Goal: Task Accomplishment & Management: Use online tool/utility

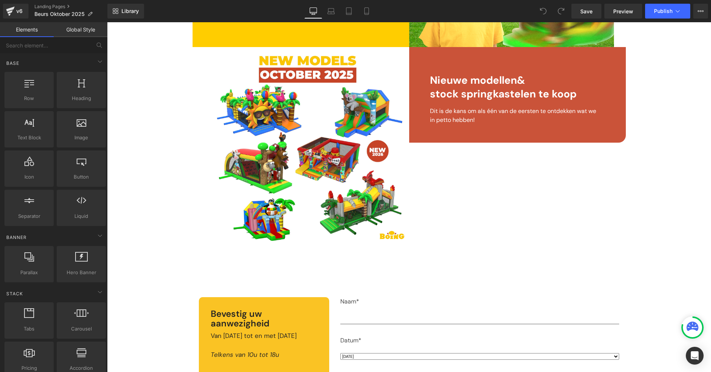
scroll to position [454, 0]
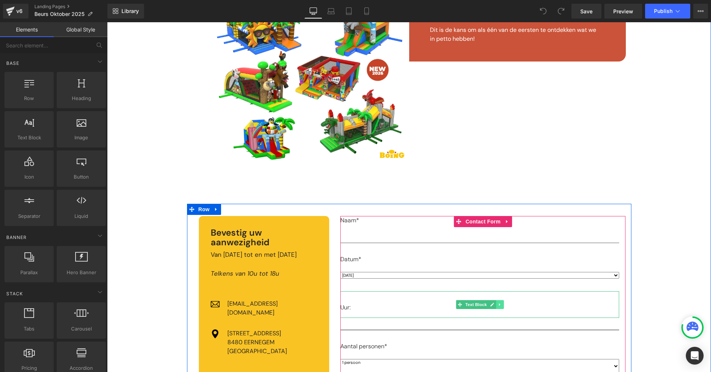
click at [499, 303] on icon at bounding box center [499, 304] width 1 height 3
click at [504, 303] on icon at bounding box center [504, 305] width 4 height 4
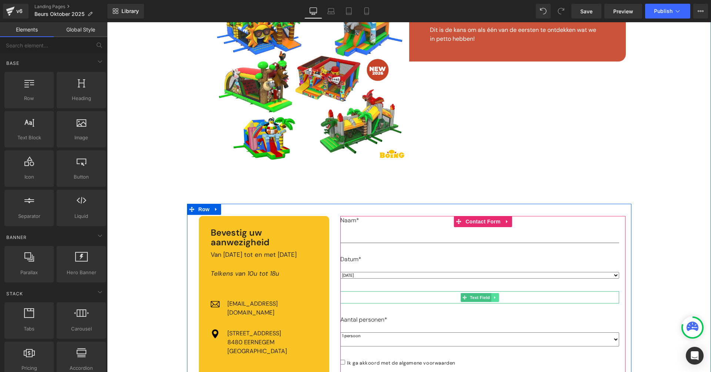
click at [494, 296] on icon at bounding box center [494, 297] width 1 height 3
click at [499, 295] on icon at bounding box center [499, 297] width 4 height 4
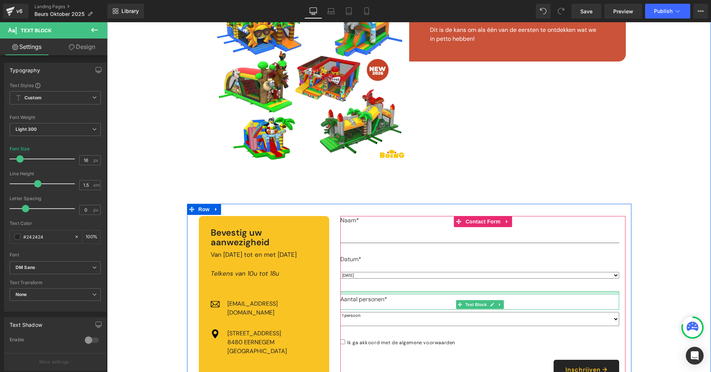
drag, startPoint x: 420, startPoint y: 287, endPoint x: 395, endPoint y: 274, distance: 28.5
click at [410, 279] on div "Naam* Text Block Text Field Datum* Text Block Woensdag 15 Oktober Donderdag 16 …" at bounding box center [479, 298] width 279 height 164
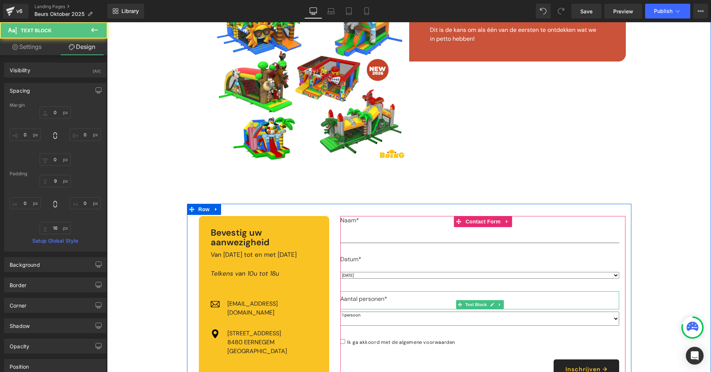
click at [386, 272] on select "Woensdag 15 Oktober Donderdag 16 Oktober Vrijdag 17 Oktober Zaterdag 18 Oktober…" at bounding box center [479, 275] width 279 height 7
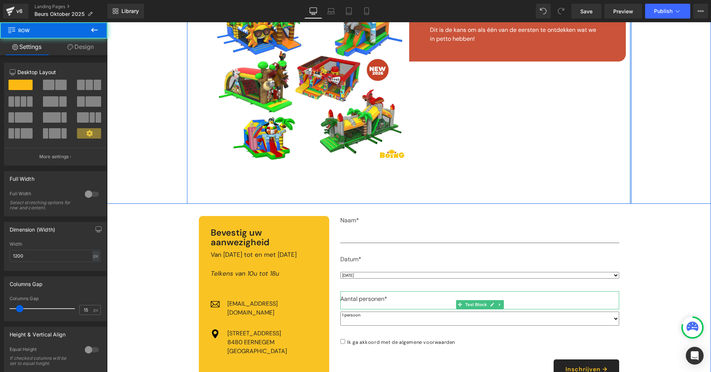
click at [630, 177] on div at bounding box center [631, 21] width 2 height 366
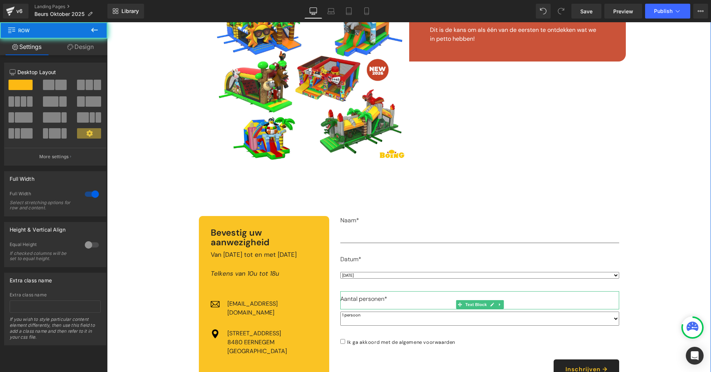
click at [679, 259] on div "Image Wanneer? Heading Van woensdag 15 tot en met zondag 19 Oktober Telkens van…" at bounding box center [409, 81] width 604 height 636
click at [657, 278] on div "Image Wanneer? Heading Van woensdag 15 tot en met zondag 19 Oktober Telkens van…" at bounding box center [409, 81] width 604 height 636
click at [667, 6] on button "Publish" at bounding box center [667, 11] width 45 height 15
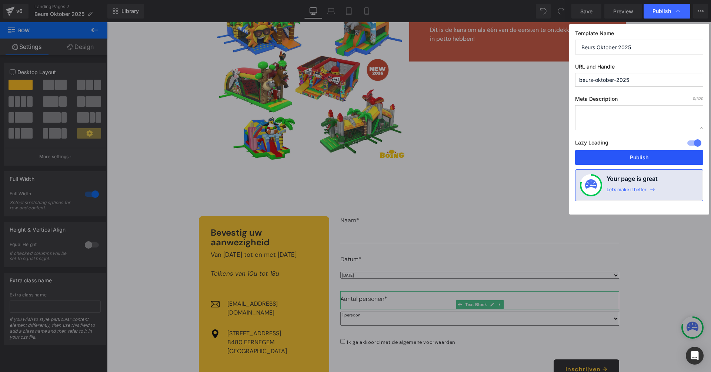
drag, startPoint x: 637, startPoint y: 154, endPoint x: 529, endPoint y: 134, distance: 109.3
click at [637, 154] on button "Publish" at bounding box center [639, 157] width 128 height 15
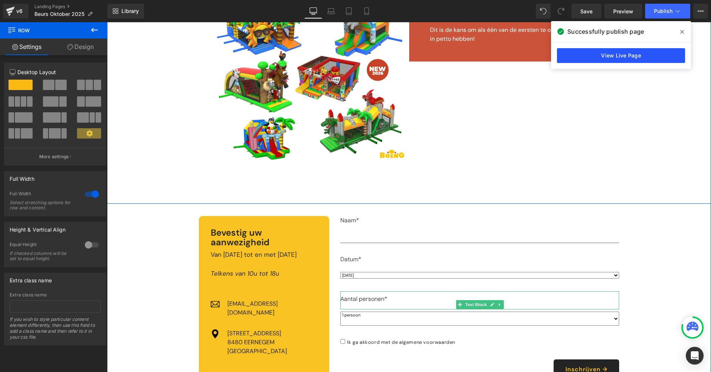
click at [644, 52] on link "View Live Page" at bounding box center [621, 55] width 128 height 15
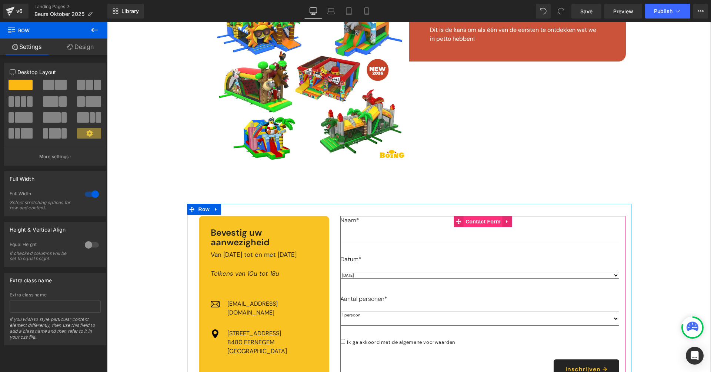
click at [483, 219] on span "Contact Form" at bounding box center [483, 221] width 39 height 11
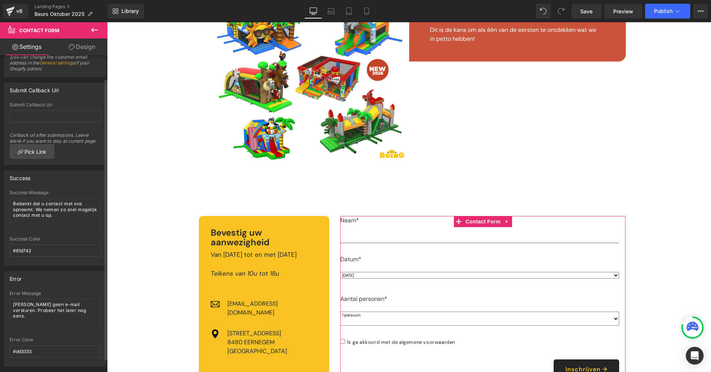
scroll to position [41, 0]
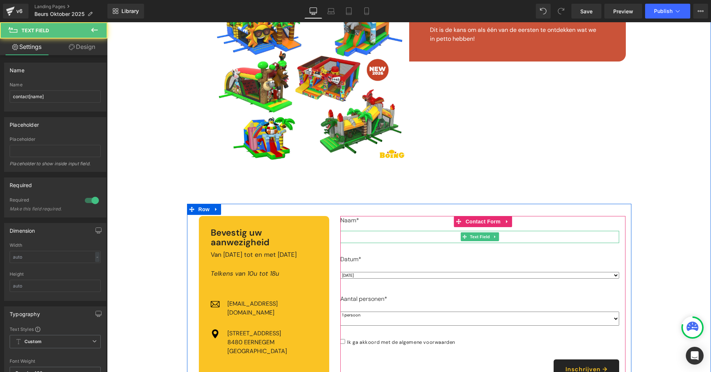
click at [397, 233] on input "text" at bounding box center [479, 237] width 279 height 12
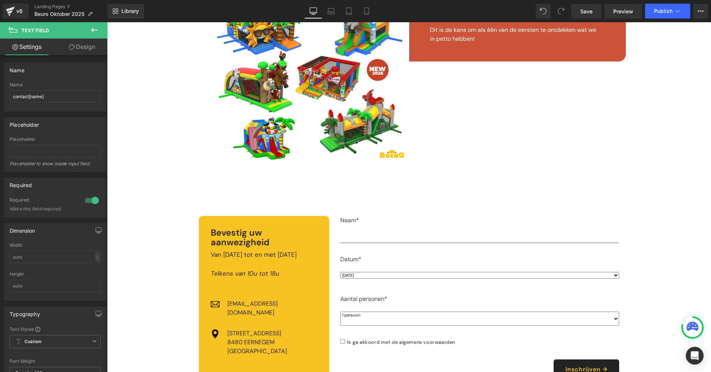
click at [89, 27] on button at bounding box center [94, 30] width 26 height 16
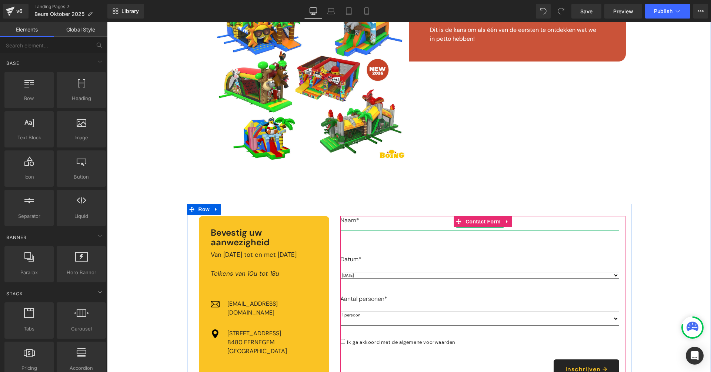
click at [391, 218] on p "Naam*" at bounding box center [479, 220] width 279 height 9
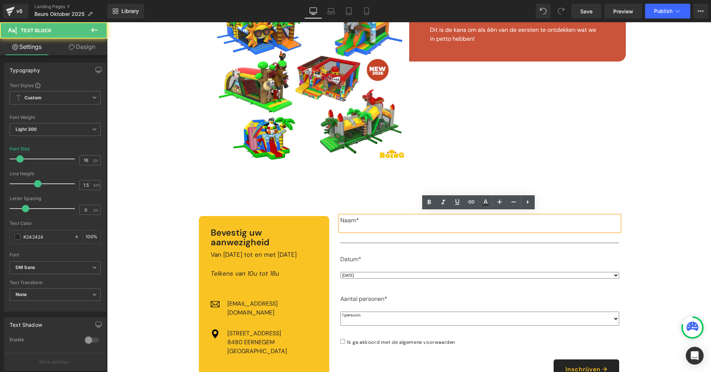
click at [508, 243] on div "Datum*" at bounding box center [479, 256] width 279 height 27
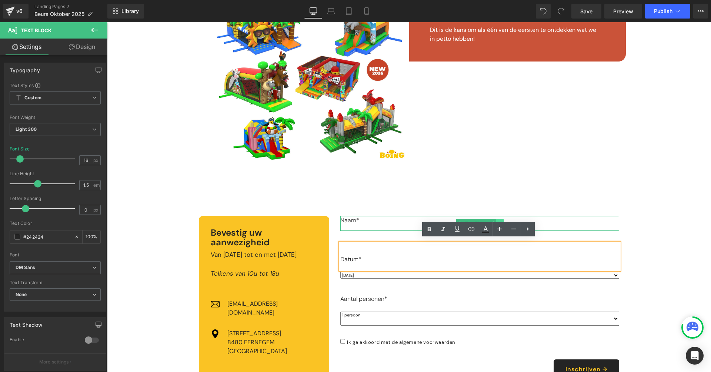
click at [498, 221] on icon at bounding box center [500, 223] width 4 height 4
click at [497, 220] on link at bounding box center [496, 223] width 8 height 9
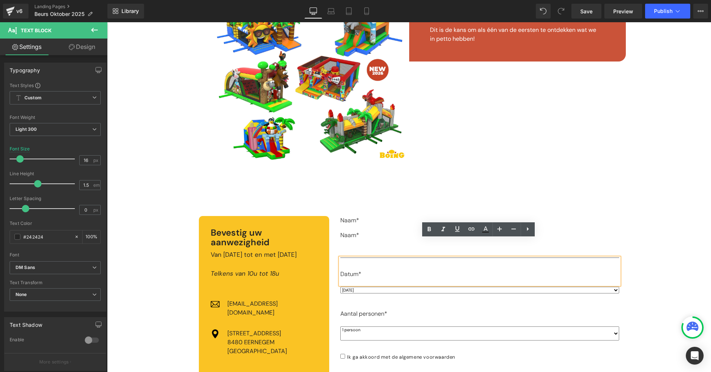
click at [385, 187] on div "Iets gloednieuws... Text Block We nodigen u graag uit op onze opendeurdagen, on…" at bounding box center [409, 21] width 444 height 366
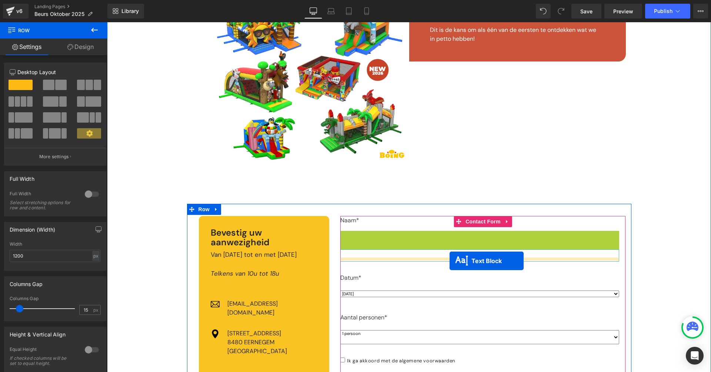
drag, startPoint x: 457, startPoint y: 234, endPoint x: 450, endPoint y: 261, distance: 27.6
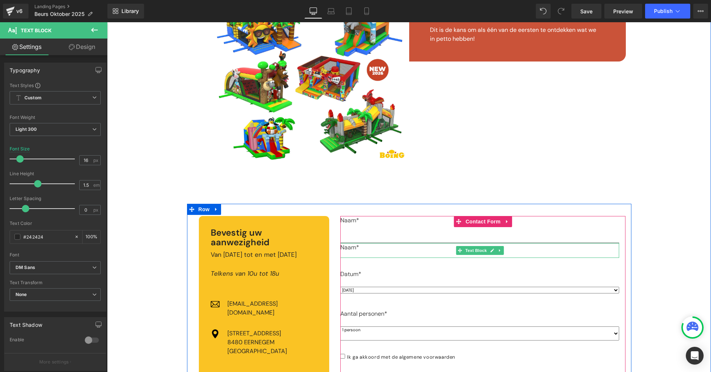
click at [385, 248] on p "Naam*" at bounding box center [479, 247] width 279 height 9
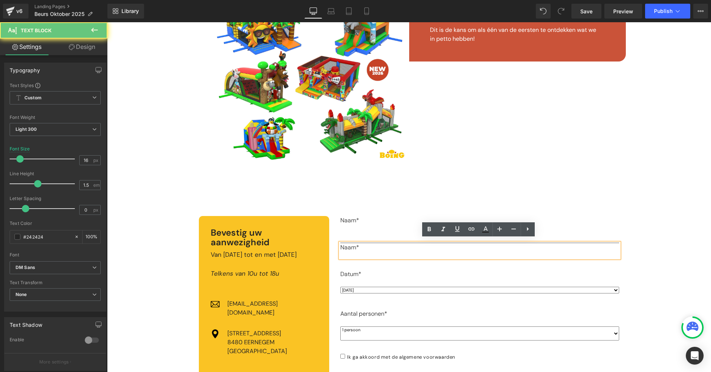
click at [349, 244] on p "Naam*" at bounding box center [479, 247] width 279 height 9
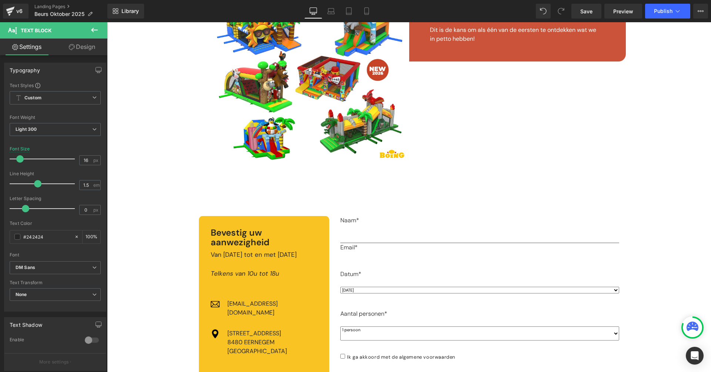
click at [92, 30] on icon at bounding box center [94, 30] width 7 height 4
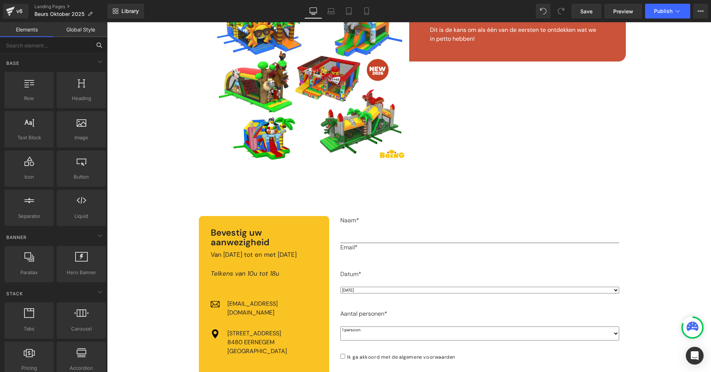
click at [54, 52] on input "text" at bounding box center [45, 45] width 91 height 16
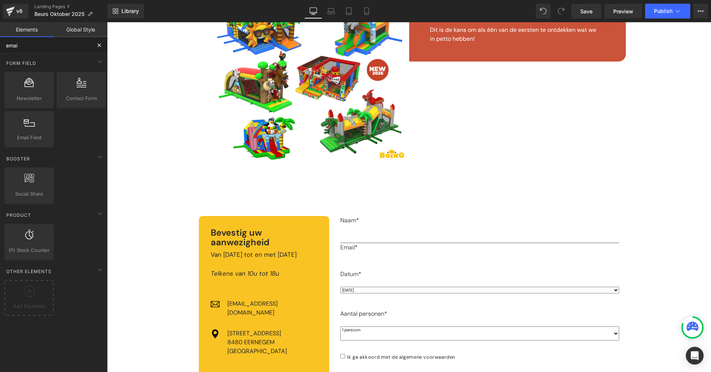
type input "email"
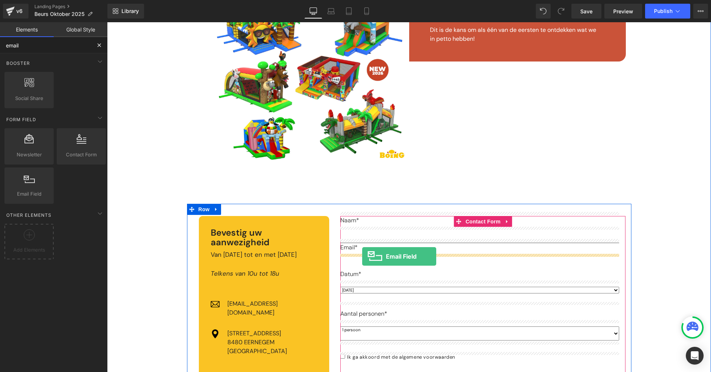
drag, startPoint x: 146, startPoint y: 210, endPoint x: 361, endPoint y: 256, distance: 220.3
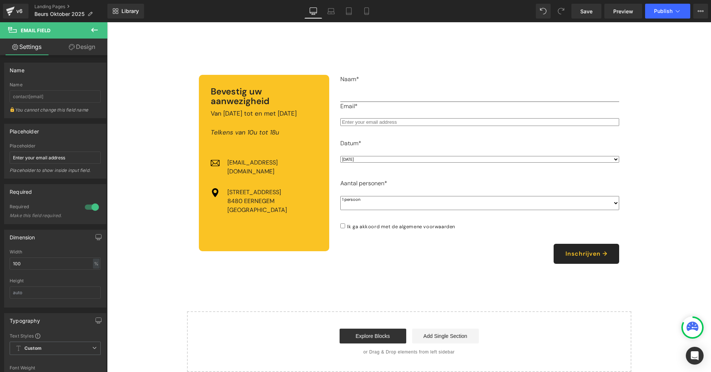
scroll to position [570, 0]
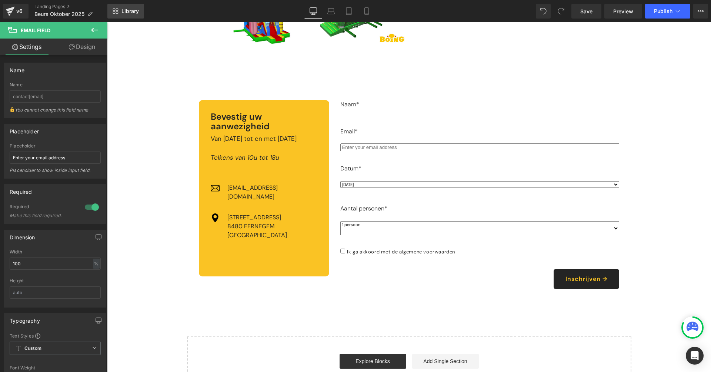
click at [122, 12] on span "Library" at bounding box center [129, 11] width 17 height 7
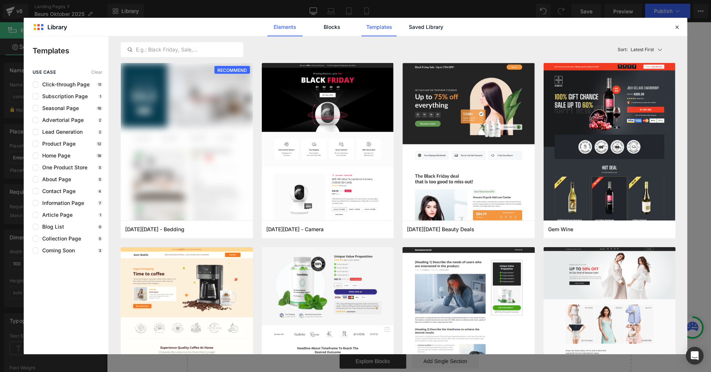
click at [285, 27] on link "Elements" at bounding box center [284, 27] width 35 height 19
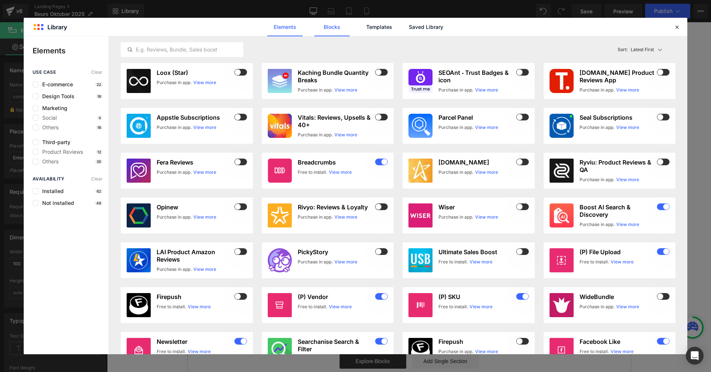
click at [335, 29] on link "Blocks" at bounding box center [331, 27] width 35 height 19
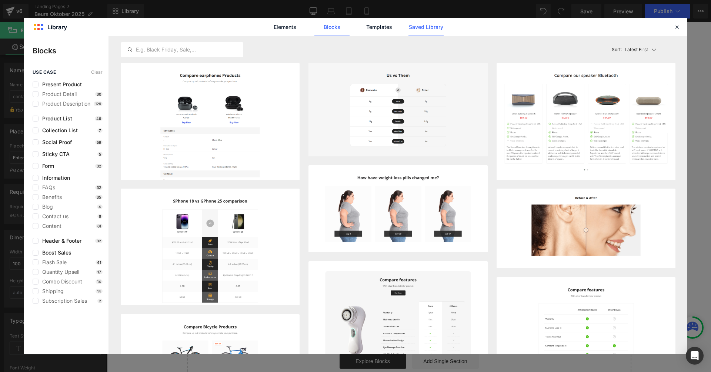
click at [410, 24] on link "Saved Library" at bounding box center [426, 27] width 35 height 19
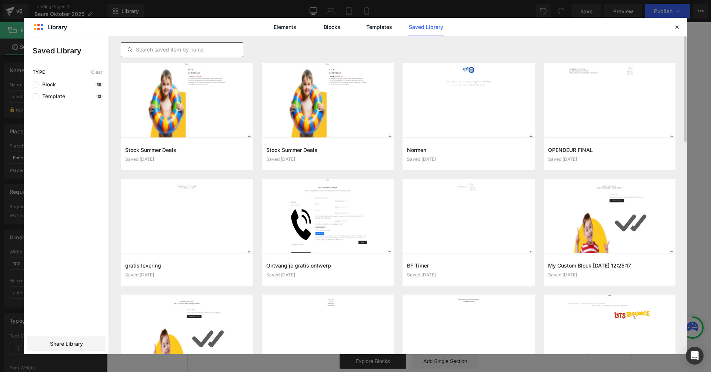
click at [212, 46] on input "text" at bounding box center [182, 49] width 122 height 9
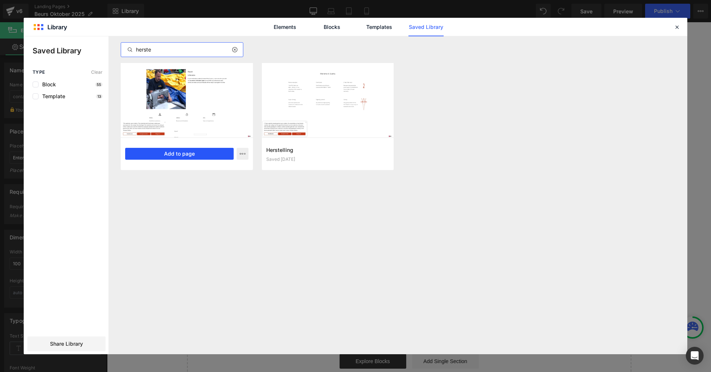
type input "herste"
click at [202, 152] on button "Add to page" at bounding box center [179, 154] width 109 height 12
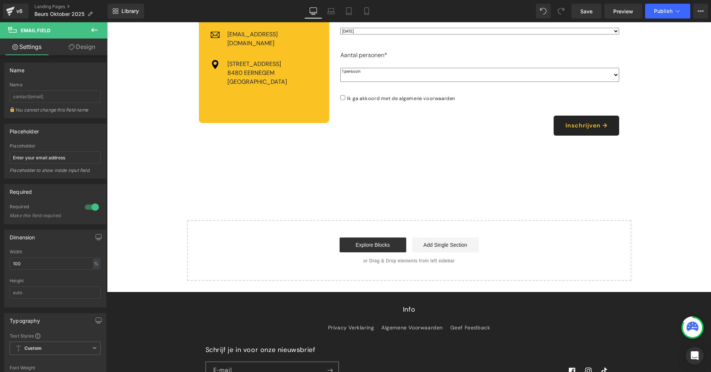
scroll to position [767, 0]
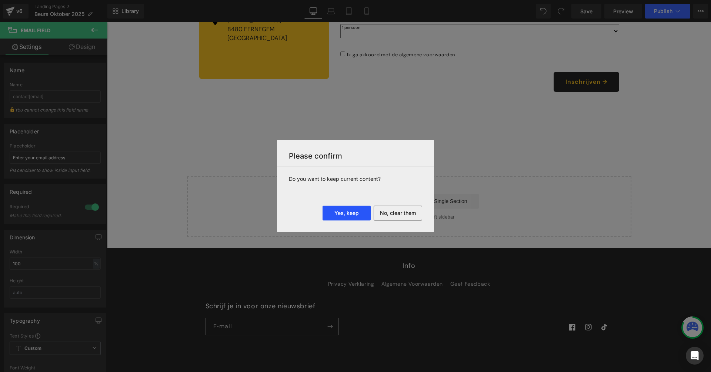
click at [337, 216] on button "Yes, keep" at bounding box center [347, 213] width 48 height 15
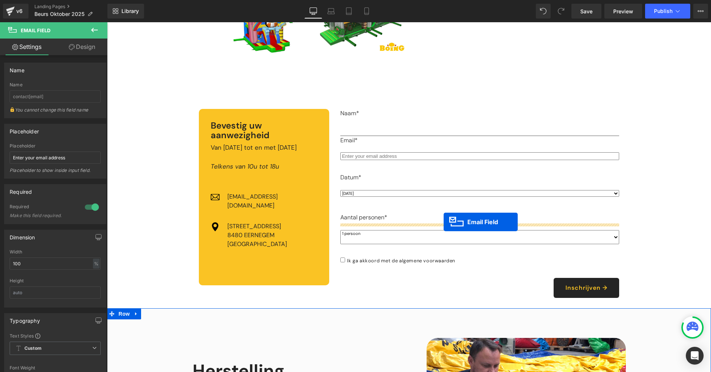
scroll to position [547, 0]
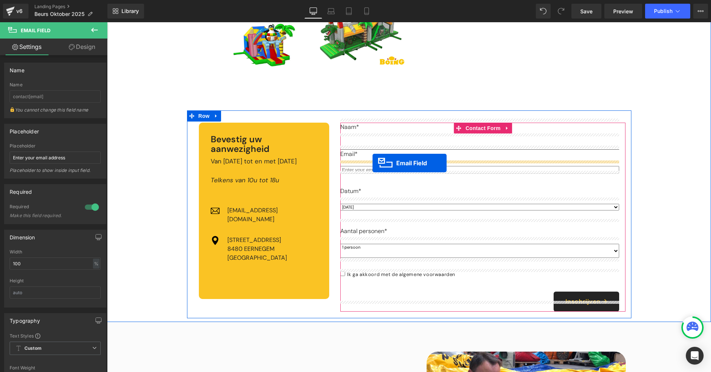
drag, startPoint x: 459, startPoint y: 270, endPoint x: 373, endPoint y: 163, distance: 137.8
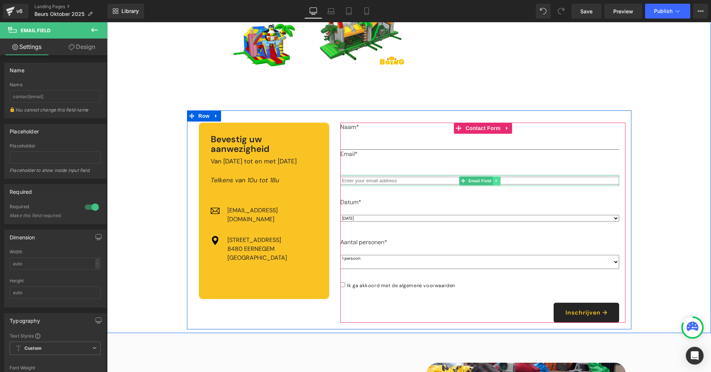
click at [493, 177] on link at bounding box center [497, 180] width 8 height 9
click at [499, 179] on icon at bounding box center [501, 181] width 4 height 4
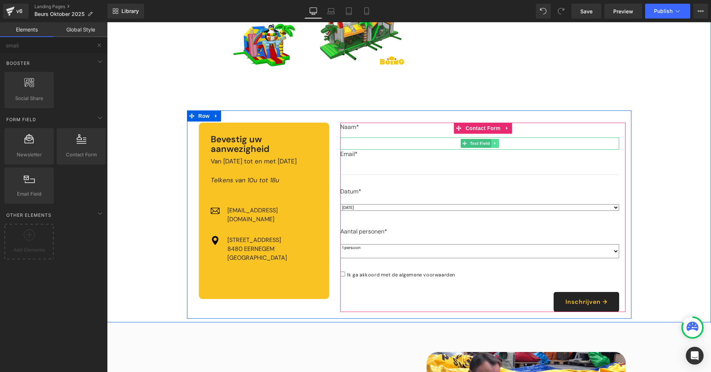
click at [493, 141] on icon at bounding box center [495, 143] width 4 height 4
click at [495, 141] on link at bounding box center [499, 143] width 8 height 9
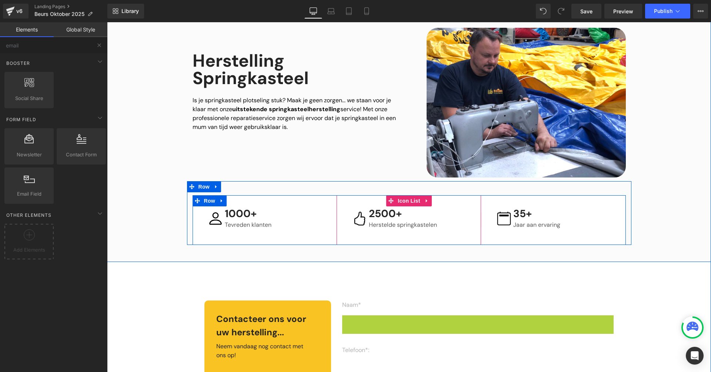
scroll to position [460, 0]
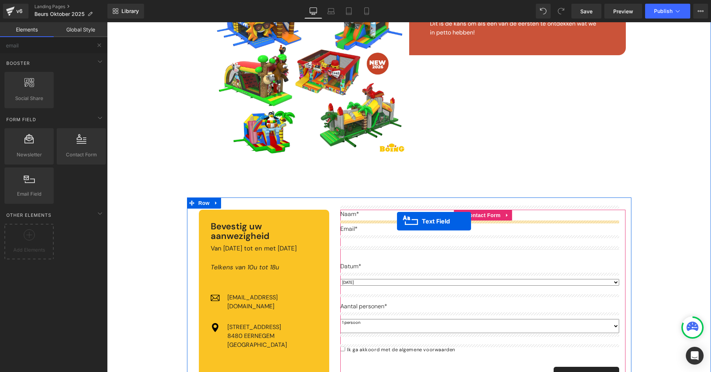
drag, startPoint x: 462, startPoint y: 311, endPoint x: 397, endPoint y: 221, distance: 111.2
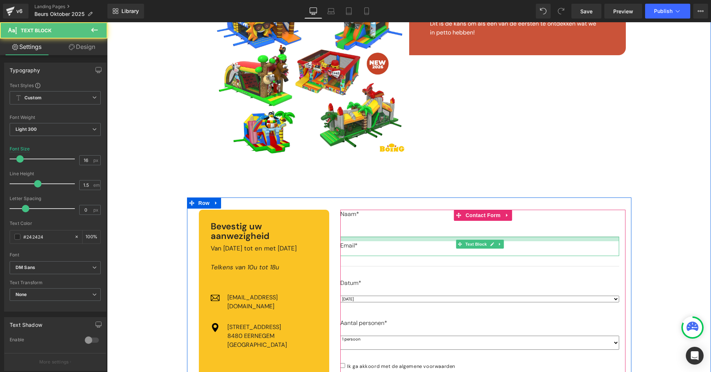
drag, startPoint x: 370, startPoint y: 234, endPoint x: 368, endPoint y: 239, distance: 5.2
click at [368, 239] on div "Email* Text Block" at bounding box center [479, 246] width 279 height 19
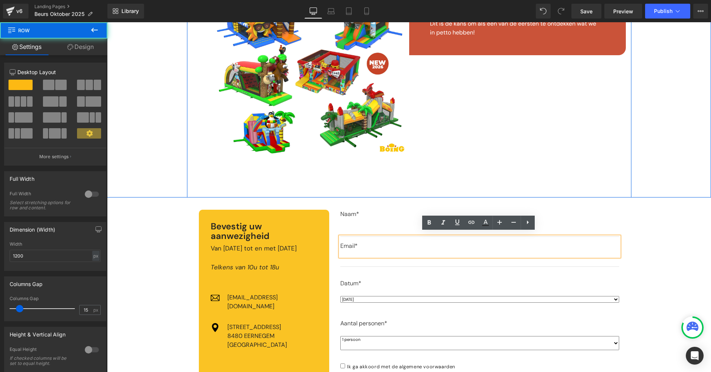
click at [418, 174] on div "Iets gloednieuws... Text Block We nodigen u graag uit op onze opendeurdagen, on…" at bounding box center [409, 14] width 444 height 366
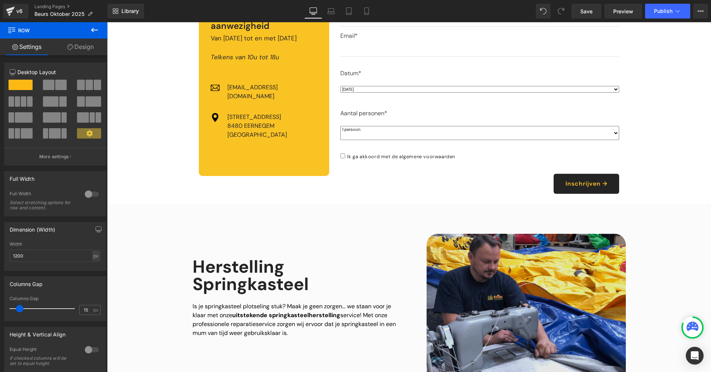
scroll to position [732, 0]
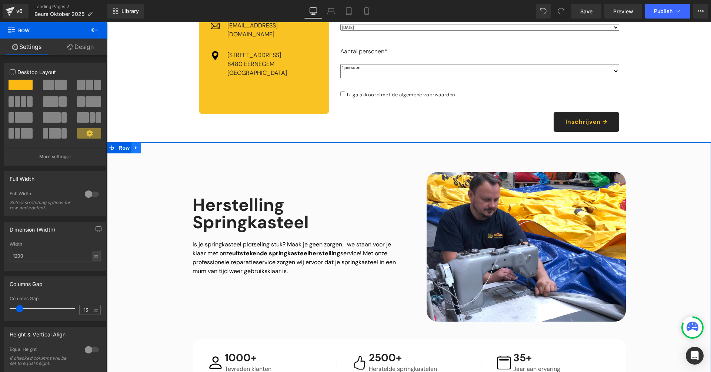
click at [135, 146] on icon at bounding box center [135, 147] width 1 height 3
click at [152, 142] on link at bounding box center [156, 147] width 10 height 11
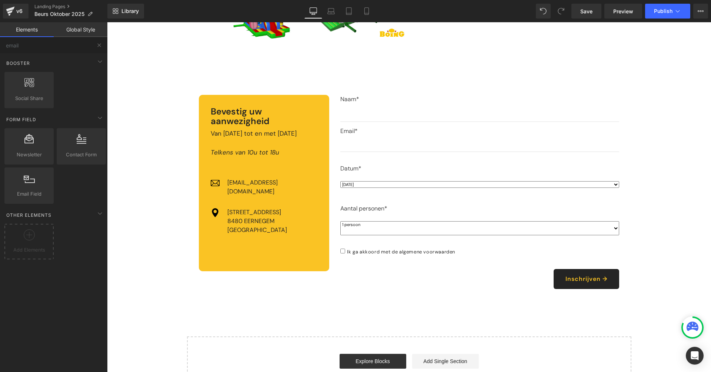
scroll to position [224, 0]
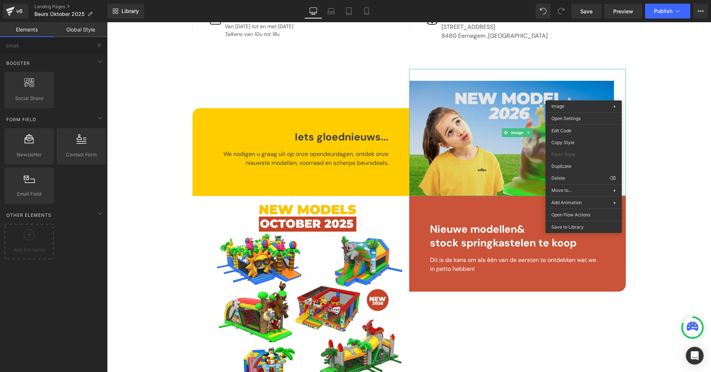
drag, startPoint x: 612, startPoint y: 80, endPoint x: 609, endPoint y: 87, distance: 7.3
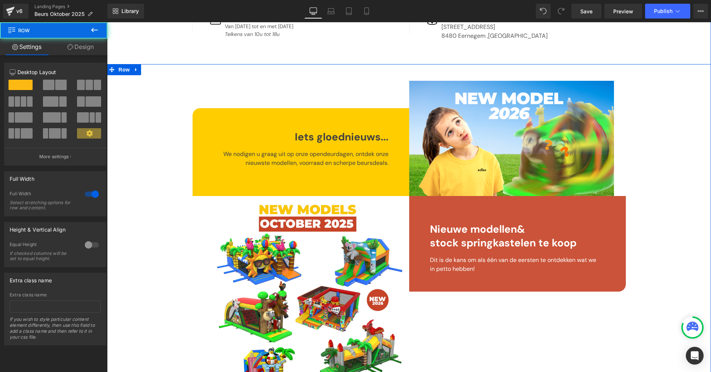
drag, startPoint x: 650, startPoint y: 89, endPoint x: 655, endPoint y: 80, distance: 9.8
click at [653, 88] on div "Iets gloednieuws... Text Block We nodigen u graag uit op onze opendeurdagen, on…" at bounding box center [409, 251] width 604 height 366
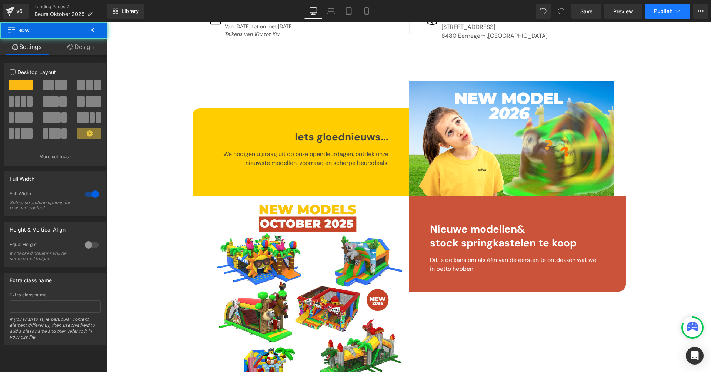
click at [669, 12] on span "Publish" at bounding box center [663, 11] width 19 height 6
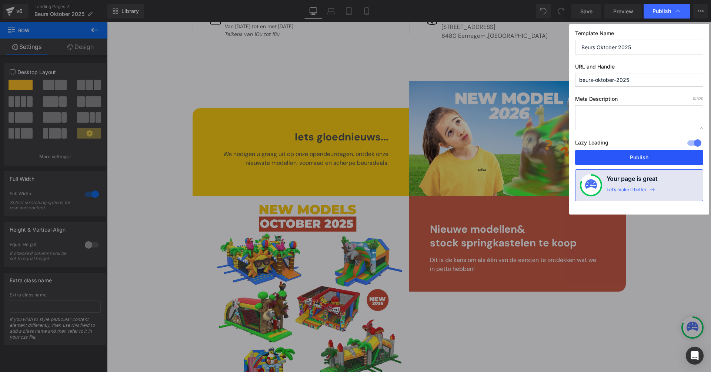
click at [647, 150] on button "Publish" at bounding box center [639, 157] width 128 height 15
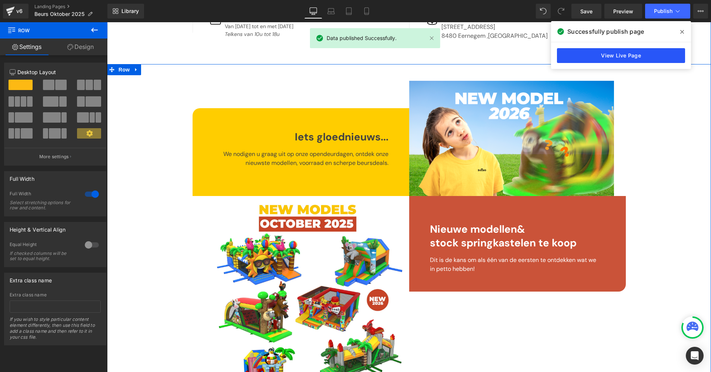
click at [636, 58] on link "View Live Page" at bounding box center [621, 55] width 128 height 15
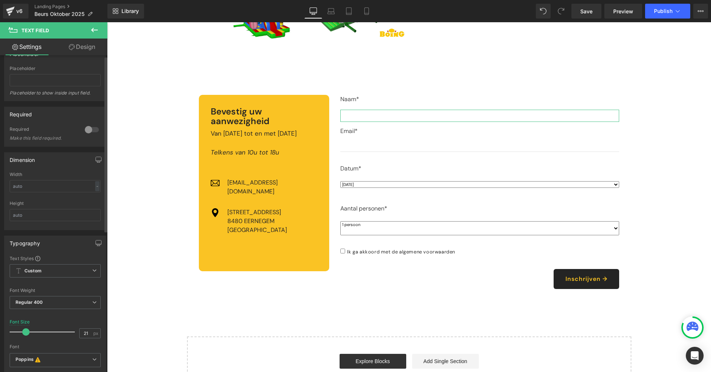
scroll to position [247, 0]
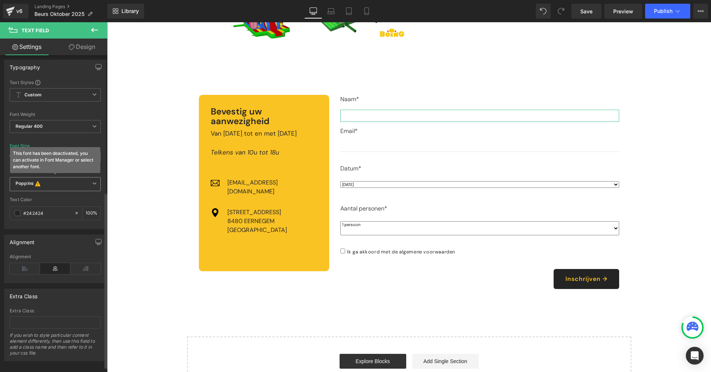
click at [57, 184] on b "Poppins This font has been deactivated, you can activate in Font Manager or sel…" at bounding box center [54, 183] width 77 height 7
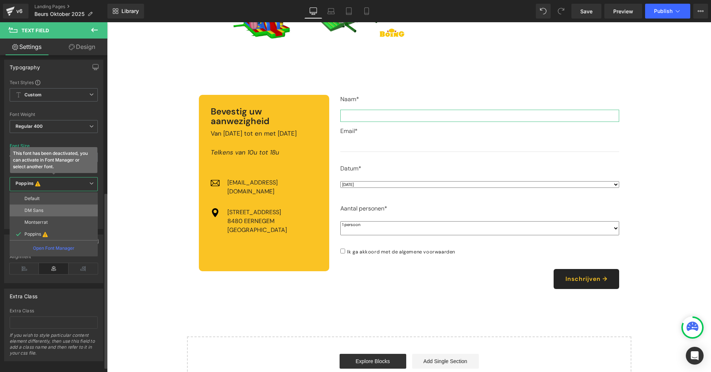
click at [47, 207] on li "DM Sans" at bounding box center [54, 210] width 88 height 12
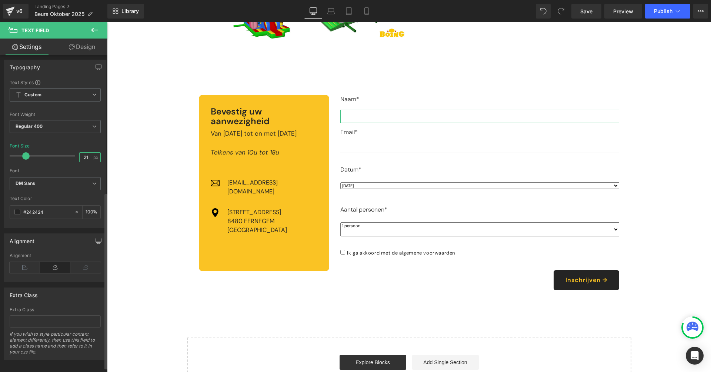
click at [85, 161] on input "21" at bounding box center [86, 157] width 13 height 9
type input "18"
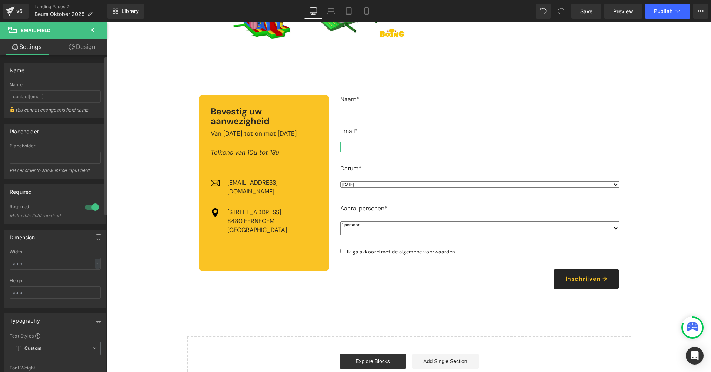
scroll to position [246, 0]
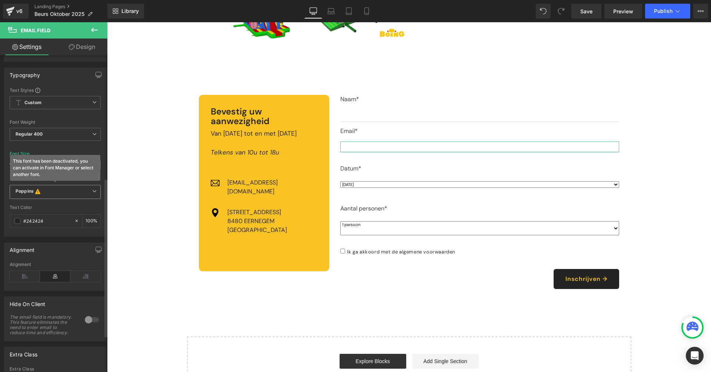
click at [54, 191] on b "Poppins This font has been deactivated, you can activate in Font Manager or sel…" at bounding box center [54, 191] width 77 height 7
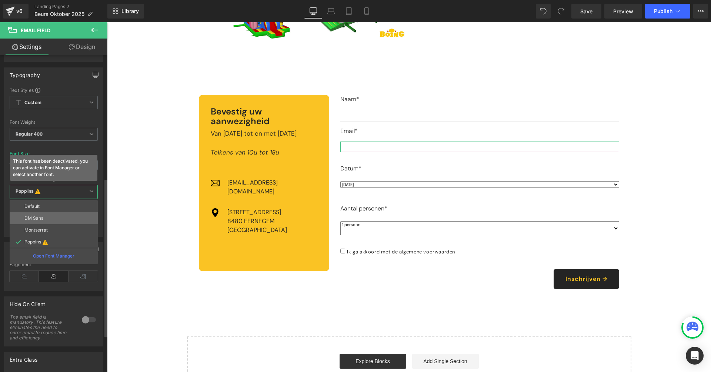
click at [41, 216] on p "DM Sans" at bounding box center [33, 218] width 19 height 5
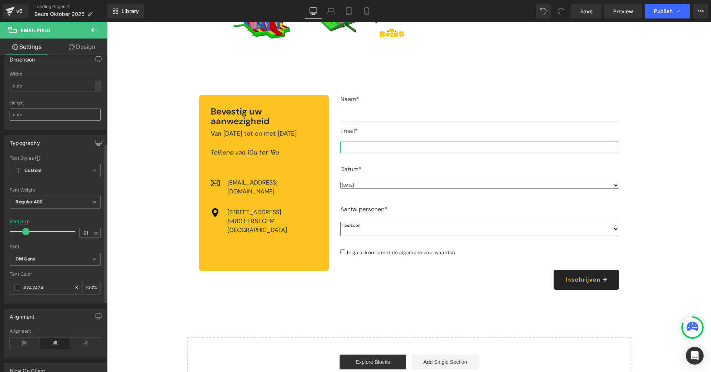
scroll to position [45, 0]
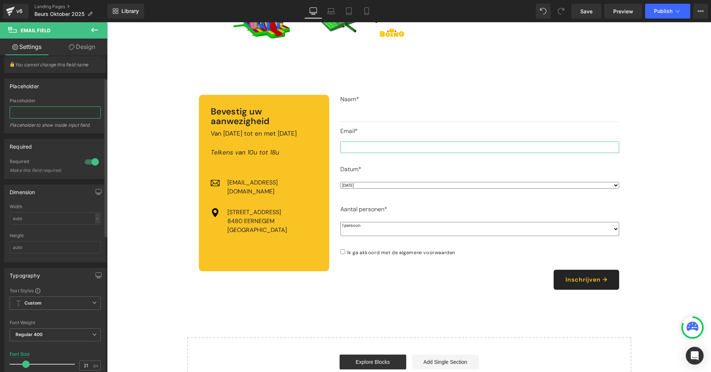
click at [50, 114] on input "text" at bounding box center [55, 112] width 91 height 12
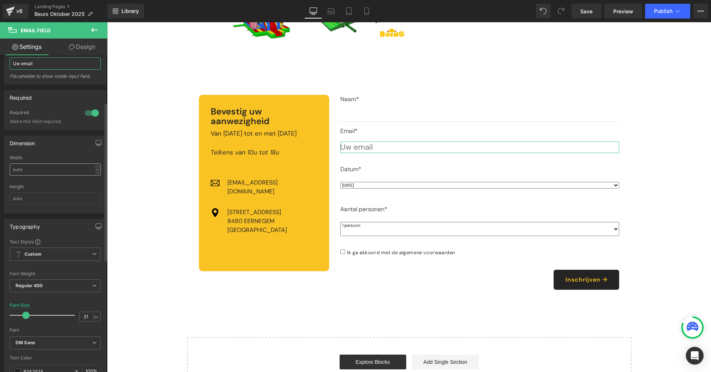
scroll to position [96, 0]
type input "Uw email"
click at [86, 314] on input "21" at bounding box center [86, 314] width 13 height 9
click at [78, 230] on div "Typography" at bounding box center [54, 225] width 101 height 14
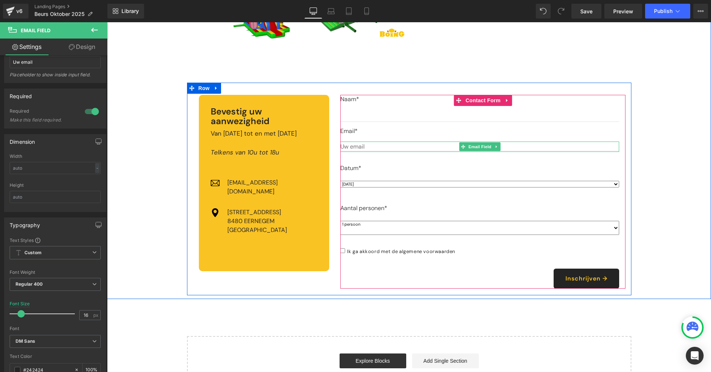
click at [358, 144] on input "email" at bounding box center [479, 146] width 279 height 9
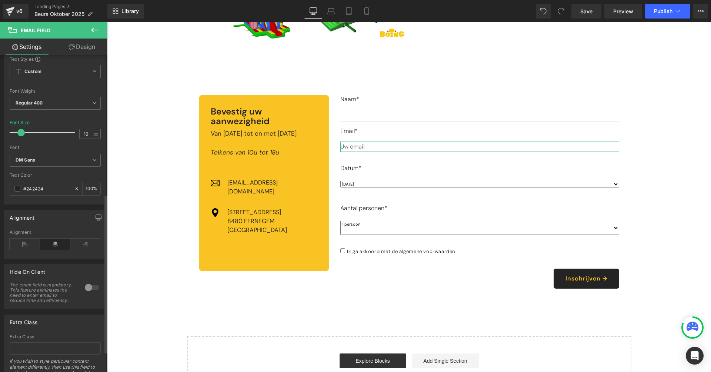
scroll to position [220, 0]
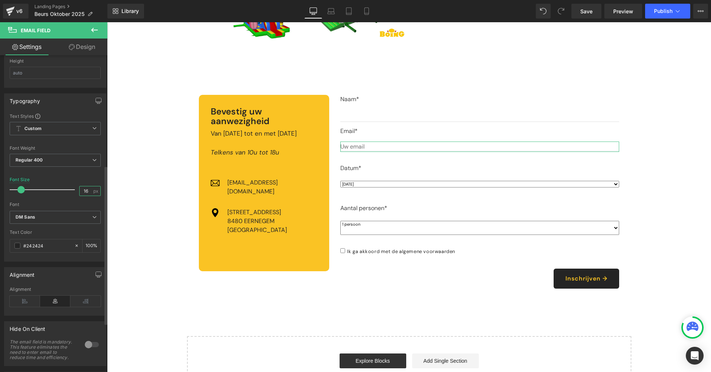
click at [80, 193] on input "16" at bounding box center [86, 190] width 13 height 9
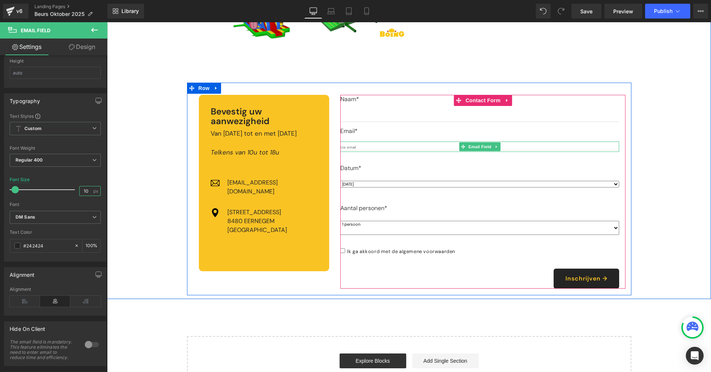
type input "10"
click at [374, 144] on input "email" at bounding box center [479, 147] width 279 height 6
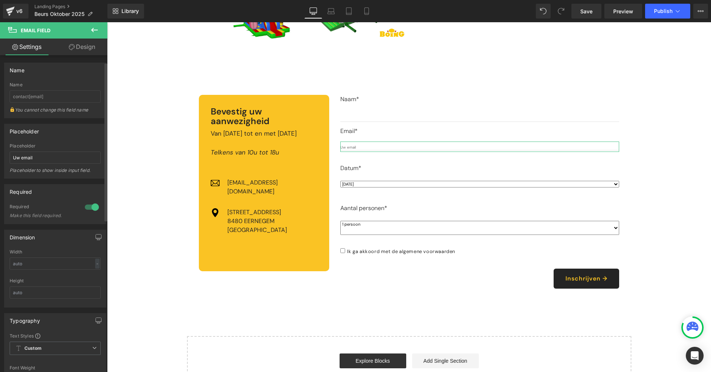
scroll to position [14, 0]
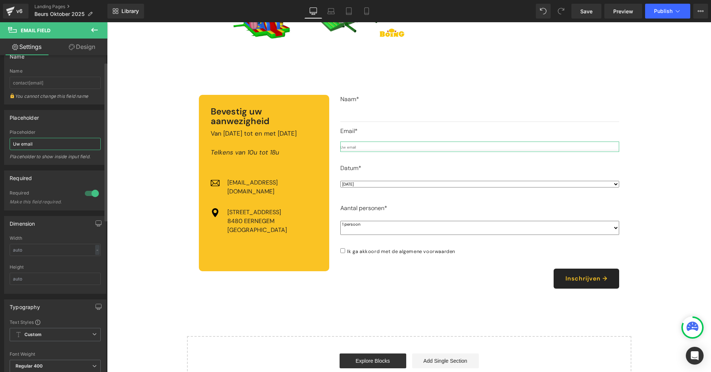
click at [50, 146] on input "Uw email" at bounding box center [55, 144] width 91 height 12
click at [50, 147] on input "Uw email" at bounding box center [55, 144] width 91 height 12
type input "Email"
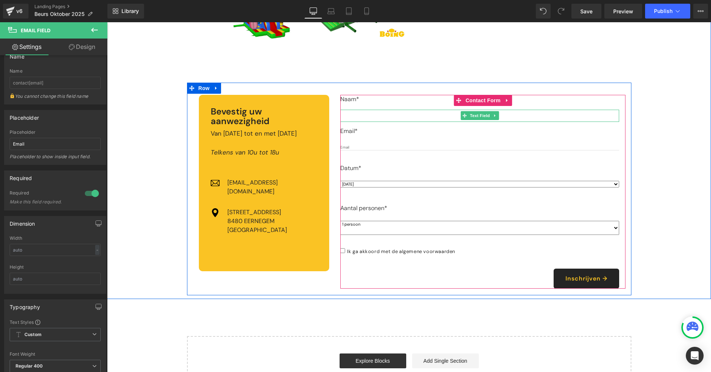
click at [397, 111] on input "text" at bounding box center [479, 116] width 279 height 12
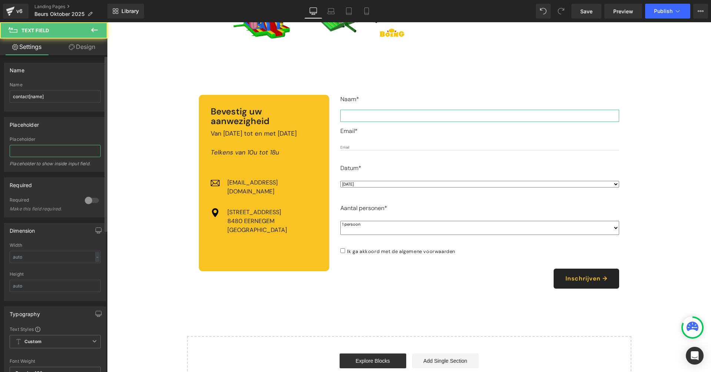
click at [68, 145] on input "text" at bounding box center [55, 151] width 91 height 12
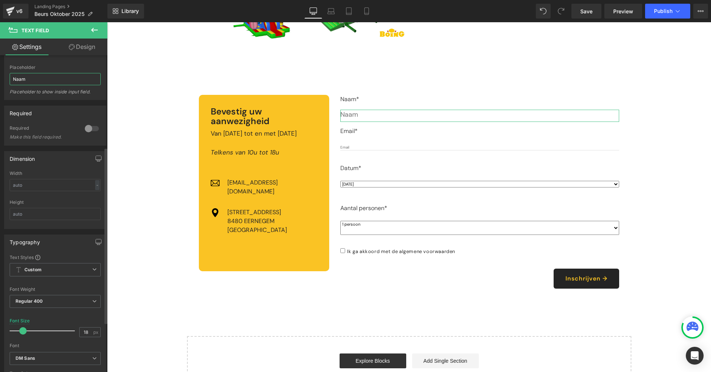
scroll to position [255, 0]
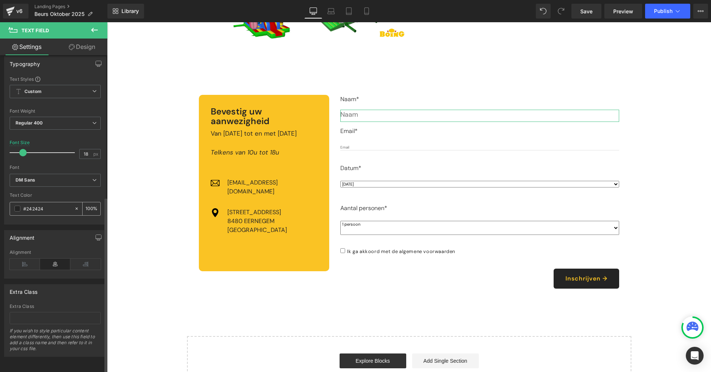
type input "Naam"
click at [51, 202] on div "#242424" at bounding box center [42, 208] width 64 height 13
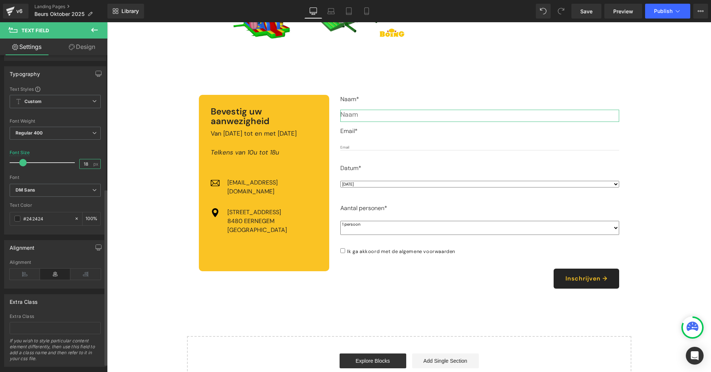
click at [83, 164] on input "18" at bounding box center [86, 163] width 13 height 9
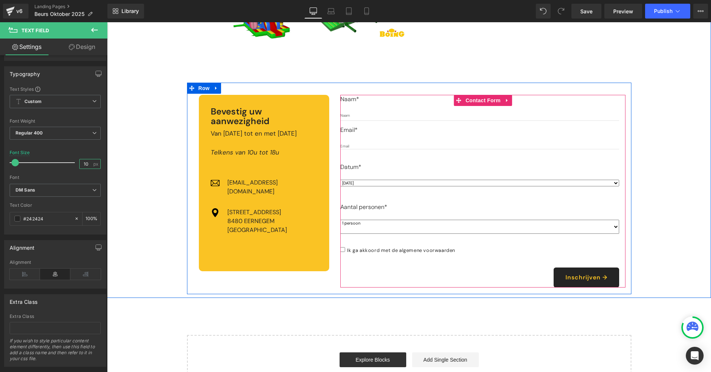
scroll to position [586, 0]
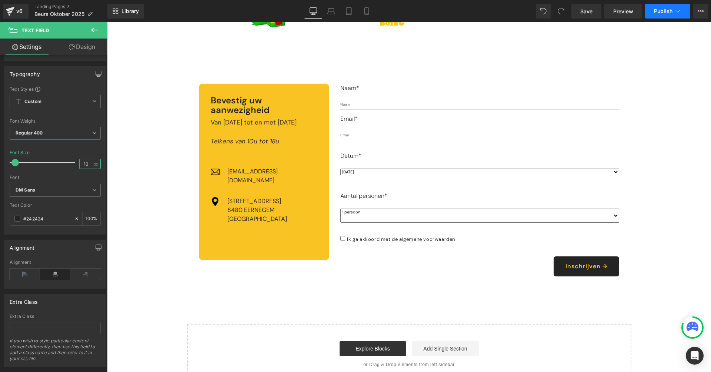
type input "10"
click at [667, 6] on button "Publish" at bounding box center [667, 11] width 45 height 15
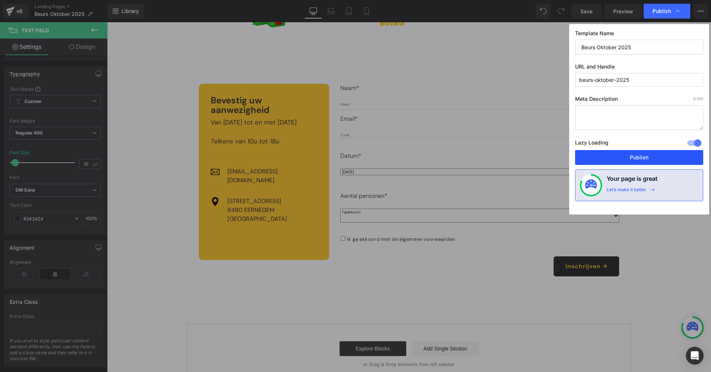
click at [643, 158] on button "Publish" at bounding box center [639, 157] width 128 height 15
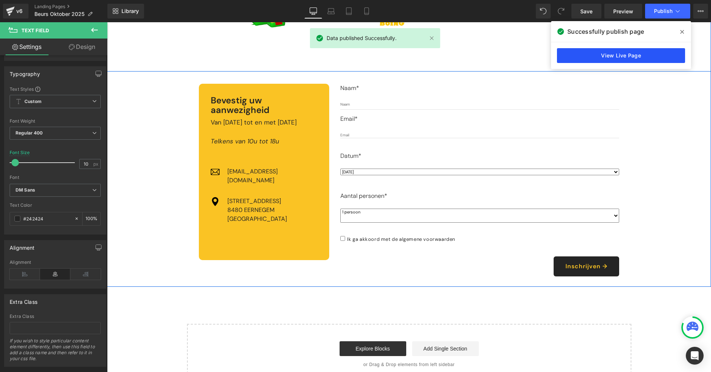
click at [630, 55] on link "View Live Page" at bounding box center [621, 55] width 128 height 15
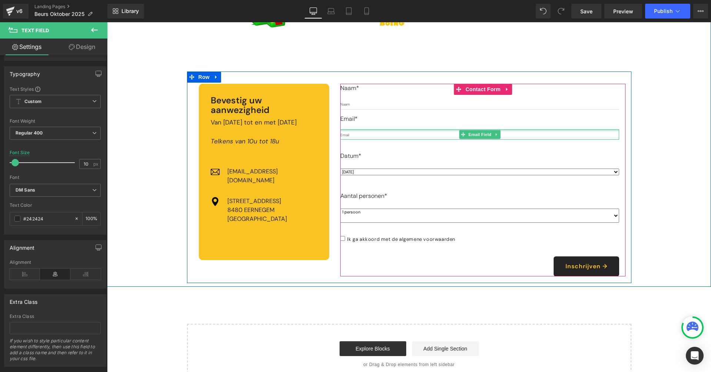
click at [365, 129] on div at bounding box center [479, 130] width 279 height 2
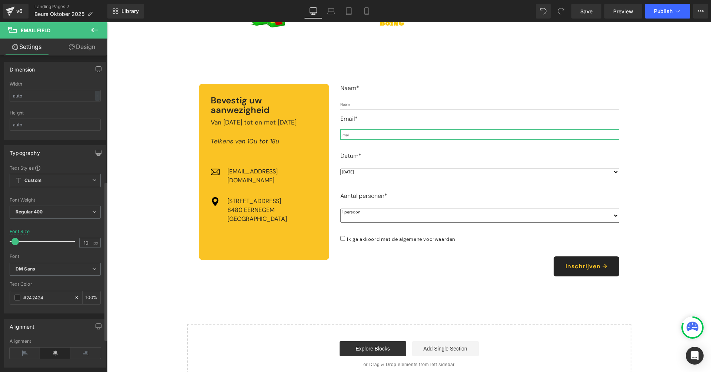
scroll to position [251, 0]
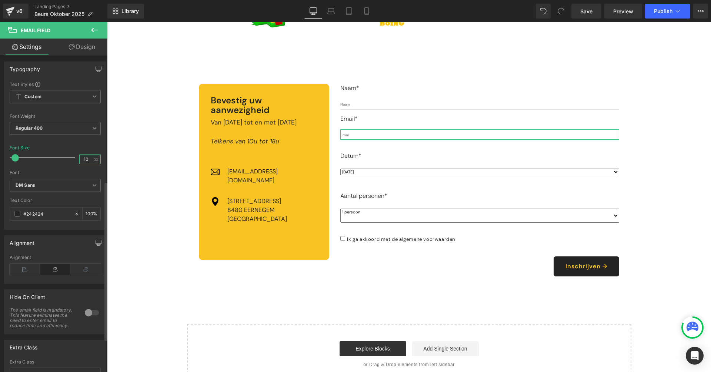
click at [86, 159] on input "10" at bounding box center [86, 158] width 13 height 9
type input "16"
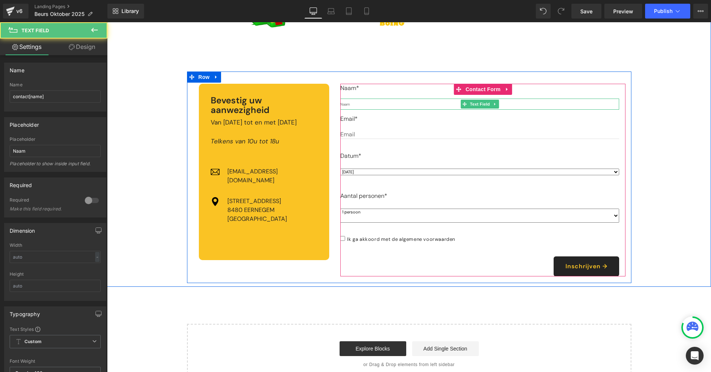
click at [376, 103] on input "text" at bounding box center [479, 106] width 279 height 8
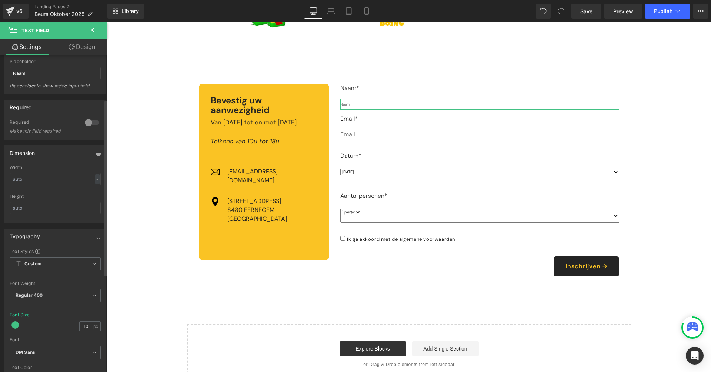
scroll to position [96, 0]
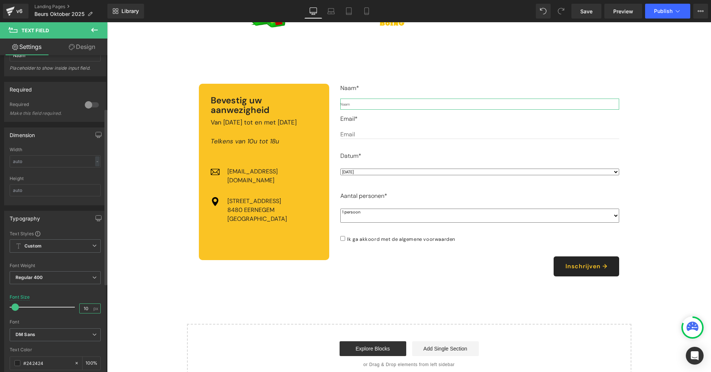
click at [85, 313] on input "10" at bounding box center [86, 308] width 13 height 9
type input "16"
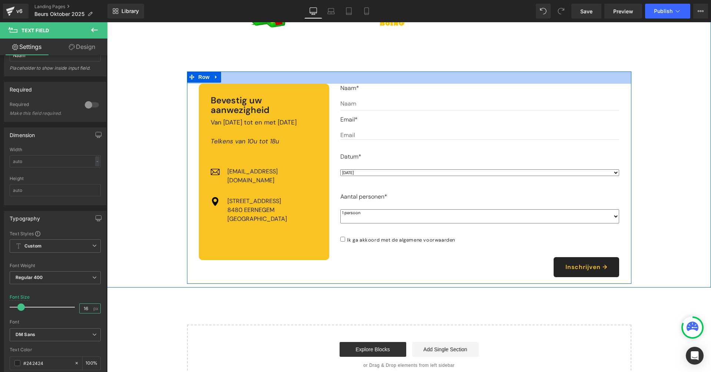
click at [107, 22] on div at bounding box center [107, 22] width 0 height 0
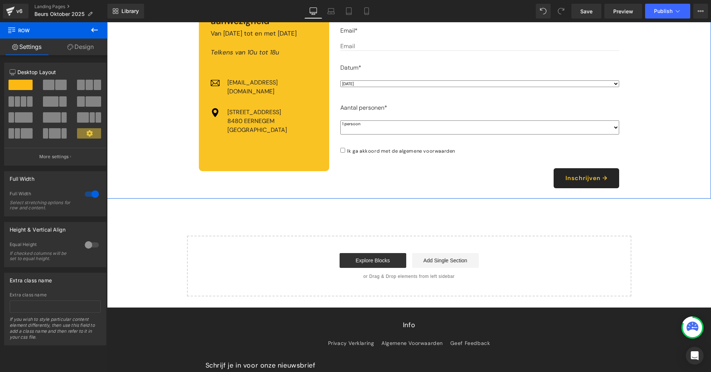
scroll to position [464, 0]
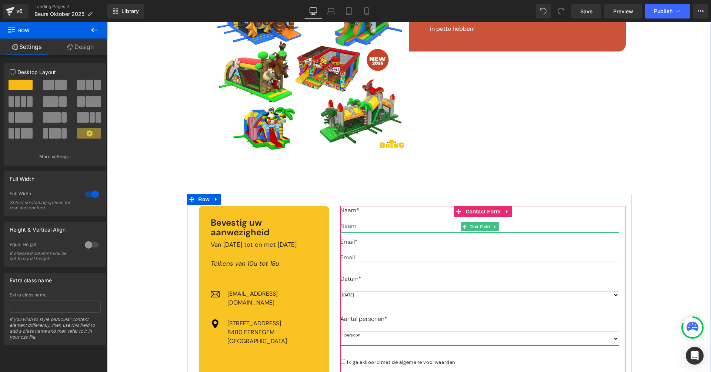
click at [362, 223] on input "text" at bounding box center [479, 227] width 279 height 11
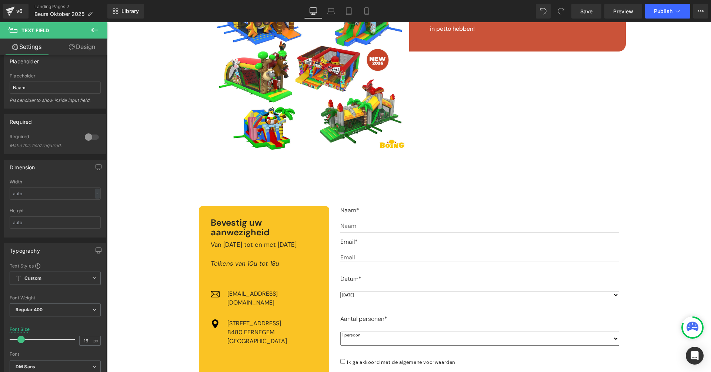
scroll to position [483, 0]
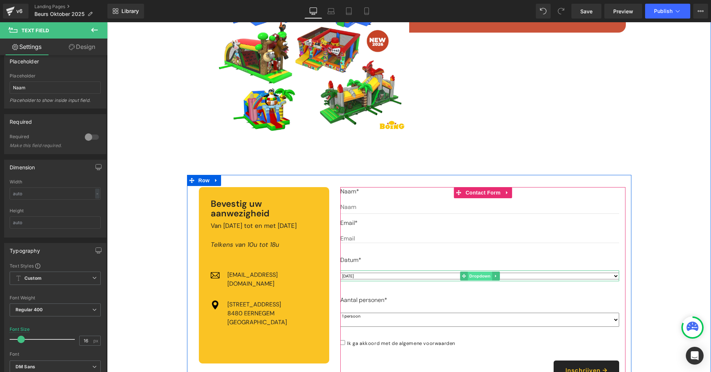
click at [468, 275] on span "Dropdown" at bounding box center [480, 275] width 24 height 9
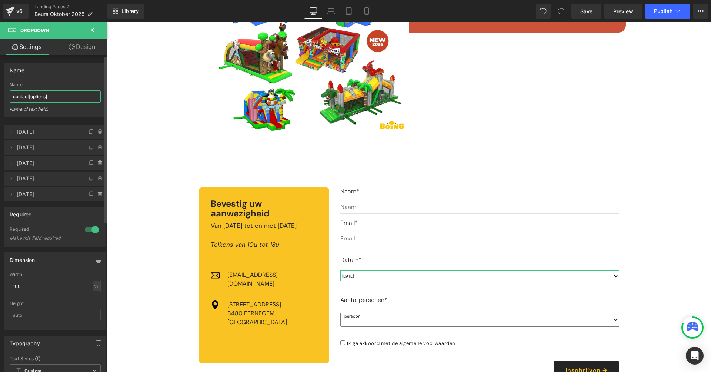
click at [56, 100] on input "contact[options]" at bounding box center [55, 96] width 91 height 12
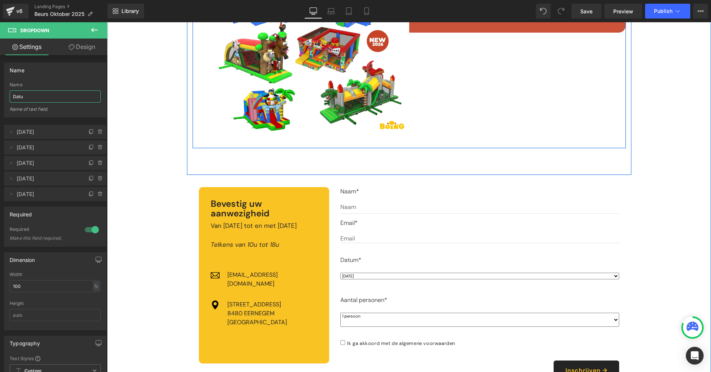
type input "Datum"
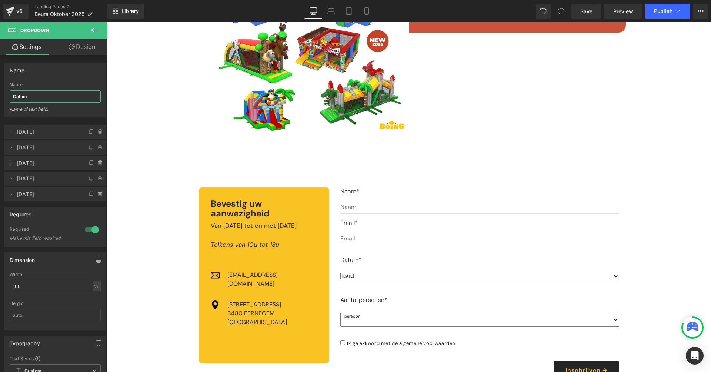
scroll to position [284, 0]
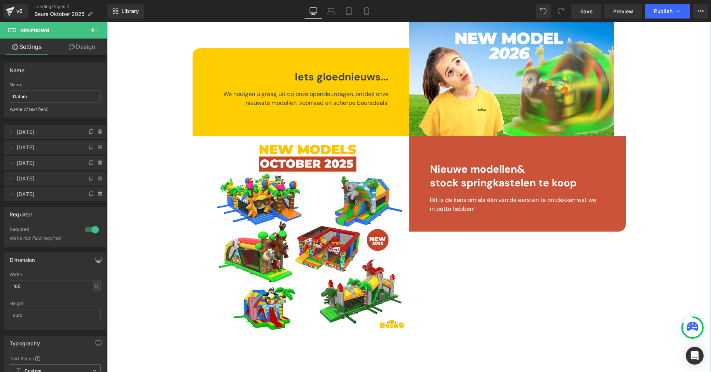
click at [188, 149] on div "Iets gloednieuws... Text Block We nodigen u graag uit op onze opendeurdagen, on…" at bounding box center [409, 178] width 444 height 338
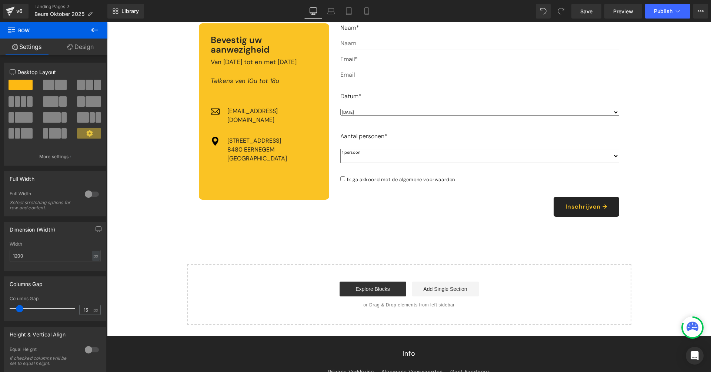
scroll to position [555, 0]
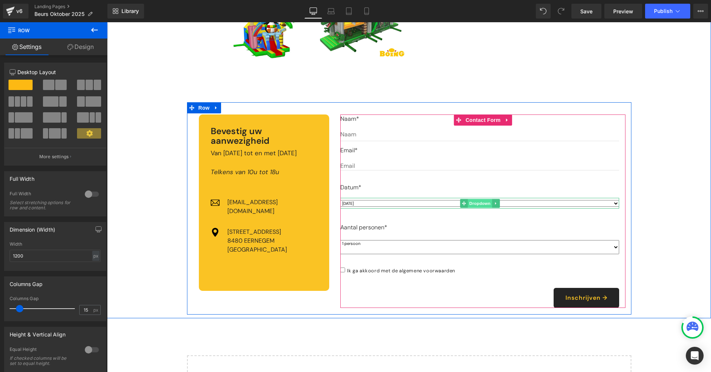
click at [474, 199] on span "Dropdown" at bounding box center [480, 203] width 24 height 9
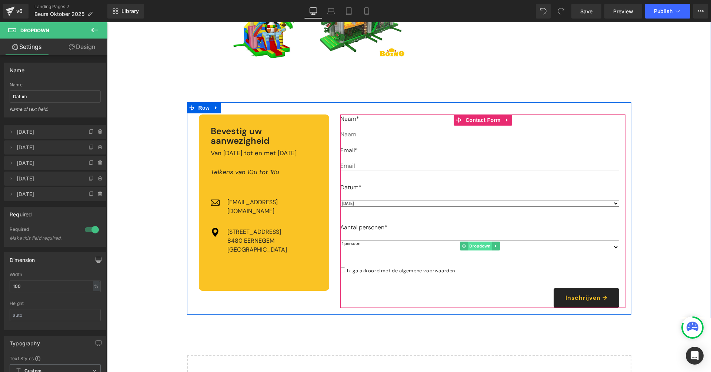
click at [469, 241] on span "Dropdown" at bounding box center [480, 245] width 24 height 9
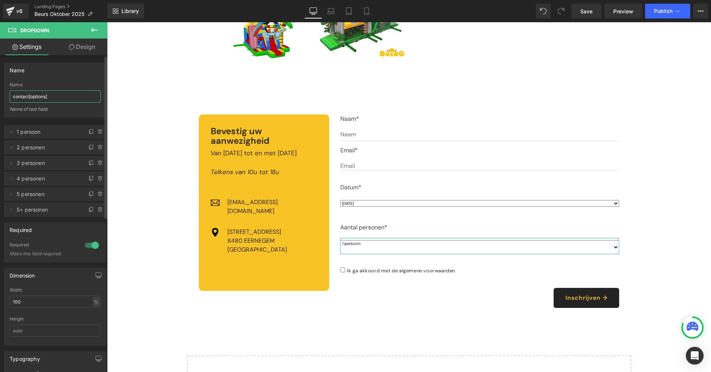
click at [38, 101] on input "contact[options]" at bounding box center [55, 96] width 91 height 12
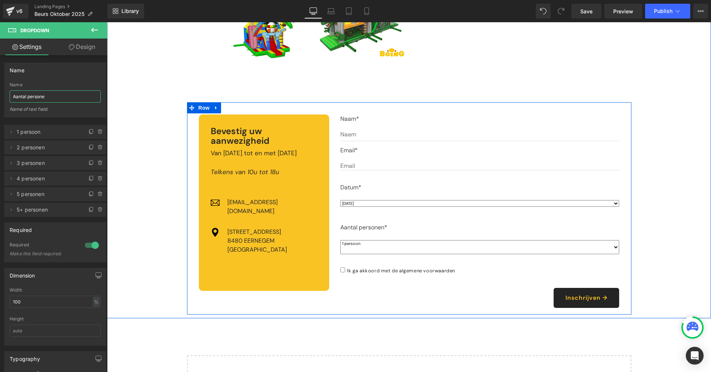
type input "Aantal personen"
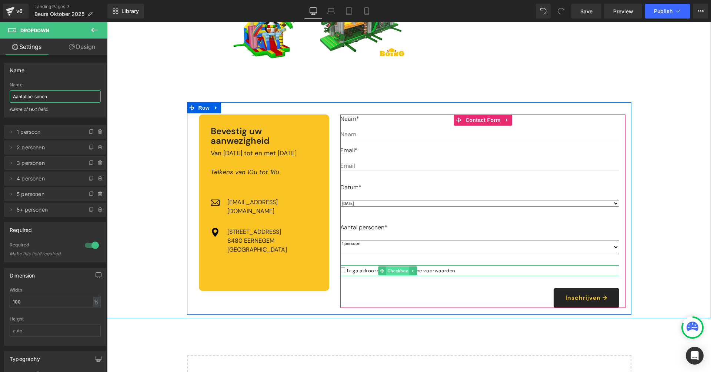
click at [395, 266] on span "Checkbox" at bounding box center [397, 270] width 23 height 9
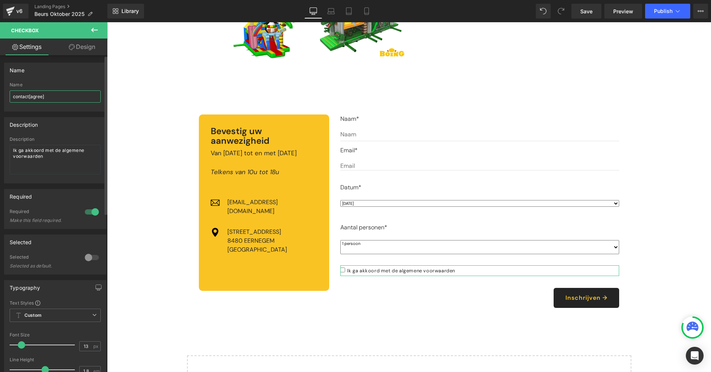
click at [50, 98] on input "contact[agree]" at bounding box center [55, 96] width 91 height 12
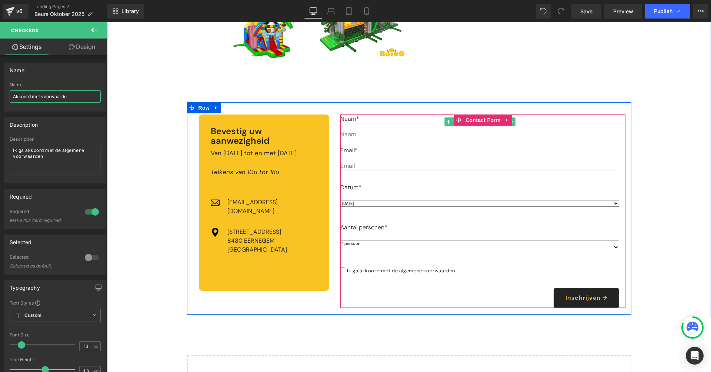
type input "Akkoord met voorwaarden"
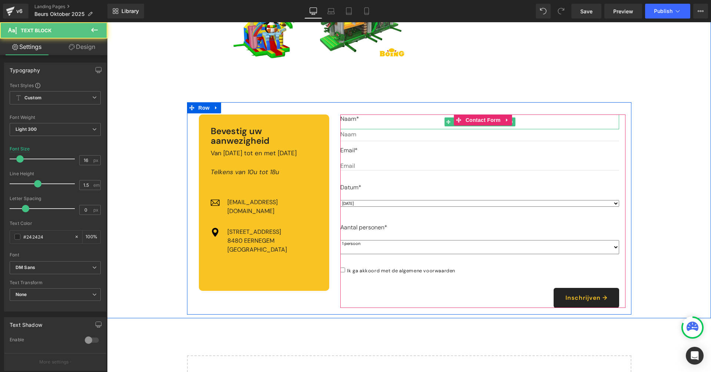
click at [601, 116] on p "Naam*" at bounding box center [479, 118] width 279 height 9
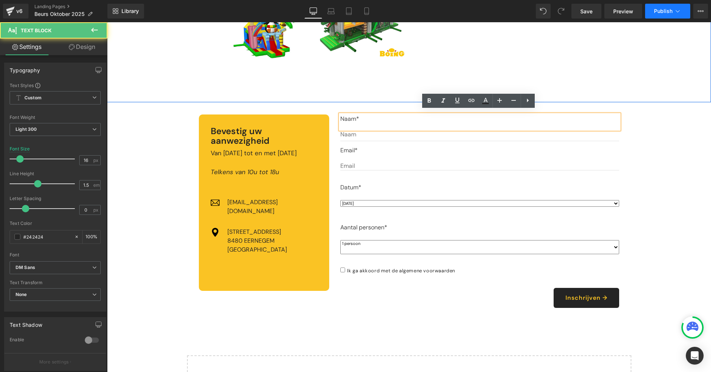
click at [670, 12] on span "Publish" at bounding box center [663, 11] width 19 height 6
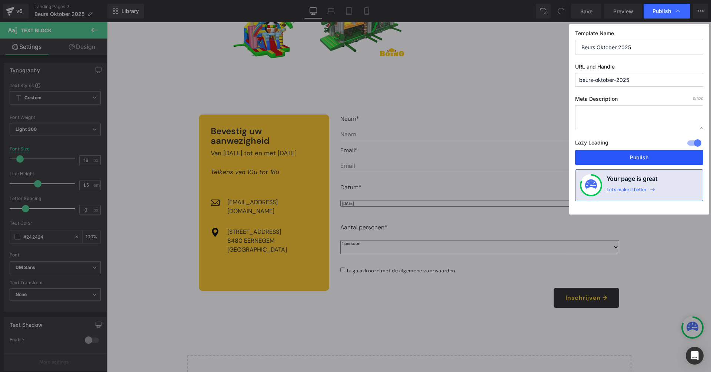
click at [644, 159] on button "Publish" at bounding box center [639, 157] width 128 height 15
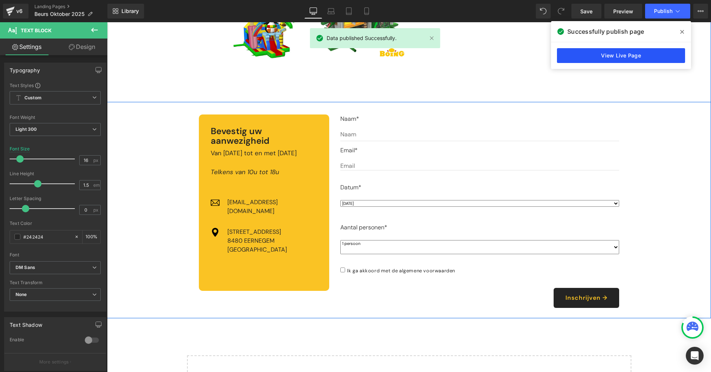
click at [643, 56] on link "View Live Page" at bounding box center [621, 55] width 128 height 15
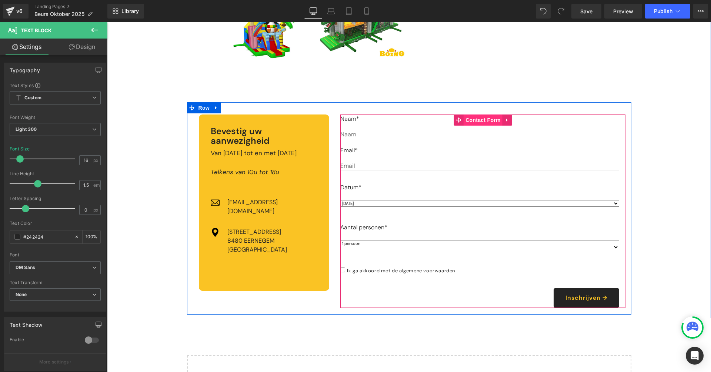
click at [475, 116] on span "Contact Form" at bounding box center [483, 119] width 39 height 11
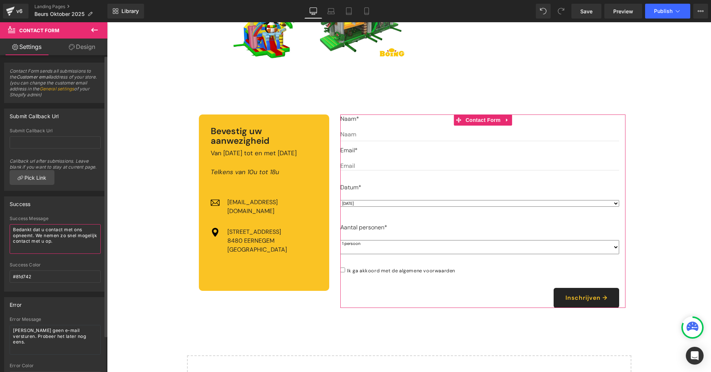
drag, startPoint x: 33, startPoint y: 230, endPoint x: 89, endPoint y: 246, distance: 57.5
click at [89, 246] on textarea "Bedankt dat u contact met ons opneemt. We nemen zo snel mogelijk contact met u …" at bounding box center [55, 239] width 91 height 30
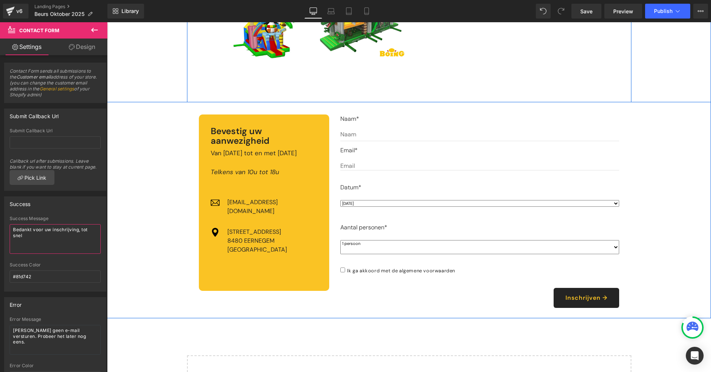
type textarea "Bedankt voor uw inschrijving, tot snel!"
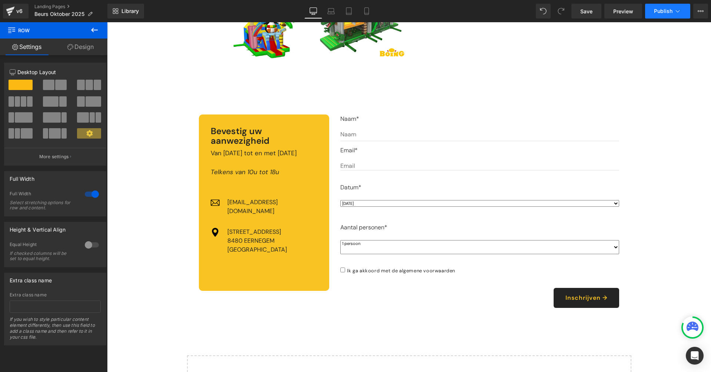
click at [675, 14] on icon at bounding box center [677, 10] width 7 height 7
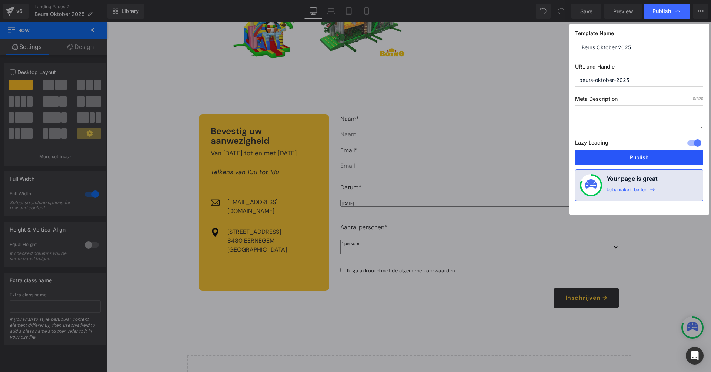
click at [637, 160] on button "Publish" at bounding box center [639, 157] width 128 height 15
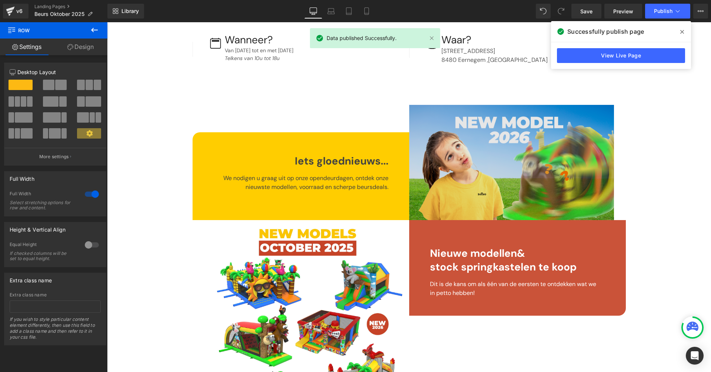
scroll to position [277, 0]
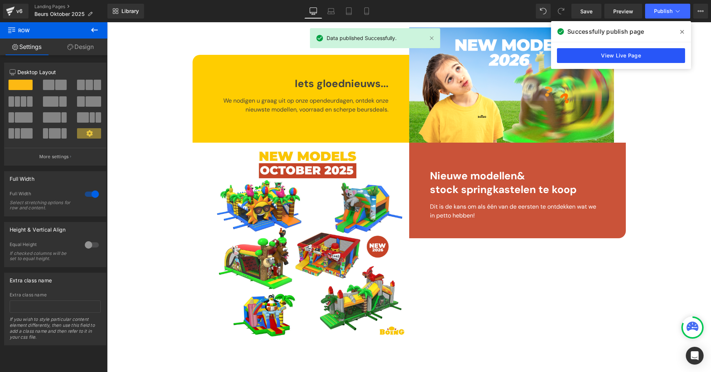
click at [601, 56] on link "View Live Page" at bounding box center [621, 55] width 128 height 15
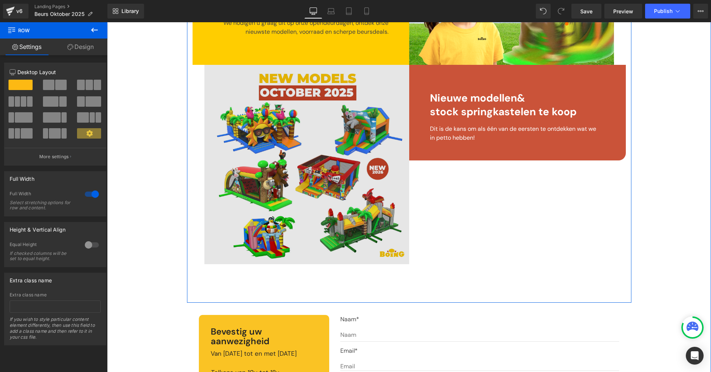
scroll to position [179, 0]
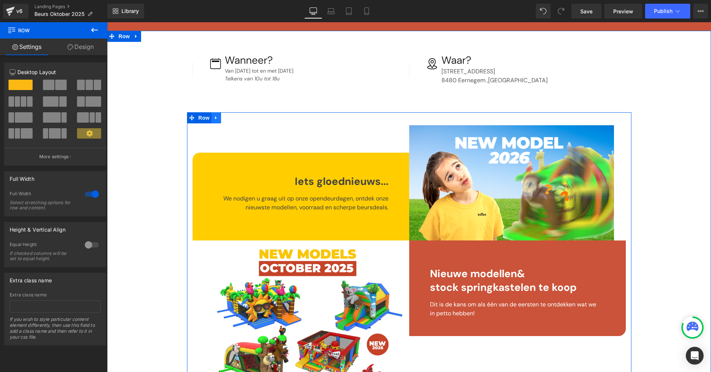
click at [216, 118] on link at bounding box center [216, 117] width 10 height 11
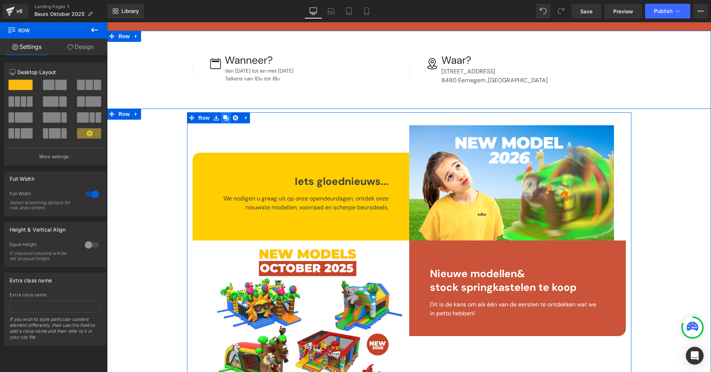
click at [229, 118] on link at bounding box center [226, 117] width 10 height 11
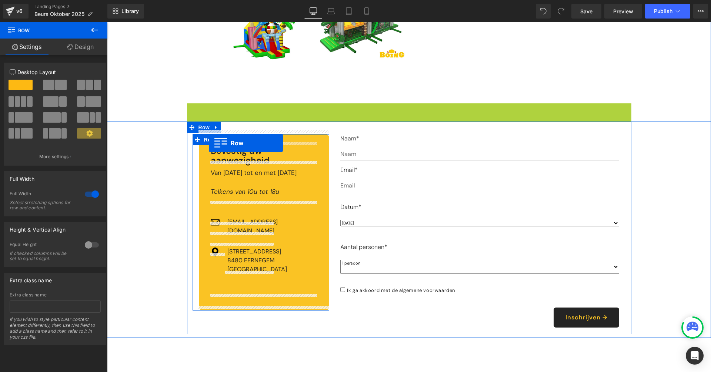
scroll to position [649, 0]
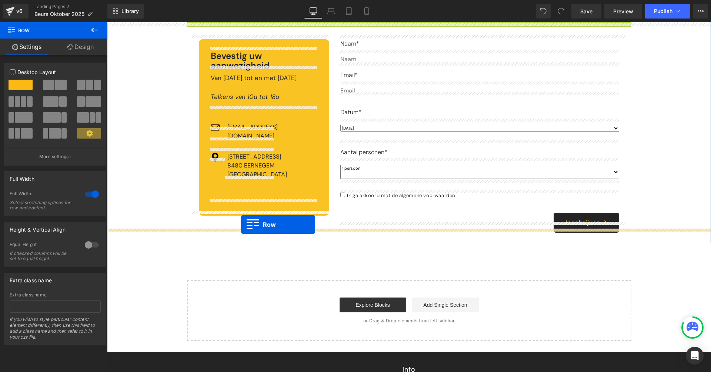
drag, startPoint x: 191, startPoint y: 105, endPoint x: 241, endPoint y: 224, distance: 129.3
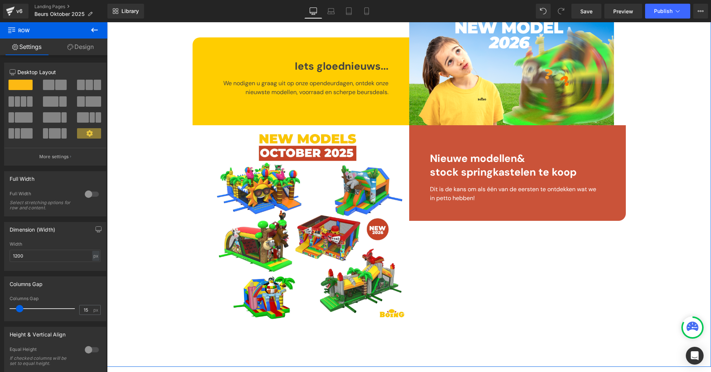
scroll to position [782, 0]
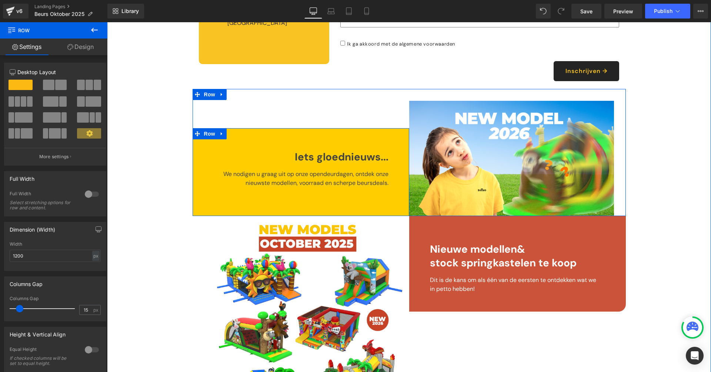
click at [218, 128] on link at bounding box center [222, 133] width 10 height 11
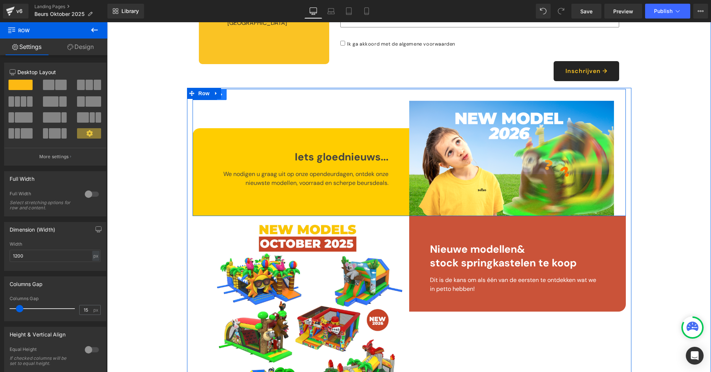
click at [221, 92] on icon at bounding box center [221, 95] width 5 height 6
click at [239, 92] on icon at bounding box center [241, 94] width 5 height 5
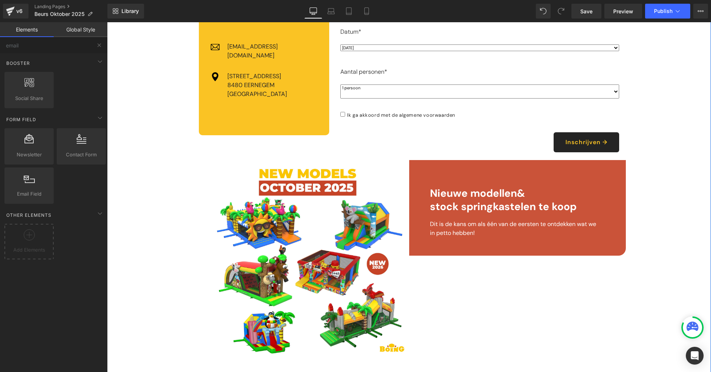
scroll to position [634, 0]
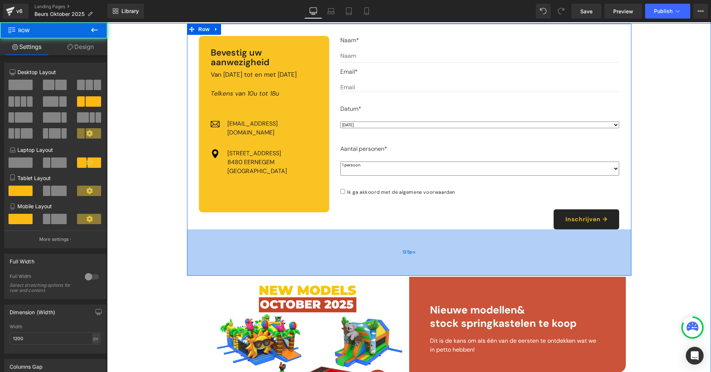
drag, startPoint x: 361, startPoint y: 224, endPoint x: 362, endPoint y: 265, distance: 40.8
click at [362, 265] on div "125px" at bounding box center [409, 252] width 444 height 46
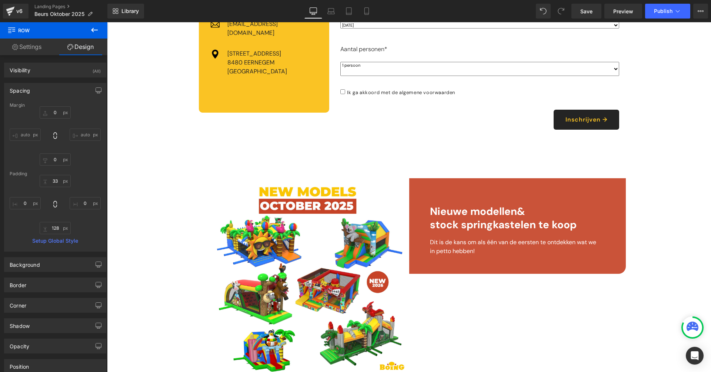
scroll to position [751, 0]
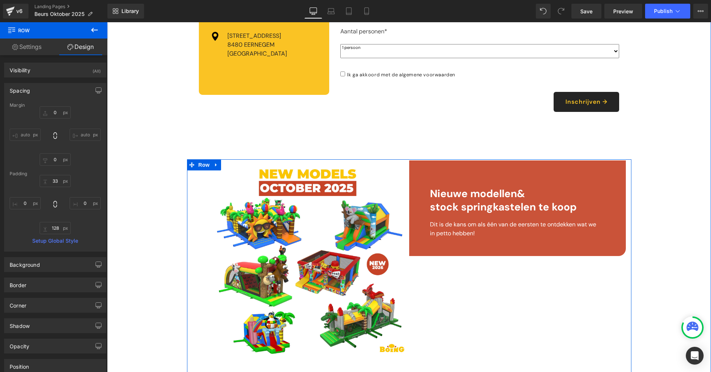
click at [215, 163] on icon at bounding box center [215, 164] width 1 height 3
click at [208, 159] on span "Row" at bounding box center [204, 164] width 15 height 11
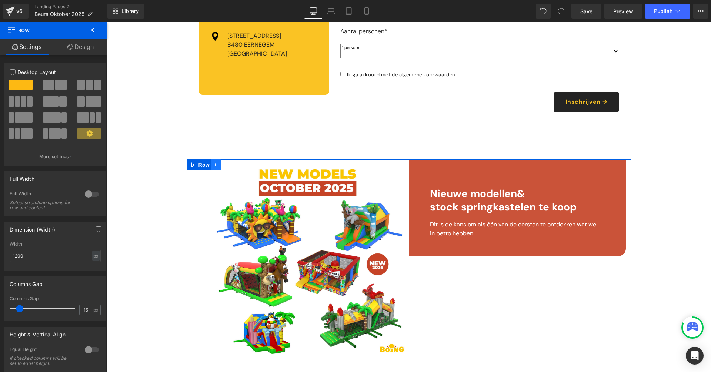
click at [211, 159] on link at bounding box center [216, 164] width 10 height 11
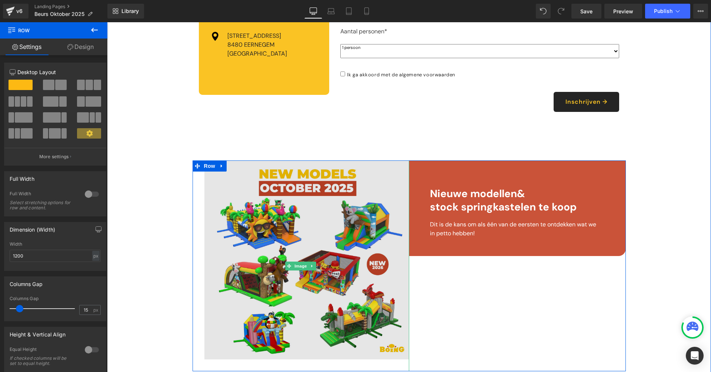
click at [246, 166] on img at bounding box center [301, 265] width 217 height 211
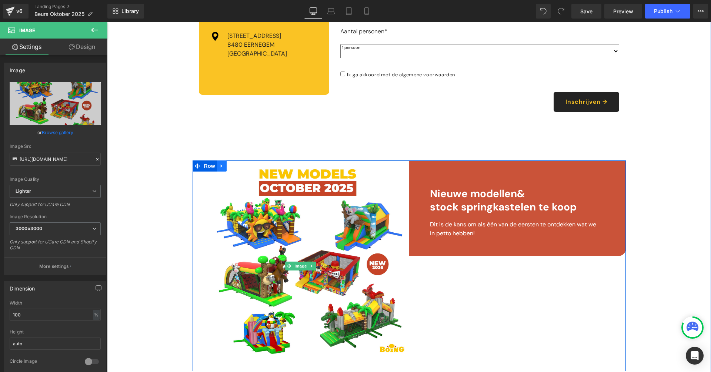
click at [225, 163] on icon at bounding box center [224, 165] width 4 height 4
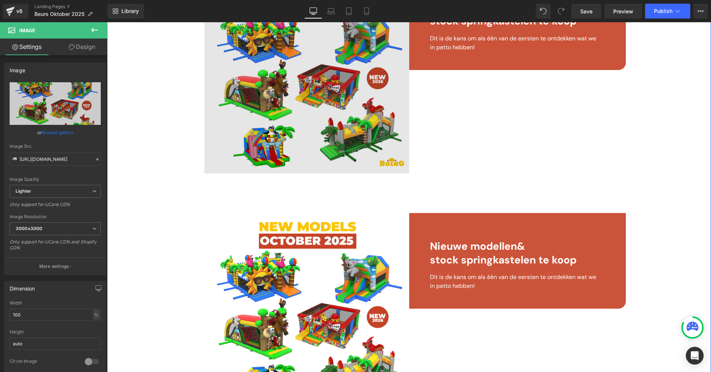
scroll to position [732, 0]
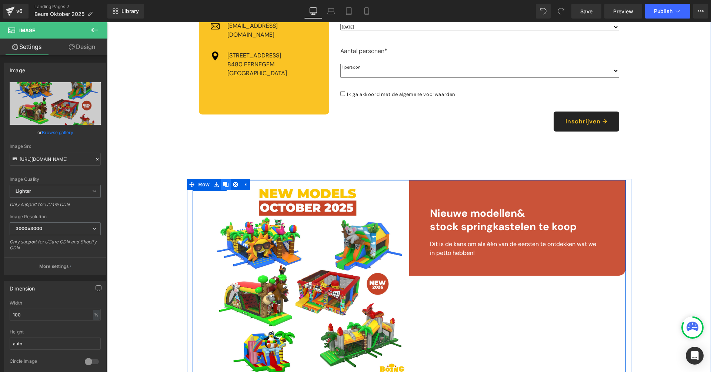
click at [224, 182] on icon at bounding box center [225, 184] width 5 height 5
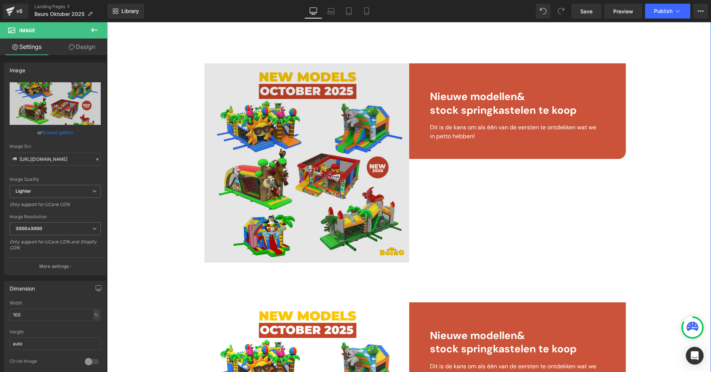
scroll to position [1011, 0]
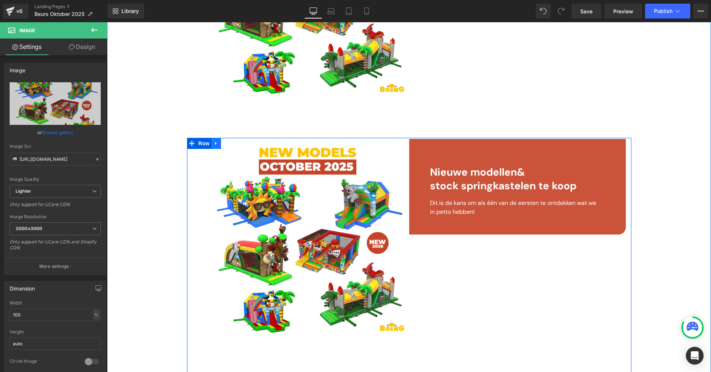
click at [217, 141] on icon at bounding box center [216, 144] width 5 height 6
click at [231, 138] on link at bounding box center [236, 143] width 10 height 11
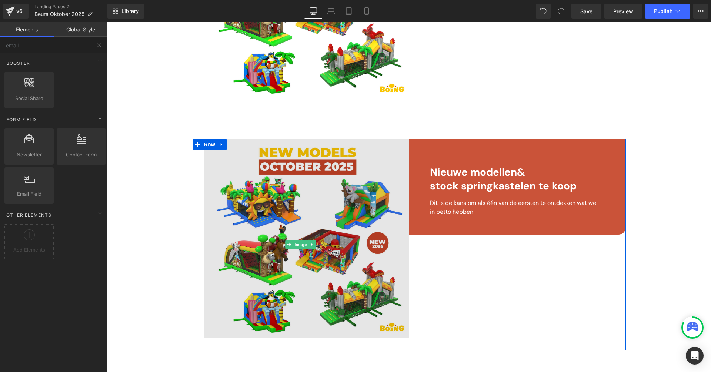
click at [221, 142] on icon at bounding box center [221, 145] width 5 height 6
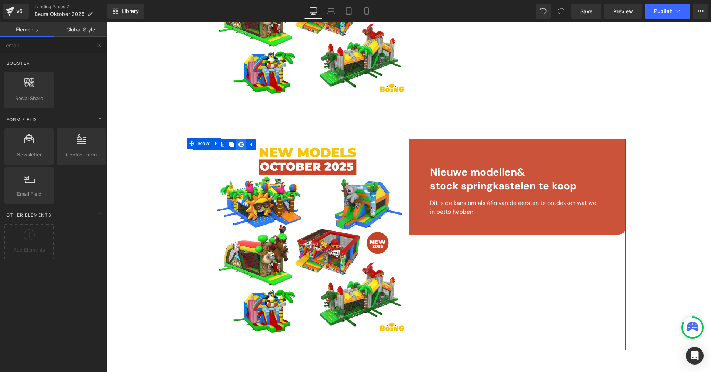
click at [239, 142] on icon at bounding box center [241, 145] width 5 height 6
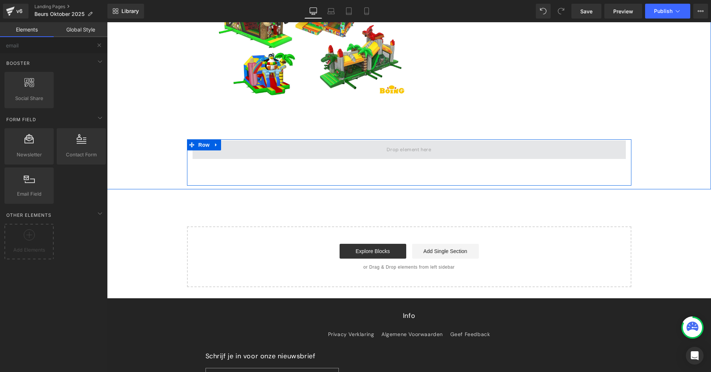
scroll to position [849, 0]
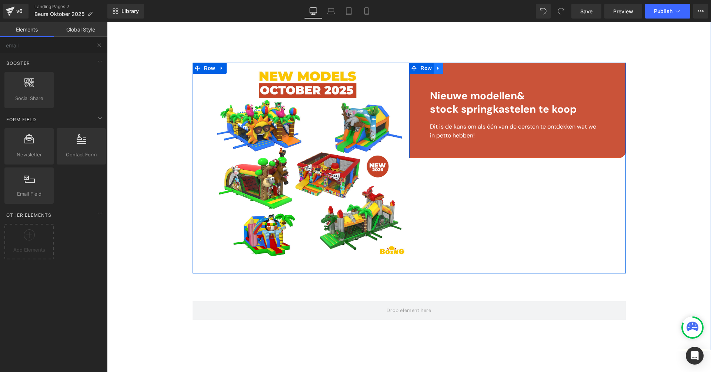
click at [436, 66] on icon at bounding box center [438, 69] width 5 height 6
click at [454, 63] on link at bounding box center [458, 68] width 10 height 11
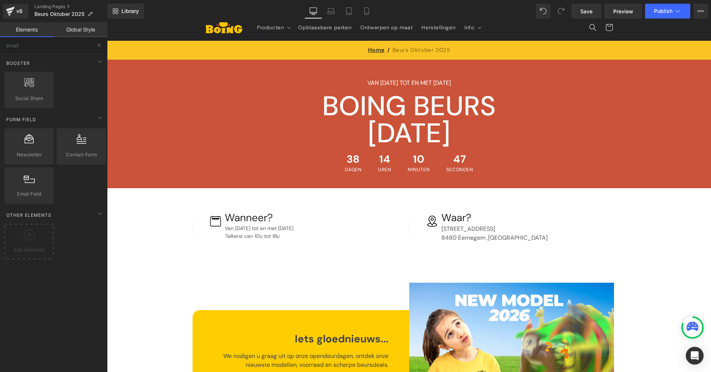
scroll to position [36, 0]
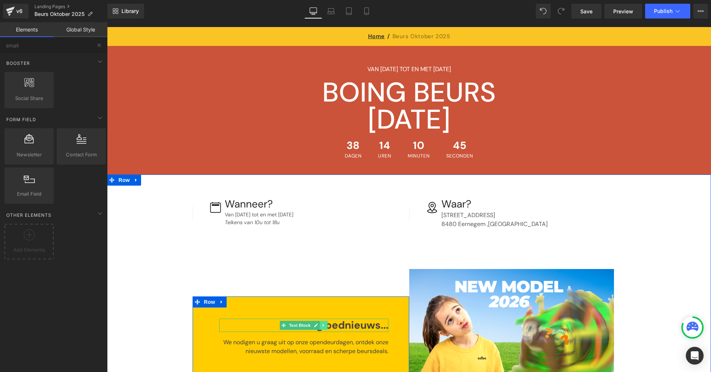
click at [324, 323] on icon at bounding box center [323, 325] width 4 height 4
click at [319, 323] on icon at bounding box center [320, 325] width 4 height 4
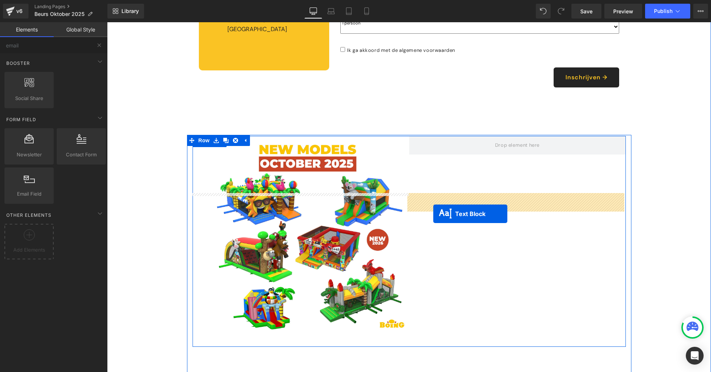
scroll to position [984, 0]
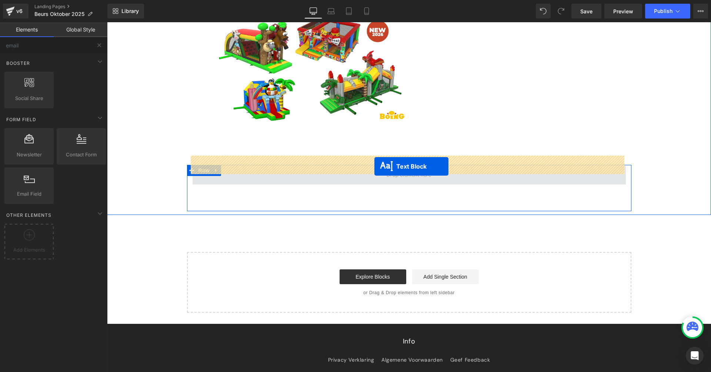
drag, startPoint x: 280, startPoint y: 73, endPoint x: 374, endPoint y: 166, distance: 132.8
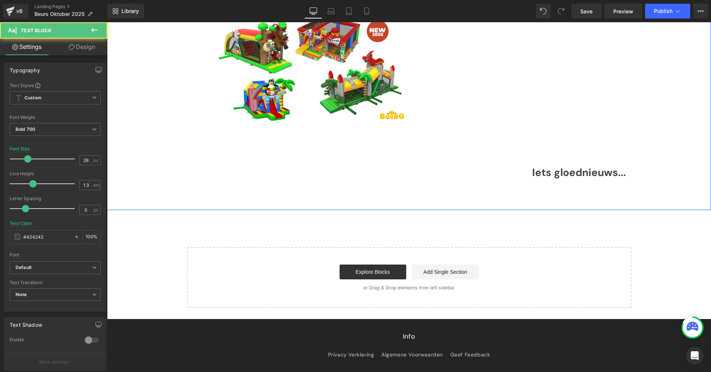
scroll to position [983, 0]
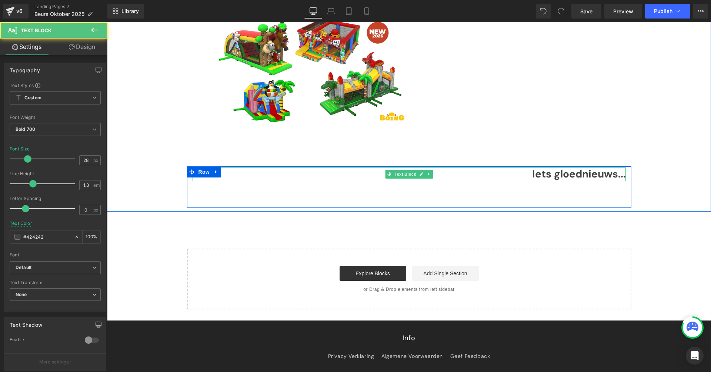
click at [480, 167] on div "Iets gloednieuws..." at bounding box center [409, 173] width 433 height 13
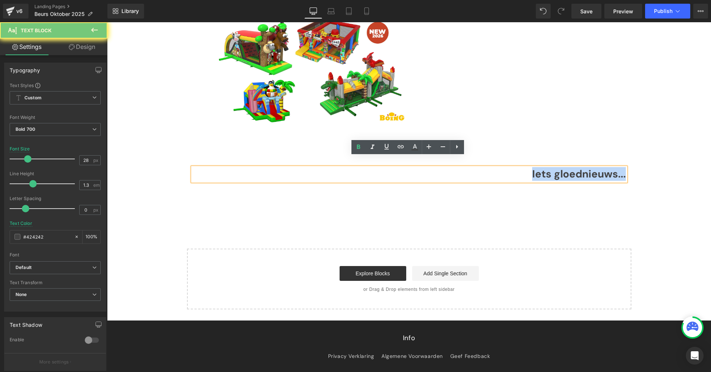
click at [480, 167] on div "Iets gloednieuws..." at bounding box center [409, 173] width 433 height 13
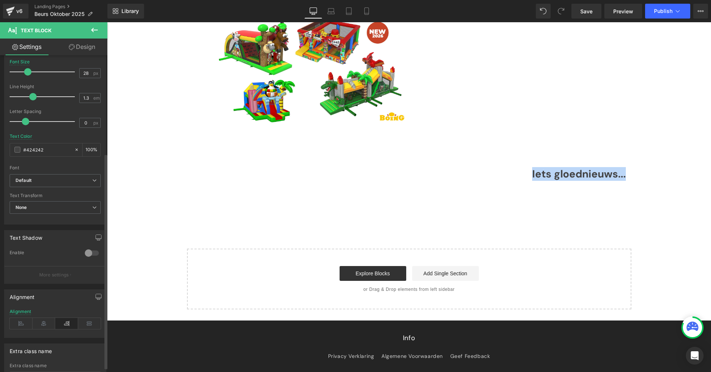
scroll to position [144, 0]
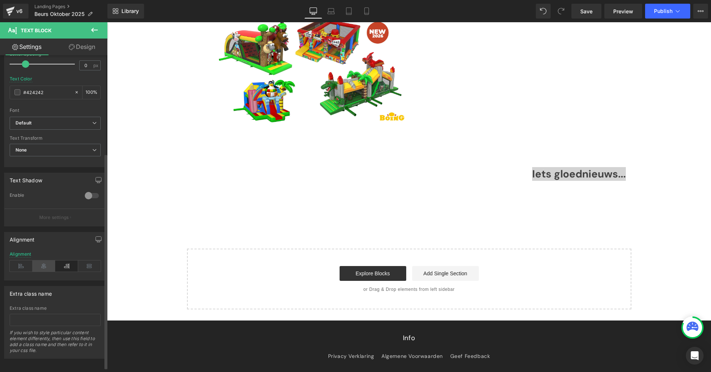
click at [47, 265] on icon at bounding box center [44, 265] width 23 height 11
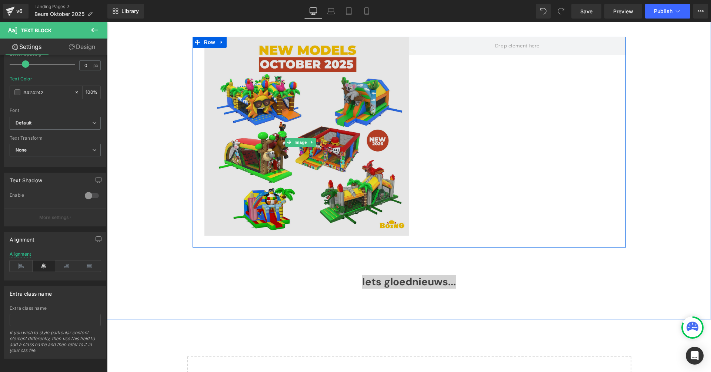
scroll to position [813, 0]
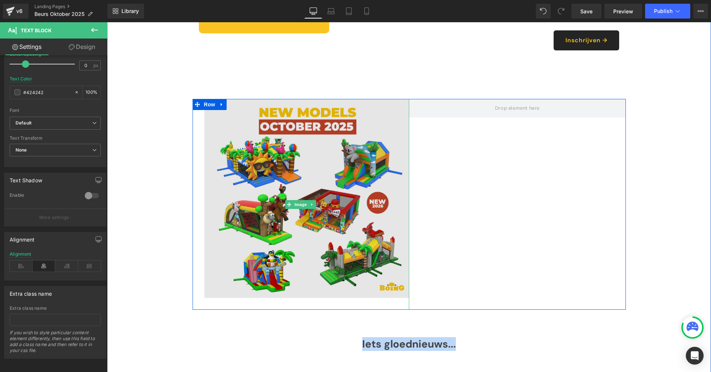
click at [227, 106] on img at bounding box center [301, 204] width 217 height 211
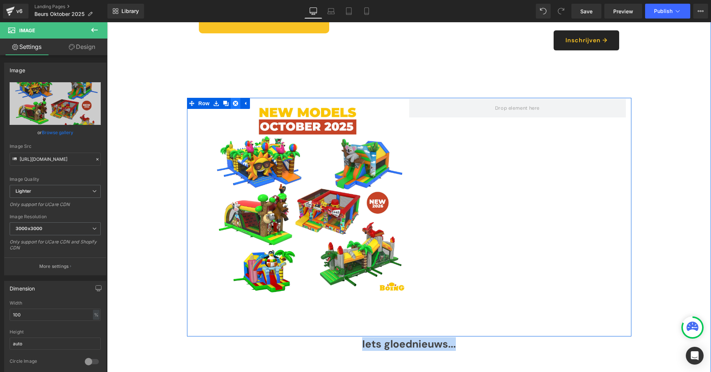
click at [233, 101] on icon at bounding box center [235, 103] width 5 height 5
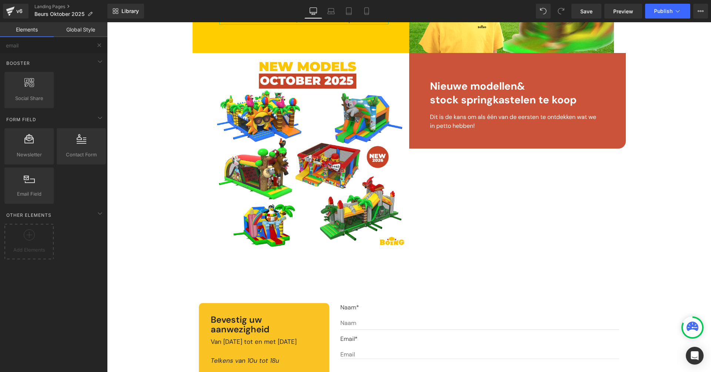
scroll to position [586, 0]
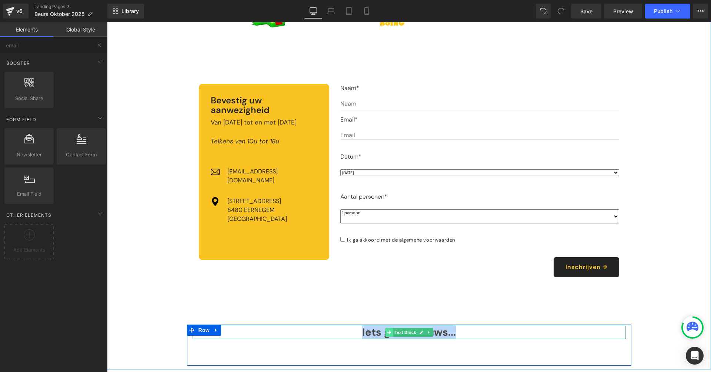
click at [389, 330] on icon at bounding box center [389, 332] width 4 height 4
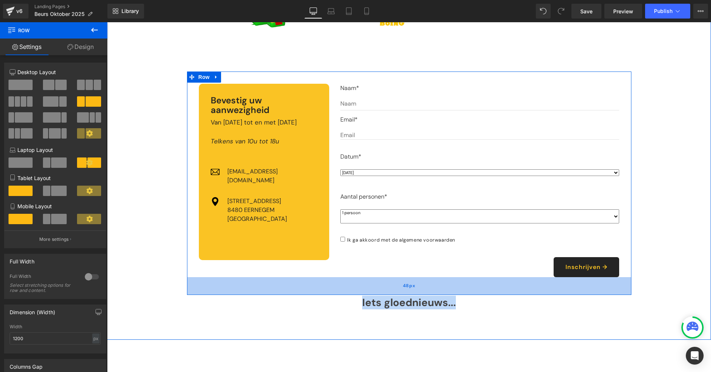
drag, startPoint x: 391, startPoint y: 300, endPoint x: 392, endPoint y: 271, distance: 29.7
click at [392, 277] on div "48px" at bounding box center [409, 286] width 444 height 18
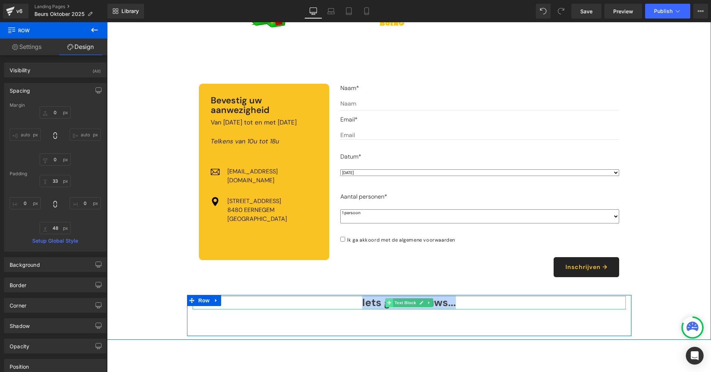
click at [388, 300] on icon at bounding box center [389, 302] width 4 height 4
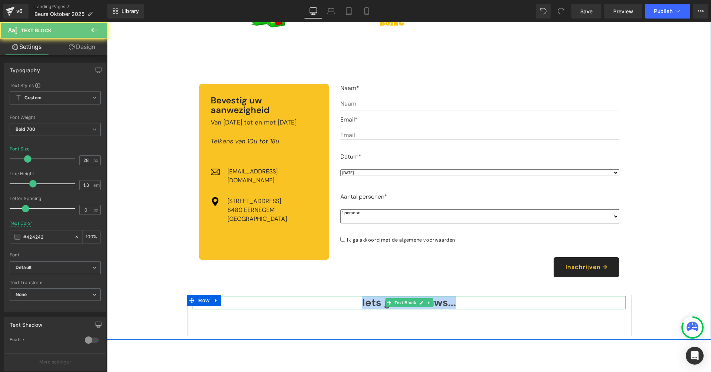
click at [374, 296] on div "Iets gloednieuws..." at bounding box center [409, 302] width 433 height 13
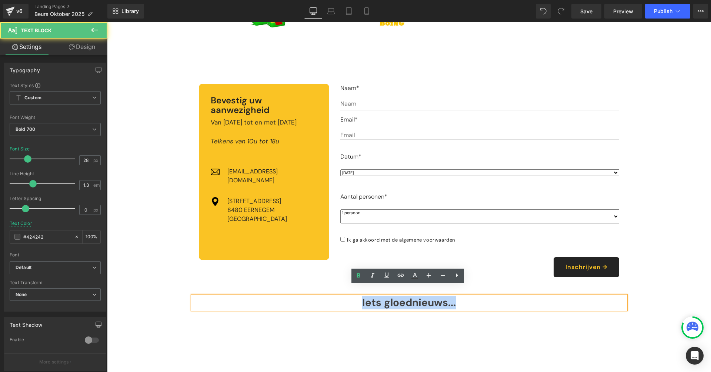
click at [374, 296] on div "Iets gloednieuws..." at bounding box center [409, 302] width 433 height 13
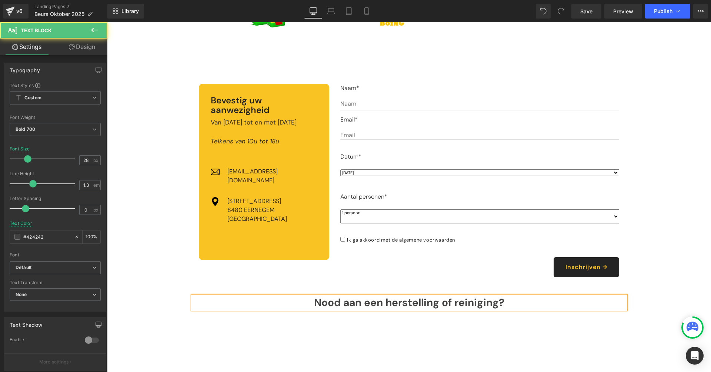
click at [438, 296] on div "Nood aan een herstelling of reiniging?" at bounding box center [409, 302] width 433 height 13
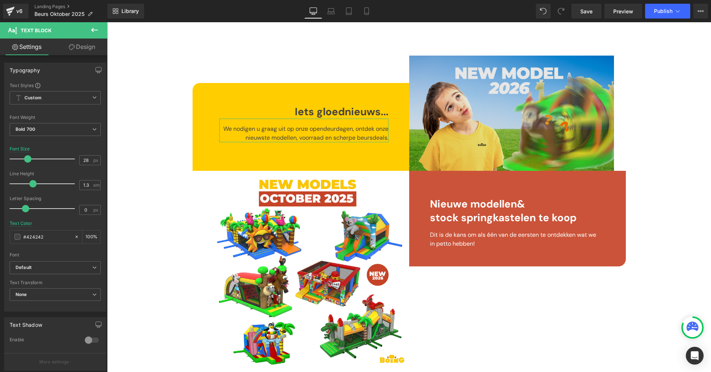
scroll to position [172, 0]
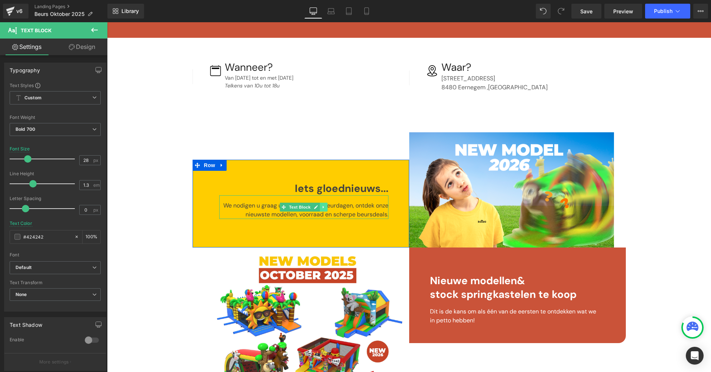
click at [323, 205] on icon at bounding box center [323, 207] width 4 height 4
click at [320, 205] on icon at bounding box center [320, 207] width 4 height 4
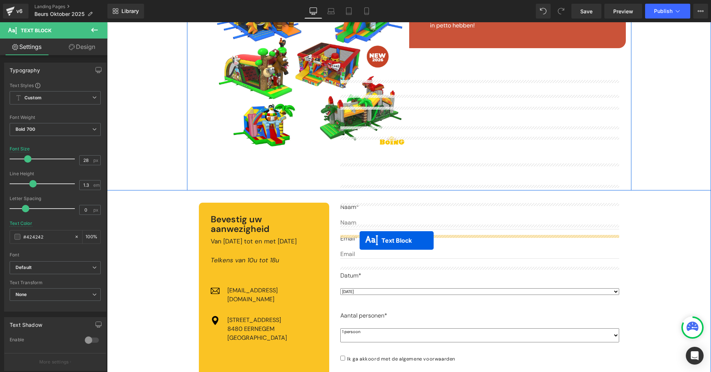
scroll to position [586, 0]
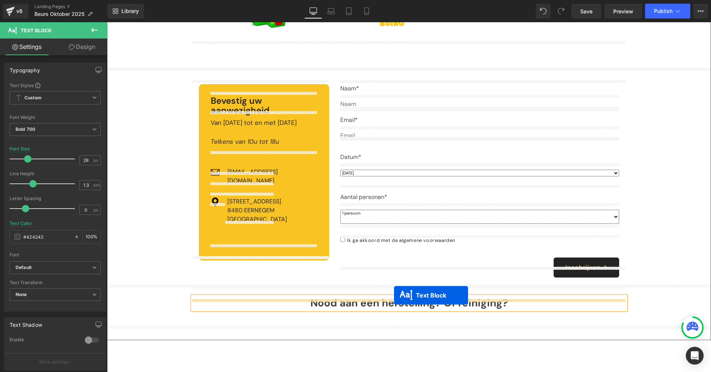
drag, startPoint x: 282, startPoint y: 203, endPoint x: 394, endPoint y: 295, distance: 144.7
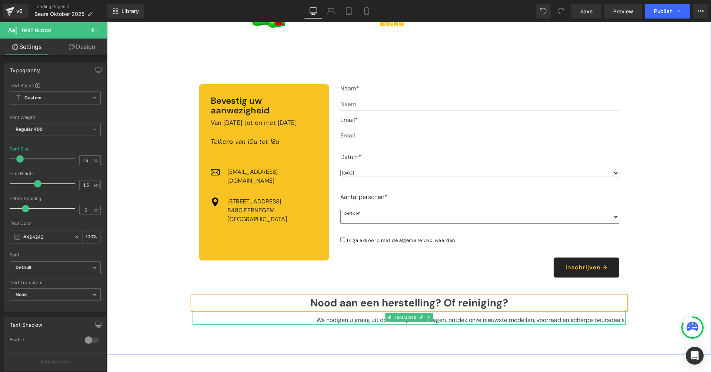
click at [357, 310] on div "We nodigen u graag uit op onze opendeurdagen, ontdek onze nieuwste modellen, vo…" at bounding box center [409, 317] width 433 height 15
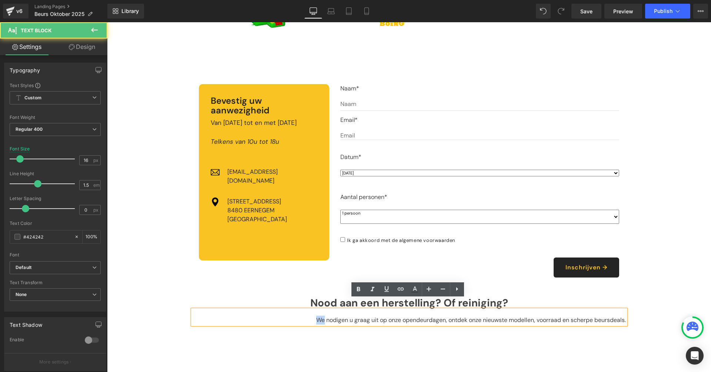
click at [357, 310] on div "We nodigen u graag uit op onze opendeurdagen, ontdek onze nieuwste modellen, vo…" at bounding box center [409, 317] width 433 height 15
click at [355, 310] on div "We nodigen u graag uit op onze opendeurdagen, ontdek onze nieuwste modellen, vo…" at bounding box center [409, 317] width 433 height 15
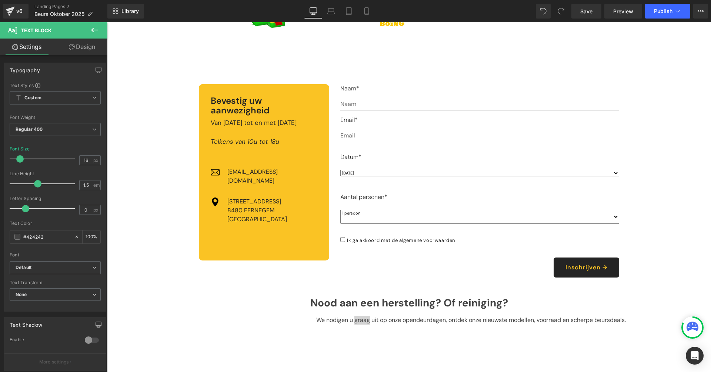
click at [99, 33] on button at bounding box center [94, 30] width 26 height 16
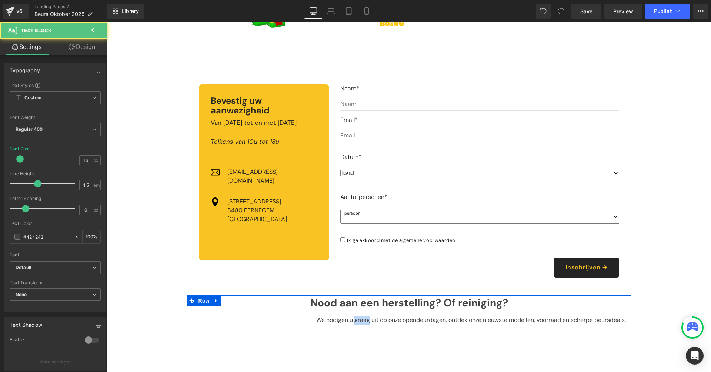
click at [333, 310] on div "We nodigen u graag uit op onze opendeurdagen, ontdek onze nieuwste modellen, vo…" at bounding box center [409, 317] width 433 height 15
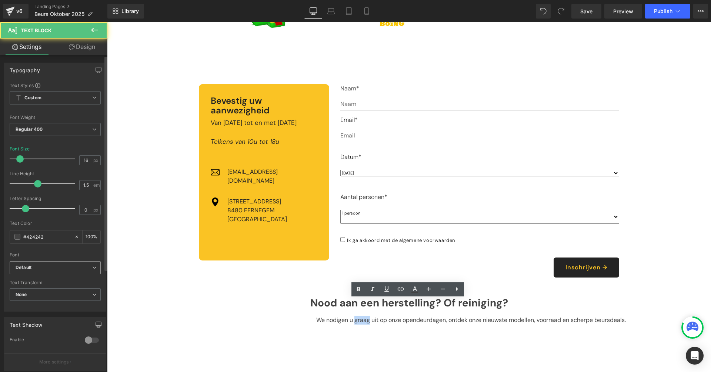
scroll to position [151, 0]
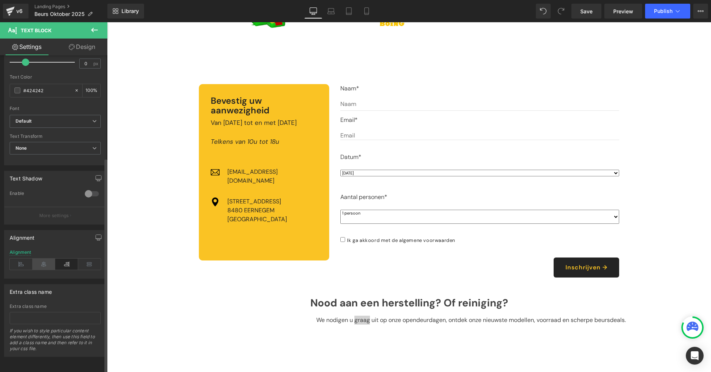
click at [47, 259] on icon at bounding box center [44, 264] width 23 height 11
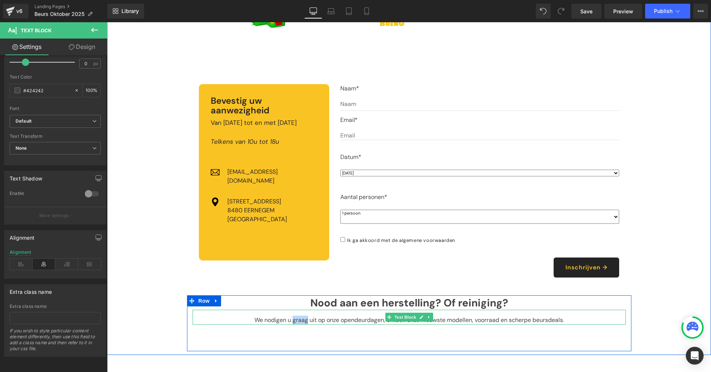
click at [363, 310] on div "We nodigen u graag uit op onze opendeurdagen, ontdek onze nieuwste modellen, vo…" at bounding box center [409, 317] width 433 height 15
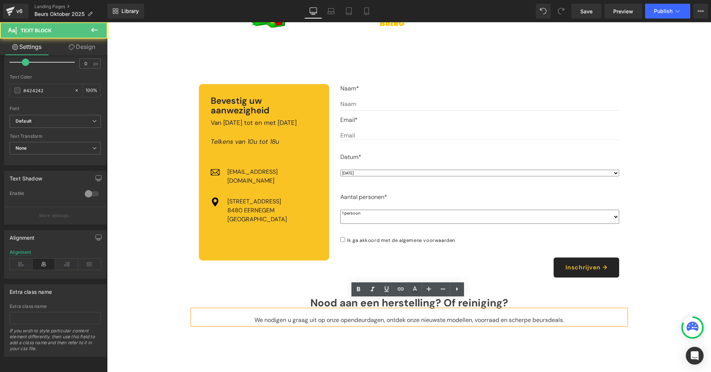
click at [385, 310] on div "We nodigen u graag uit op onze opendeurdagen, ontdek onze nieuwste modellen, vo…" at bounding box center [409, 317] width 433 height 15
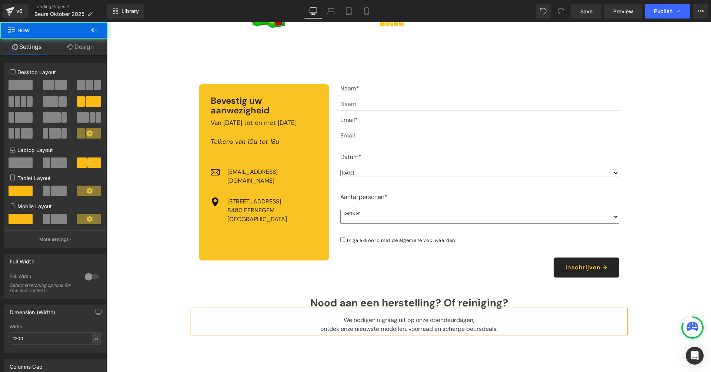
click at [107, 22] on div "48px" at bounding box center [107, 22] width 0 height 0
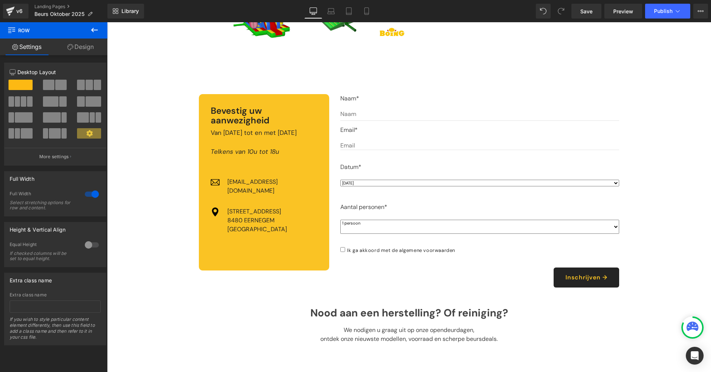
scroll to position [591, 0]
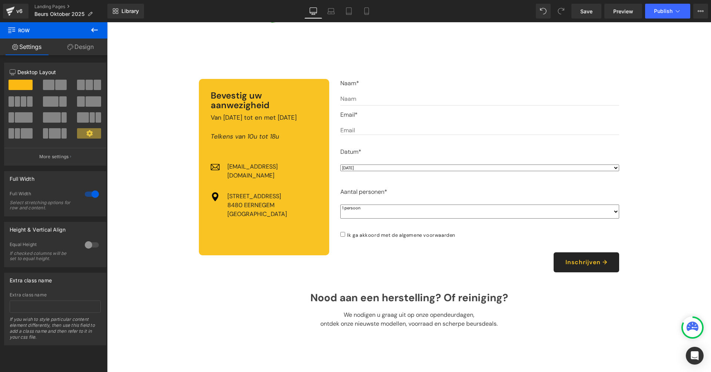
click at [371, 304] on div "We nodigen u graag uit op onze opendeurdagen, ontdek onze nieuwste modellen, vo…" at bounding box center [409, 316] width 433 height 24
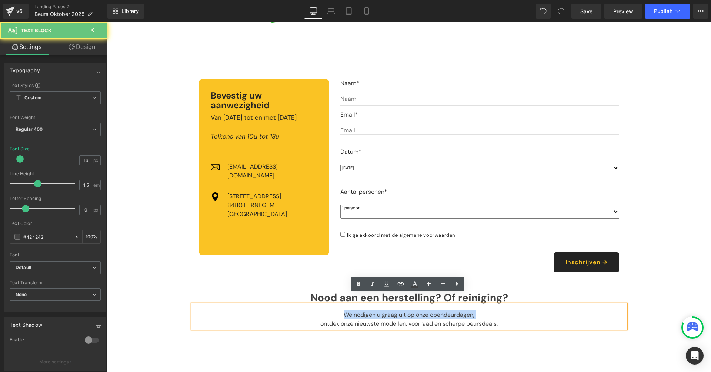
click at [371, 304] on div "We nodigen u graag uit op onze opendeurdagen, ontdek onze nieuwste modellen, vo…" at bounding box center [409, 316] width 433 height 24
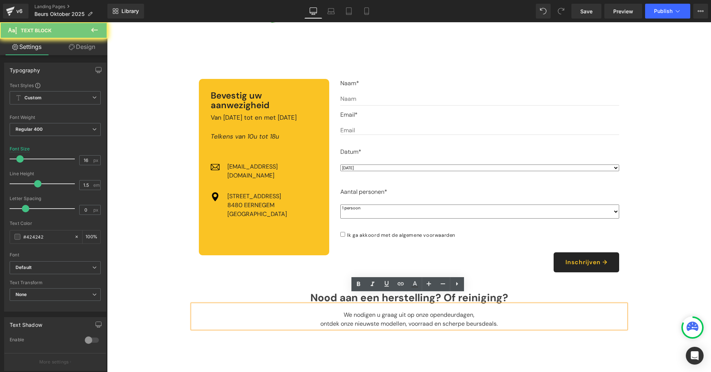
click at [354, 319] on div "ontdek onze nieuwste modellen, voorraad en scherpe beursdeals." at bounding box center [409, 323] width 433 height 9
drag, startPoint x: 434, startPoint y: 322, endPoint x: 566, endPoint y: 325, distance: 131.5
click at [566, 325] on div "Nood aan een herstelling? Of reiniging? Text Block We nodigen u graag uit op on…" at bounding box center [409, 322] width 444 height 65
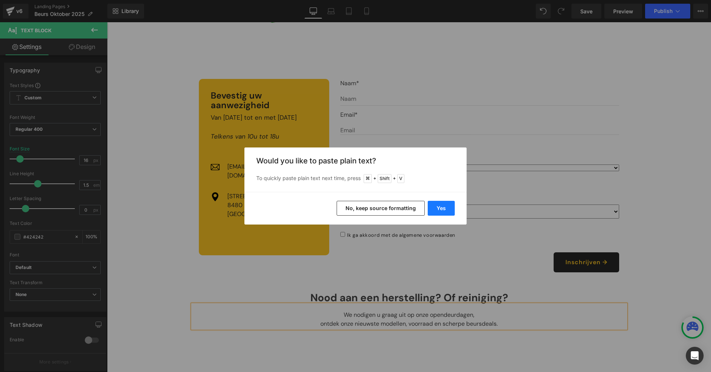
click at [444, 208] on button "Yes" at bounding box center [441, 208] width 27 height 15
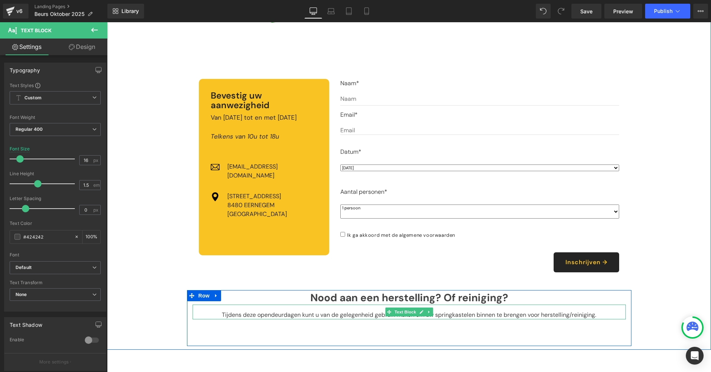
click at [358, 304] on div "Tijdens deze opendeurdagen kunt u van de gelegenheid gebruik maken om uw spring…" at bounding box center [409, 311] width 433 height 15
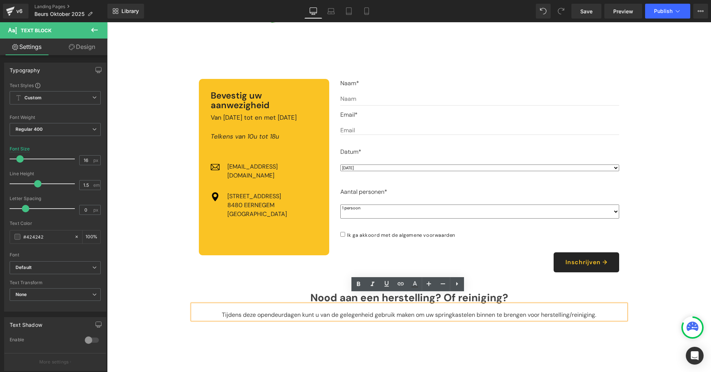
click at [423, 304] on div "Tijdens deze opendeurdagen kunt u van de gelegenheid gebruik maken om uw spring…" at bounding box center [409, 311] width 433 height 15
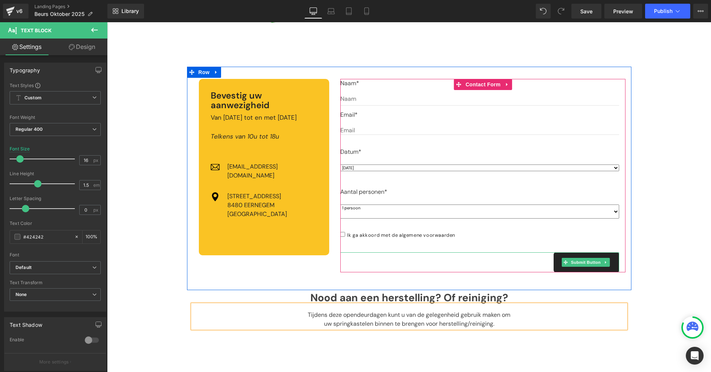
click at [473, 252] on div at bounding box center [479, 253] width 279 height 2
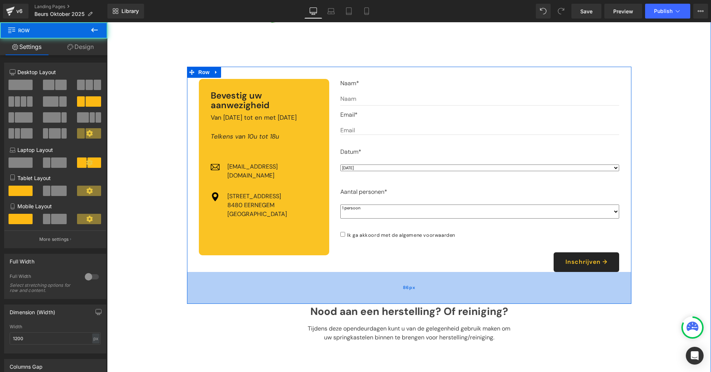
drag, startPoint x: 428, startPoint y: 273, endPoint x: 427, endPoint y: 287, distance: 14.1
click at [427, 287] on div "86px" at bounding box center [409, 288] width 444 height 32
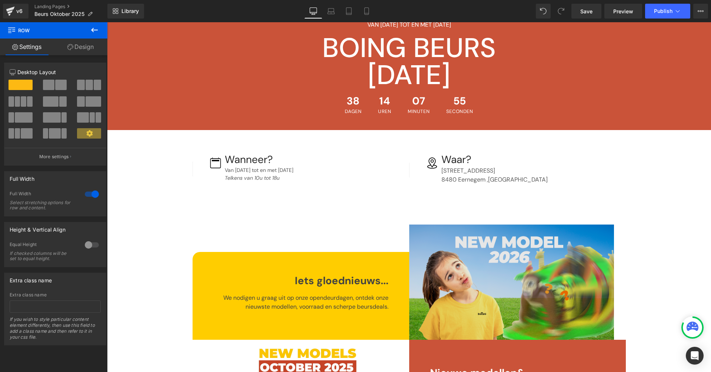
scroll to position [283, 0]
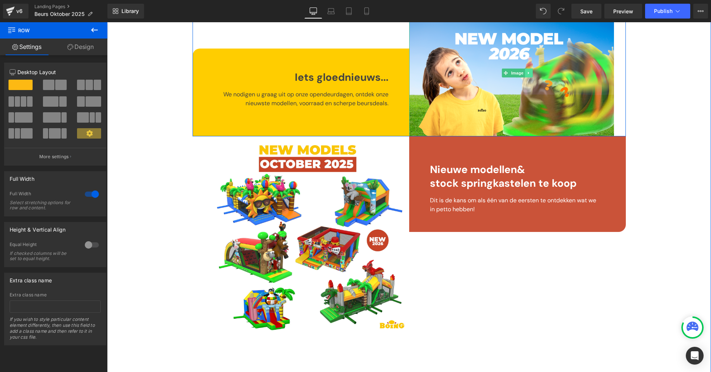
click at [529, 71] on icon at bounding box center [529, 73] width 4 height 4
click at [523, 71] on icon at bounding box center [525, 73] width 4 height 4
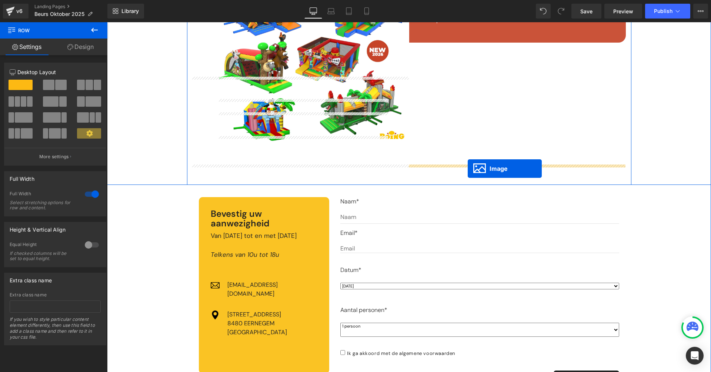
scroll to position [767, 0]
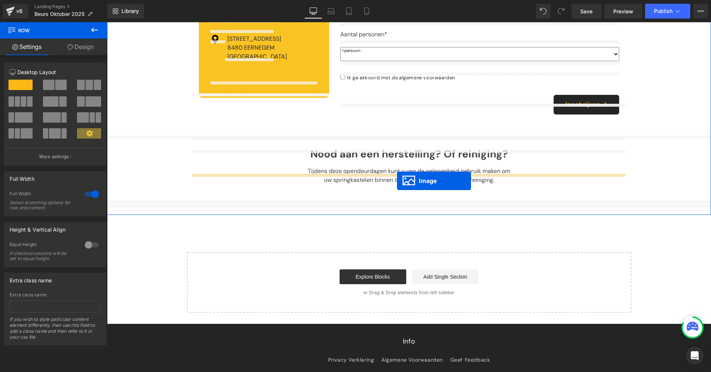
drag, startPoint x: 494, startPoint y: 84, endPoint x: 397, endPoint y: 181, distance: 136.4
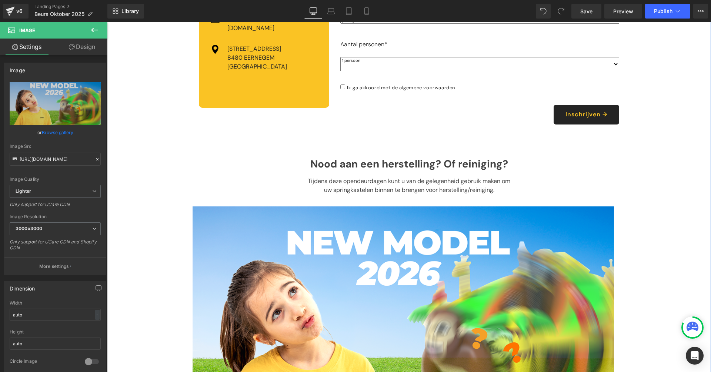
scroll to position [819, 0]
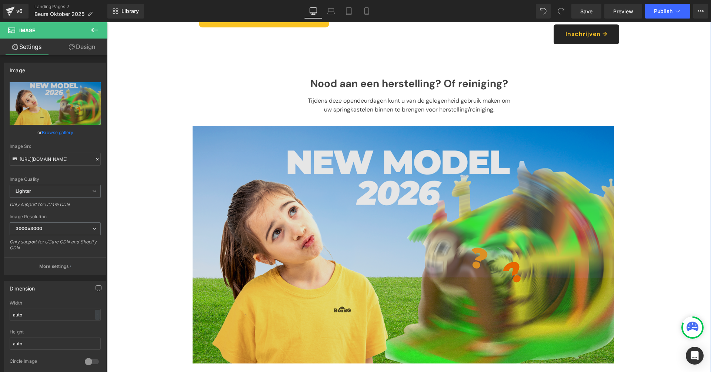
click at [368, 158] on img at bounding box center [409, 238] width 433 height 249
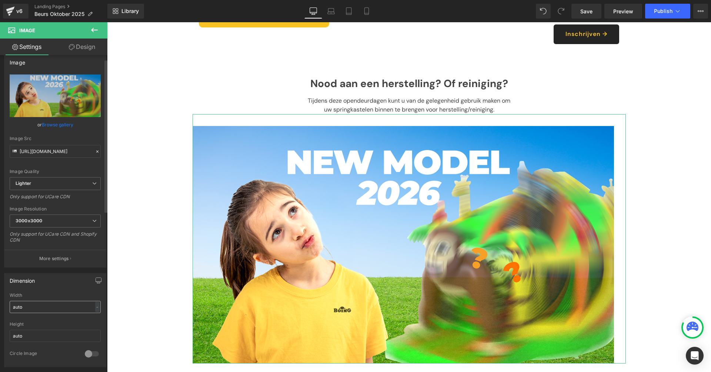
scroll to position [96, 0]
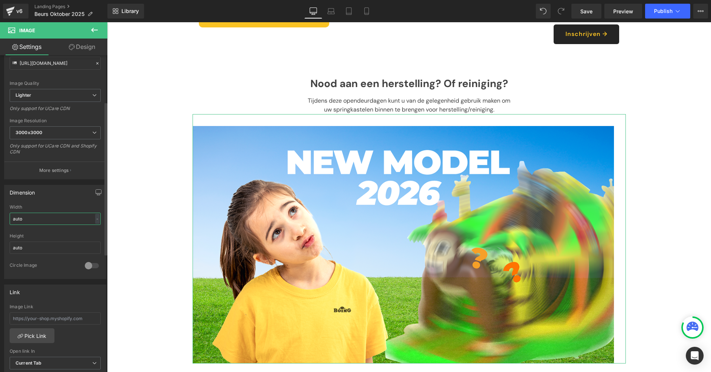
click at [53, 221] on input "auto" at bounding box center [55, 219] width 91 height 12
click at [53, 220] on input "auto" at bounding box center [55, 219] width 91 height 12
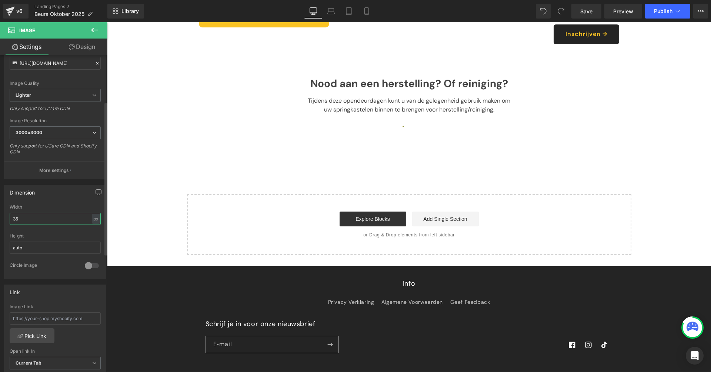
type input "3"
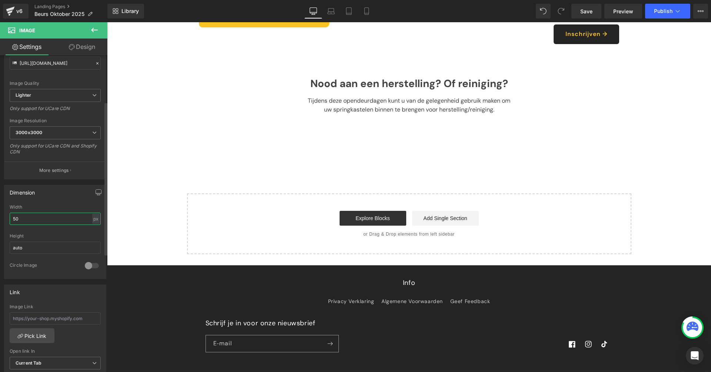
type input "500"
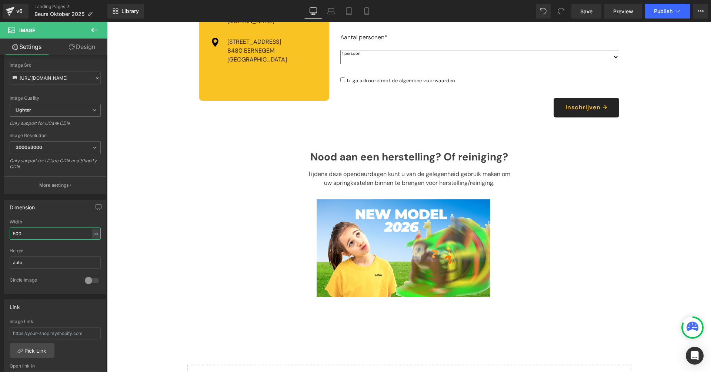
scroll to position [669, 0]
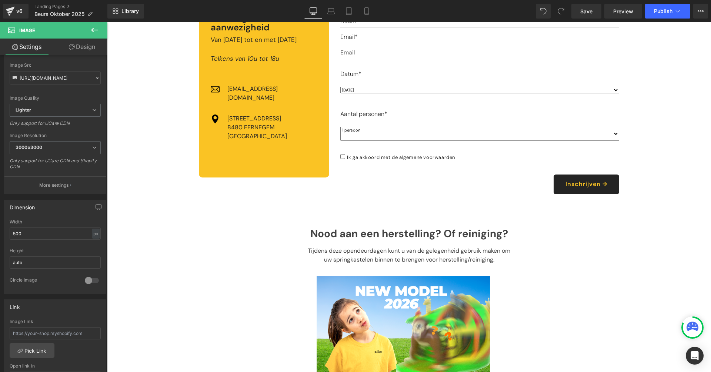
drag, startPoint x: 356, startPoint y: 210, endPoint x: 384, endPoint y: 206, distance: 28.1
click at [358, 210] on div "Bevestig uw aanwezigheid Heading Van woensdag 15 tot en met zondag 19 Oktober T…" at bounding box center [409, 107] width 444 height 237
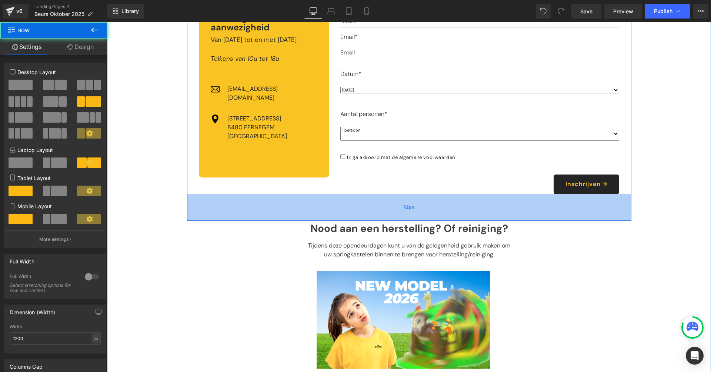
drag, startPoint x: 394, startPoint y: 207, endPoint x: 395, endPoint y: 200, distance: 7.1
click at [395, 200] on div "72px" at bounding box center [409, 207] width 444 height 27
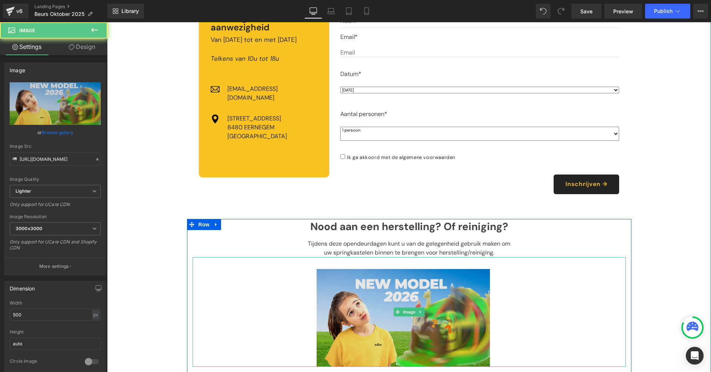
click at [399, 324] on img at bounding box center [409, 311] width 185 height 109
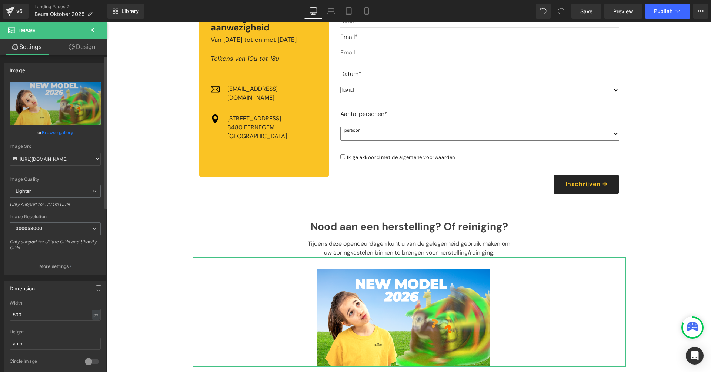
click at [60, 134] on link "Browse gallery" at bounding box center [57, 132] width 31 height 13
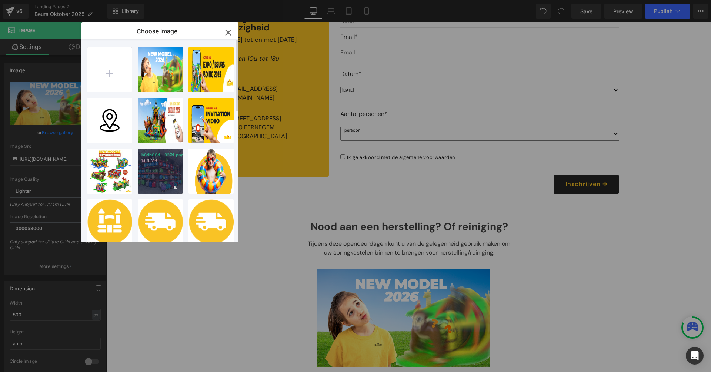
drag, startPoint x: 159, startPoint y: 169, endPoint x: 51, endPoint y: 146, distance: 110.1
click at [159, 169] on div "b8db06d...337d.png 1.66 MB" at bounding box center [160, 171] width 45 height 45
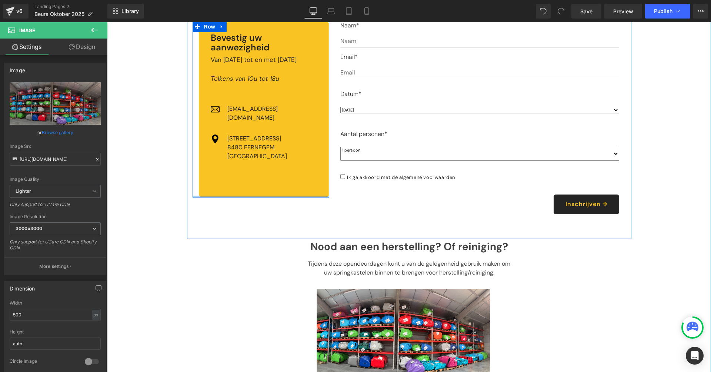
scroll to position [761, 0]
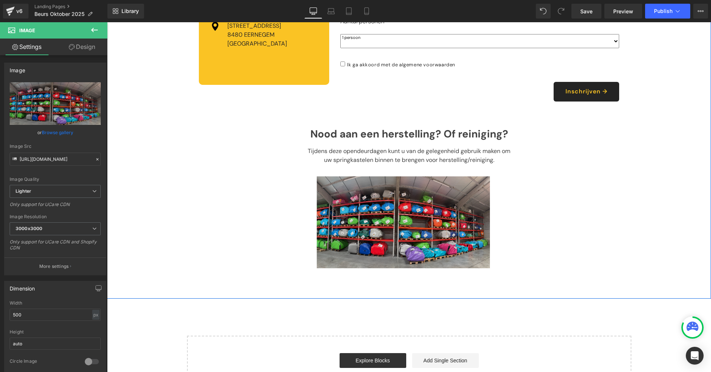
click at [390, 203] on img at bounding box center [409, 216] width 185 height 104
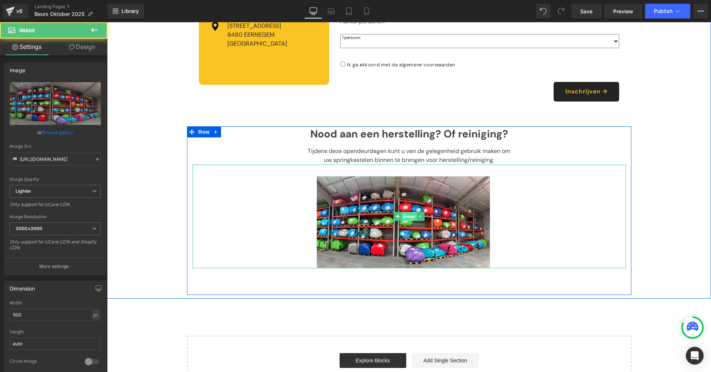
click at [406, 212] on span "Image" at bounding box center [409, 216] width 16 height 9
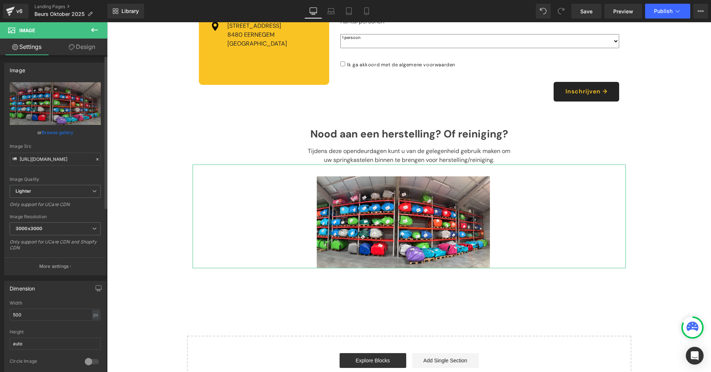
click at [57, 305] on div "Width 500 px % px" at bounding box center [55, 314] width 91 height 29
click at [57, 309] on input "500" at bounding box center [55, 315] width 91 height 12
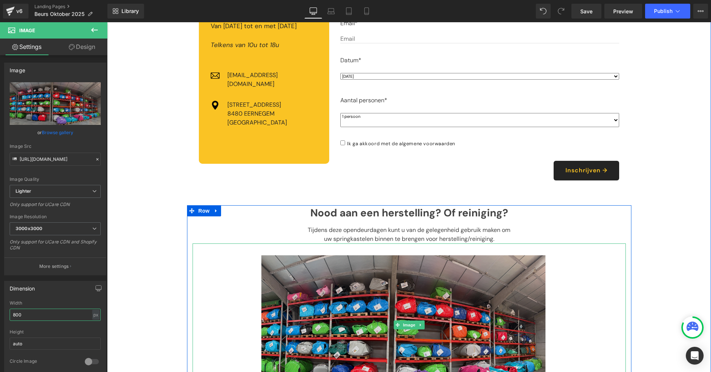
scroll to position [762, 0]
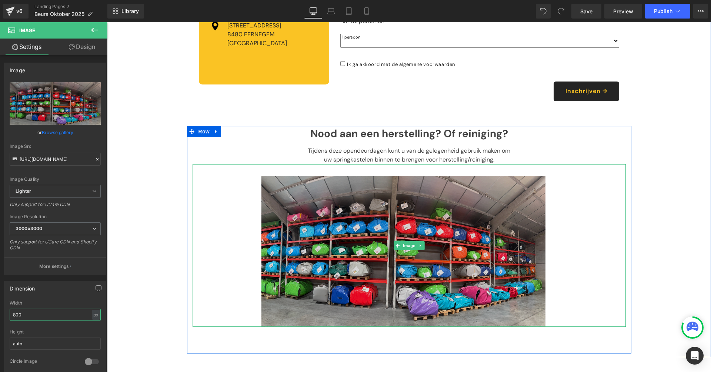
type input "800"
click at [444, 235] on img at bounding box center [409, 245] width 296 height 162
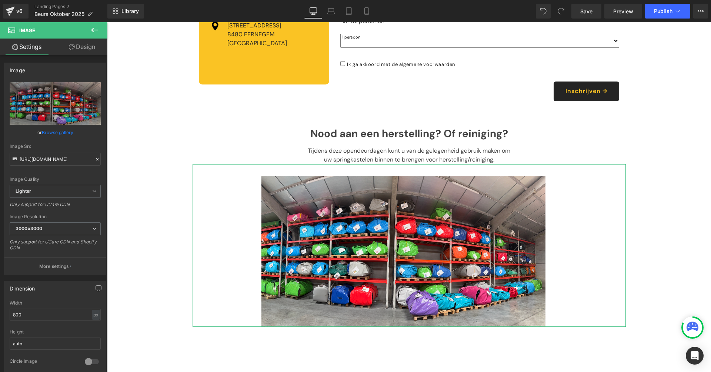
click at [83, 46] on link "Design" at bounding box center [82, 47] width 54 height 17
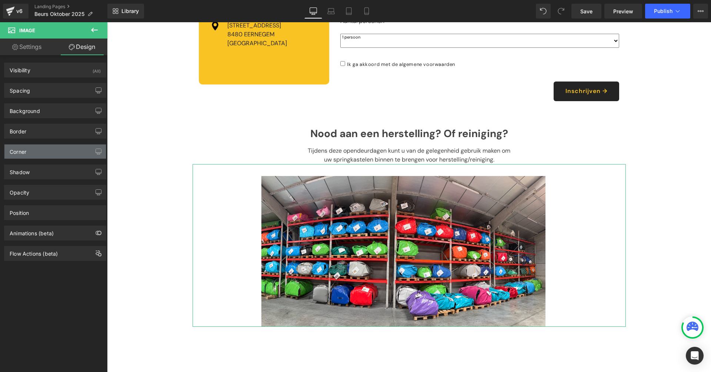
click at [33, 156] on div "Corner" at bounding box center [54, 151] width 101 height 14
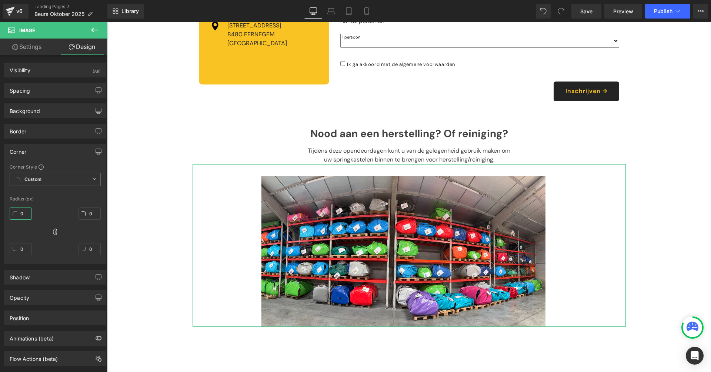
click at [30, 210] on input "0" at bounding box center [21, 213] width 22 height 12
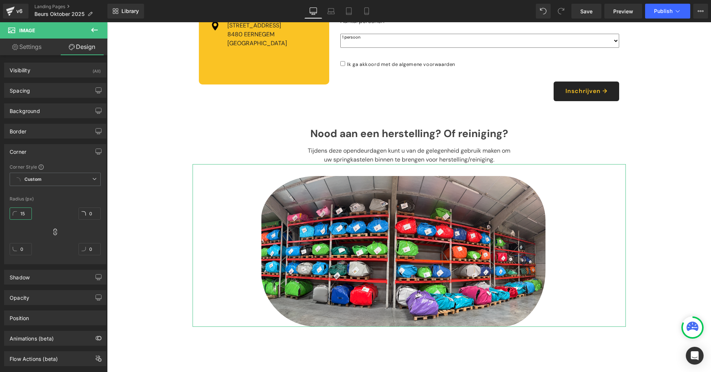
type input "1"
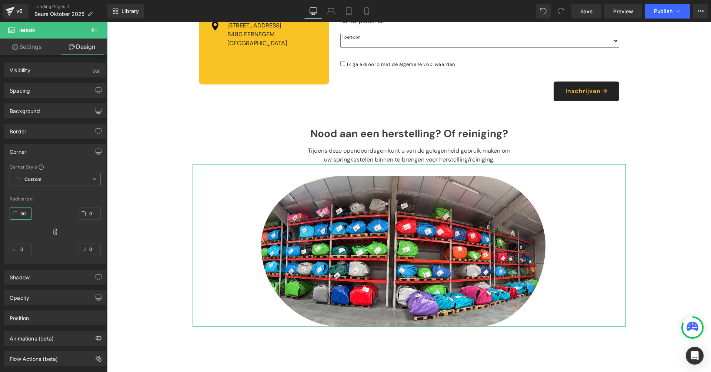
type input "5"
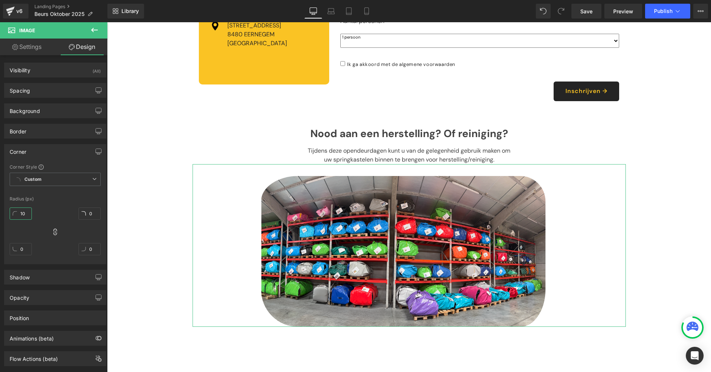
type input "1"
type input "3"
type input "4"
type input "5"
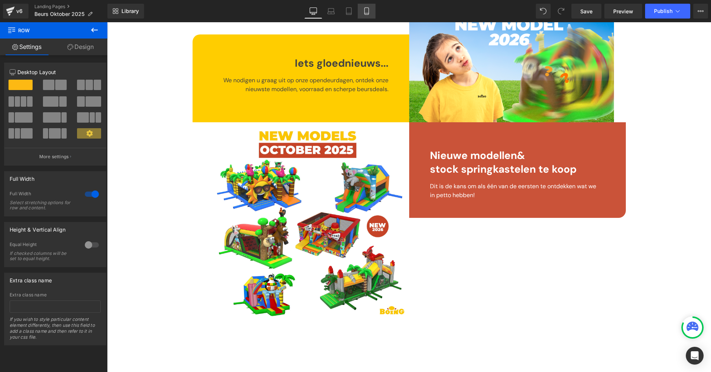
click at [368, 11] on icon at bounding box center [366, 10] width 7 height 7
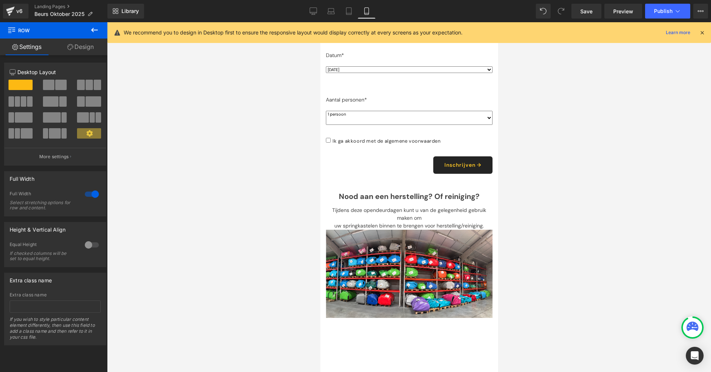
scroll to position [1001, 0]
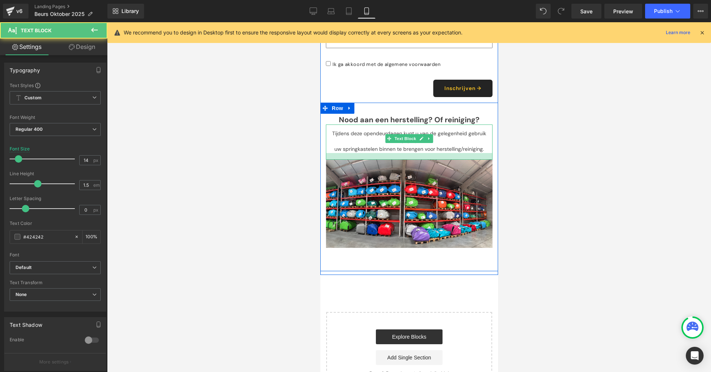
drag, startPoint x: 420, startPoint y: 139, endPoint x: 844, endPoint y: 185, distance: 426.6
click at [417, 153] on div at bounding box center [409, 156] width 167 height 7
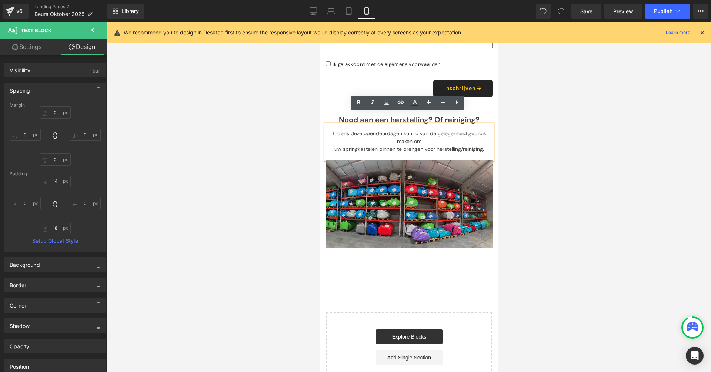
scroll to position [999, 0]
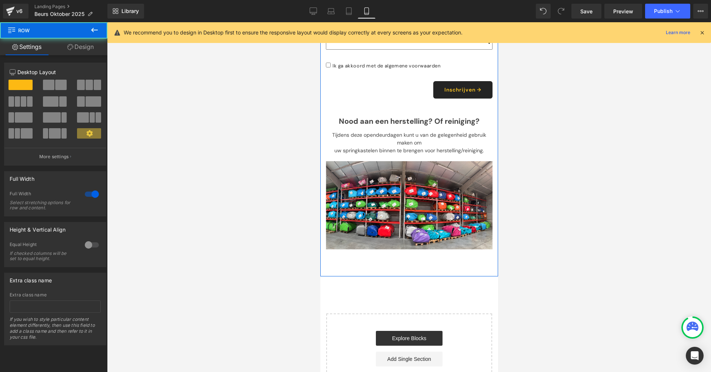
drag, startPoint x: 391, startPoint y: 263, endPoint x: 392, endPoint y: 257, distance: 6.3
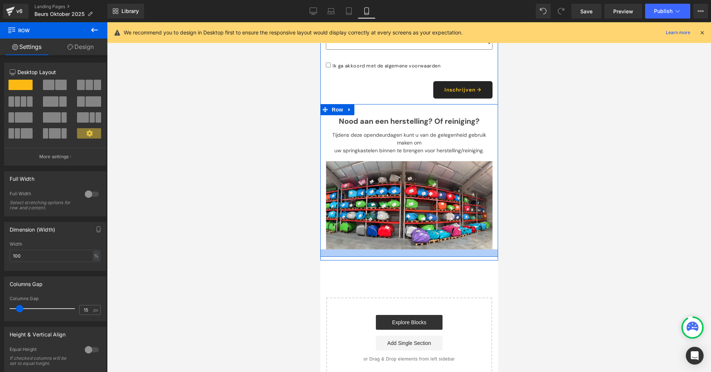
drag, startPoint x: 393, startPoint y: 254, endPoint x: 392, endPoint y: 238, distance: 15.9
click at [392, 249] on div at bounding box center [409, 252] width 178 height 7
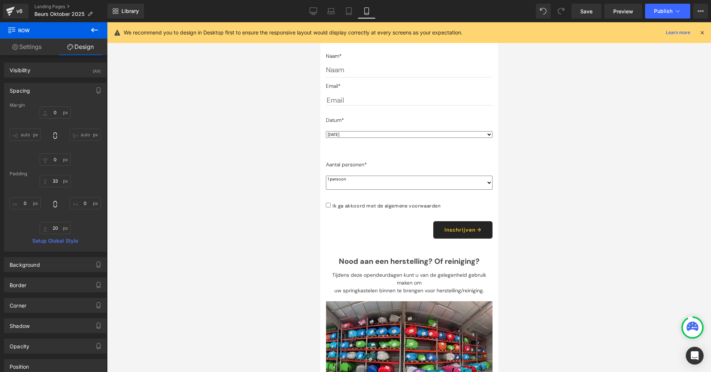
scroll to position [946, 0]
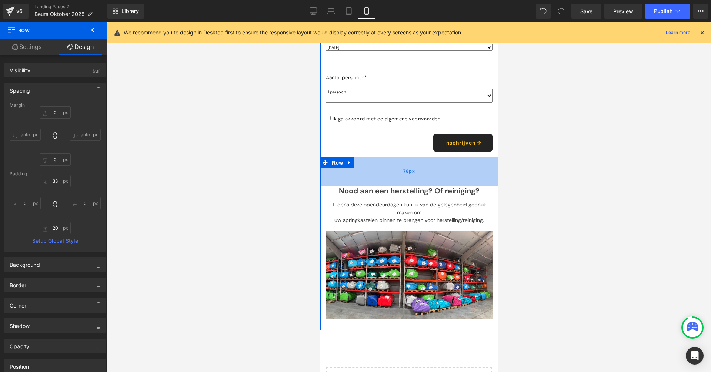
drag, startPoint x: 394, startPoint y: 147, endPoint x: 394, endPoint y: 174, distance: 26.7
click at [394, 174] on div "78px" at bounding box center [409, 171] width 178 height 29
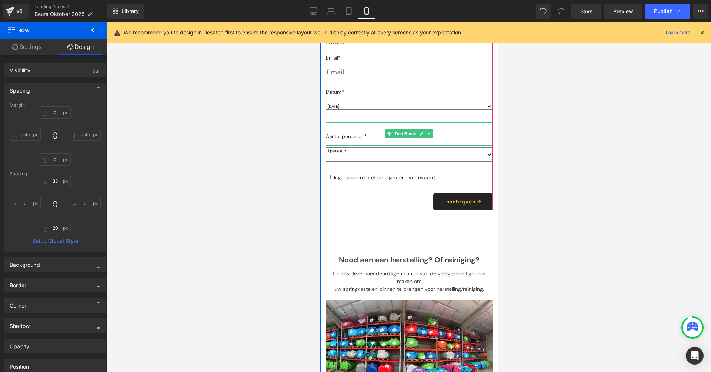
scroll to position [912, 0]
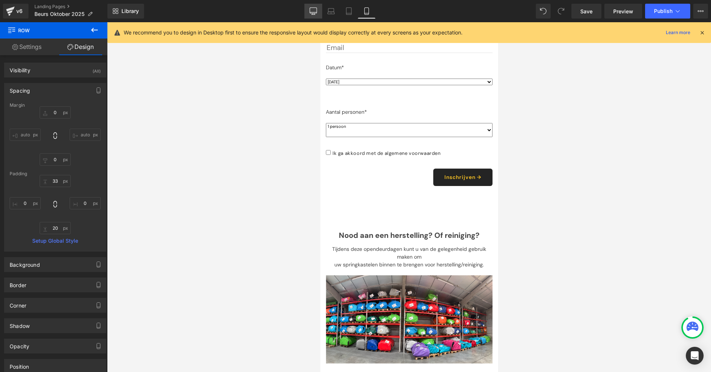
click at [315, 13] on icon at bounding box center [313, 11] width 7 height 6
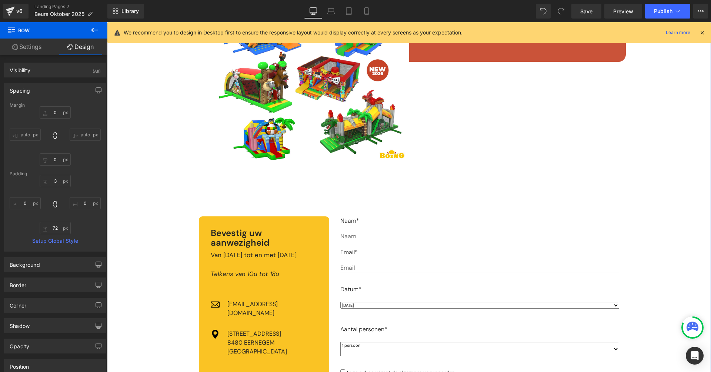
scroll to position [624, 0]
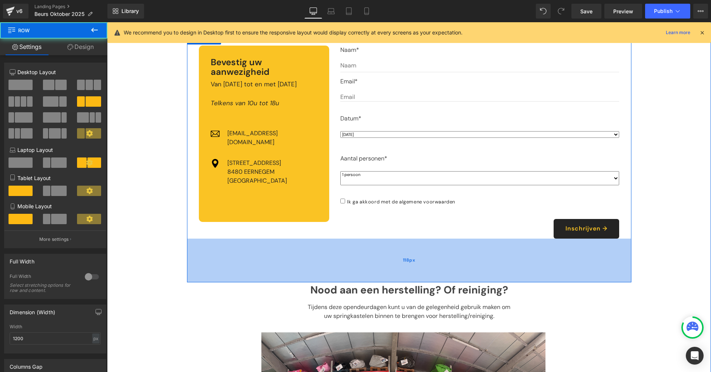
drag, startPoint x: 449, startPoint y: 248, endPoint x: 449, endPoint y: 271, distance: 23.0
click at [449, 271] on div "118px" at bounding box center [409, 261] width 444 height 44
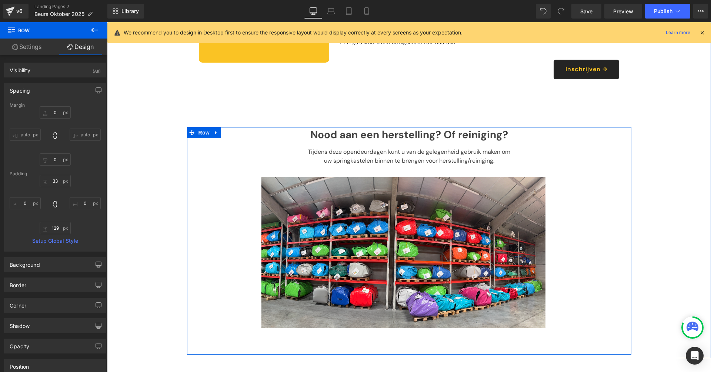
scroll to position [785, 0]
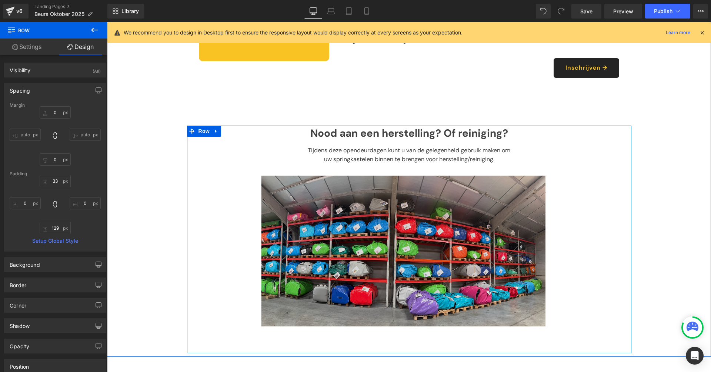
click at [289, 171] on img at bounding box center [409, 245] width 296 height 162
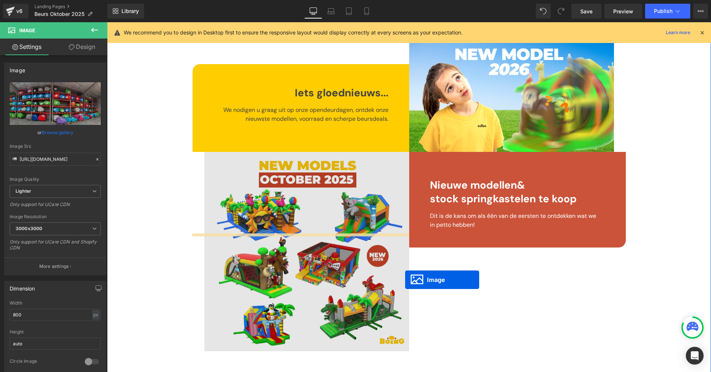
scroll to position [0, 0]
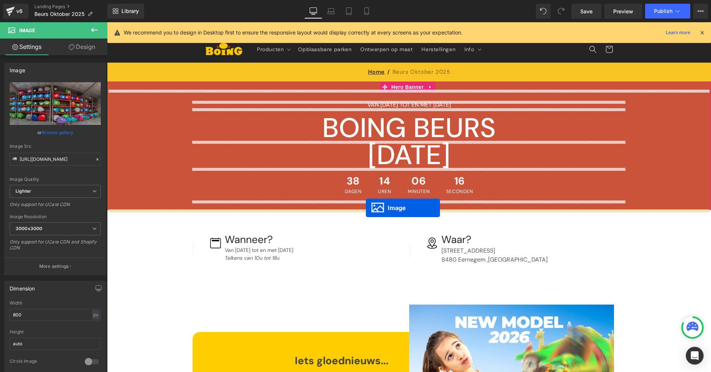
drag, startPoint x: 394, startPoint y: 232, endPoint x: 366, endPoint y: 208, distance: 37.3
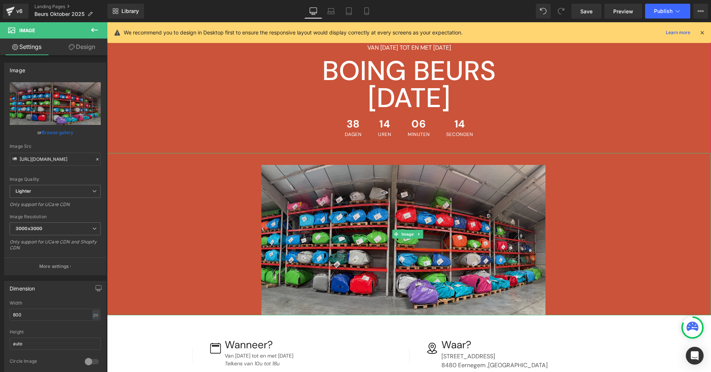
scroll to position [73, 0]
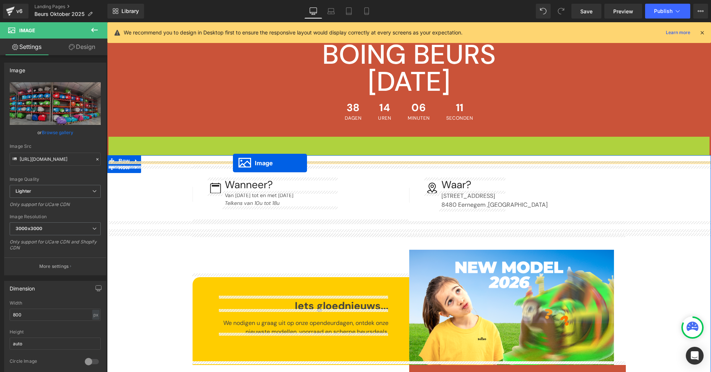
drag, startPoint x: 397, startPoint y: 216, endPoint x: 233, endPoint y: 163, distance: 171.9
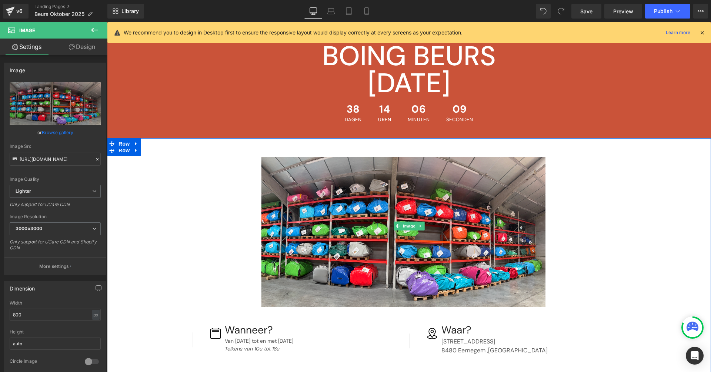
scroll to position [45, 0]
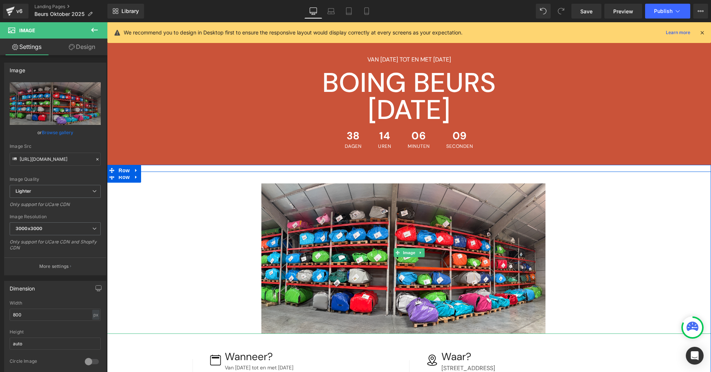
click at [644, 202] on div at bounding box center [409, 252] width 604 height 162
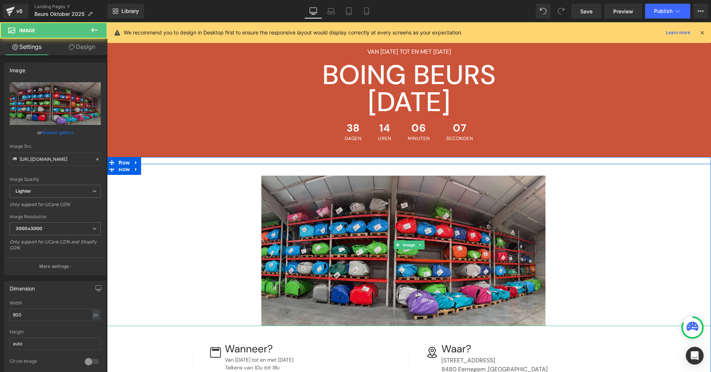
click at [444, 241] on img at bounding box center [409, 245] width 296 height 162
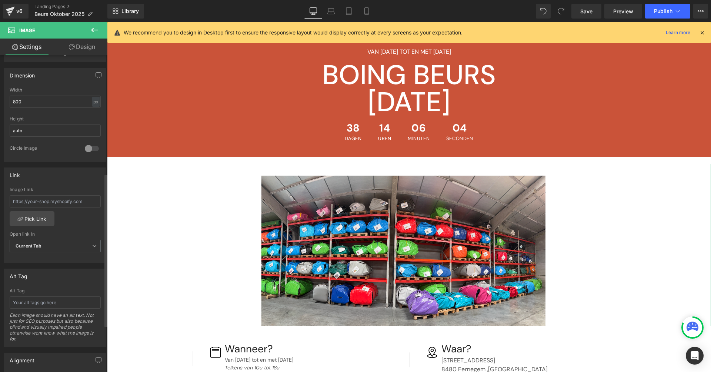
scroll to position [244, 0]
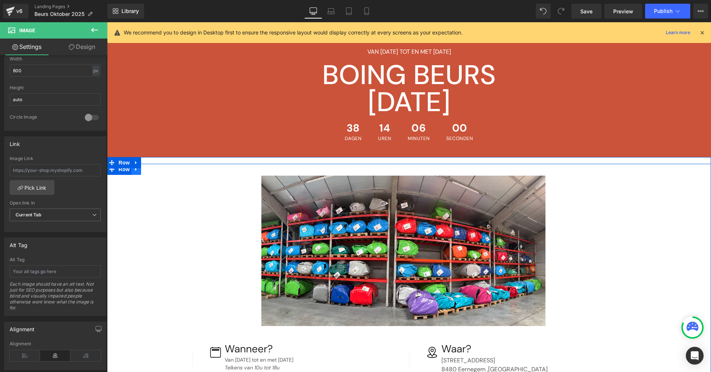
click at [138, 171] on link at bounding box center [136, 169] width 10 height 11
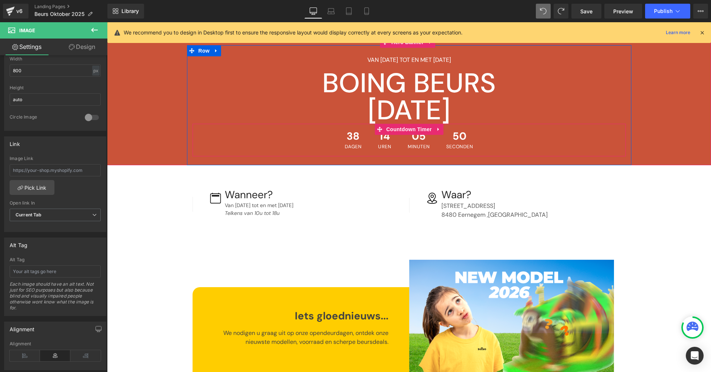
scroll to position [43, 0]
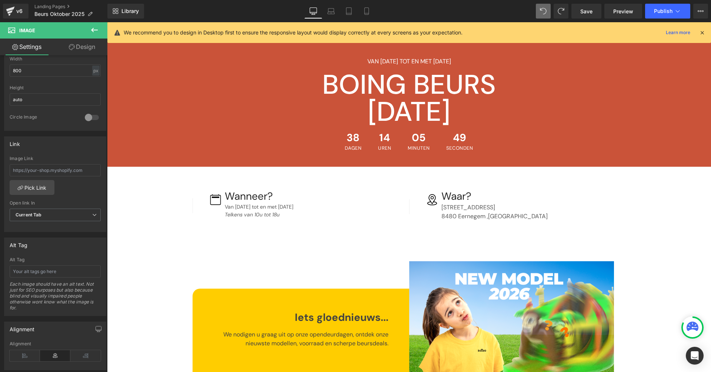
click at [94, 33] on icon at bounding box center [94, 30] width 9 height 9
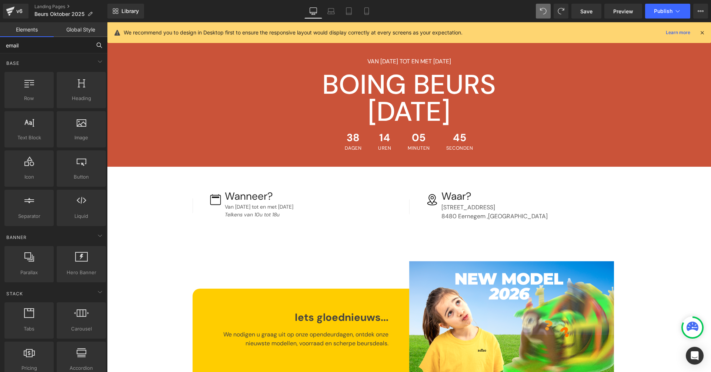
click at [54, 47] on input "email" at bounding box center [45, 45] width 91 height 16
type input "hero"
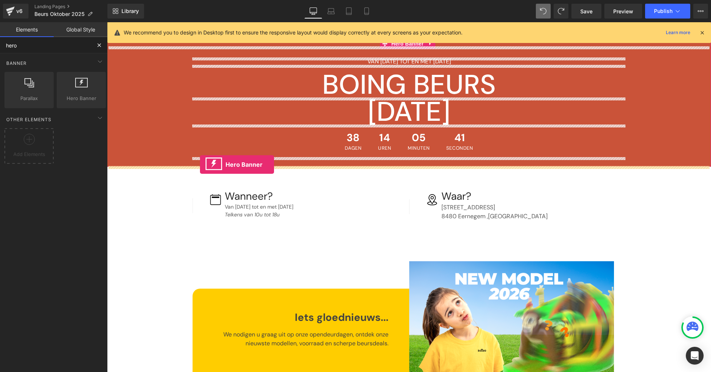
drag, startPoint x: 183, startPoint y: 109, endPoint x: 200, endPoint y: 164, distance: 58.2
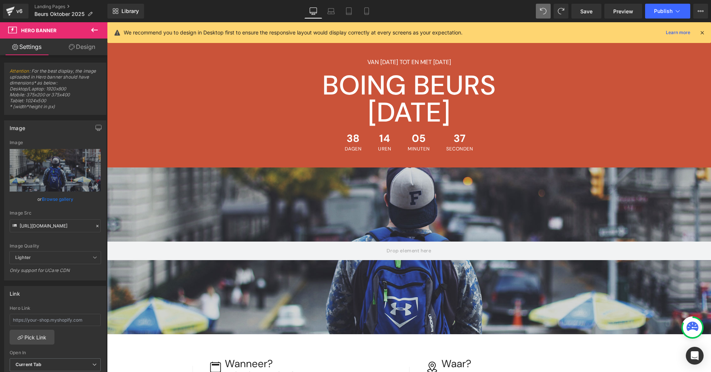
scroll to position [202, 0]
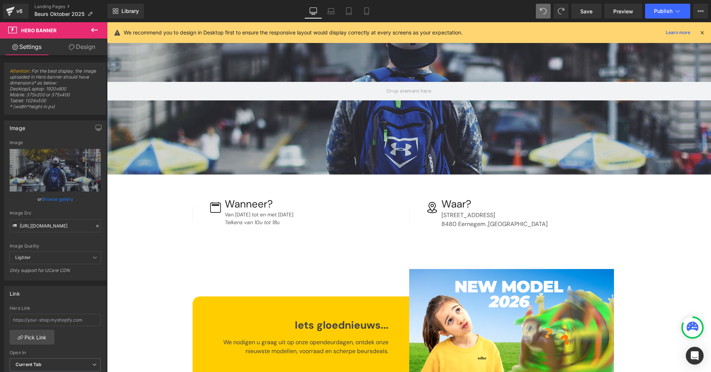
click at [400, 144] on div at bounding box center [409, 91] width 604 height 167
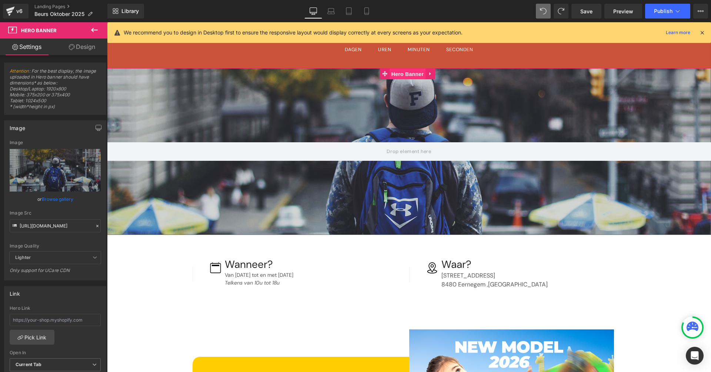
click at [404, 76] on span "Hero Banner" at bounding box center [408, 74] width 36 height 11
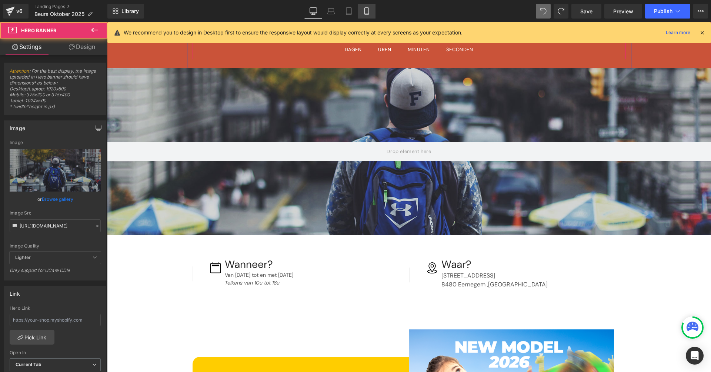
click at [369, 11] on icon at bounding box center [366, 10] width 7 height 7
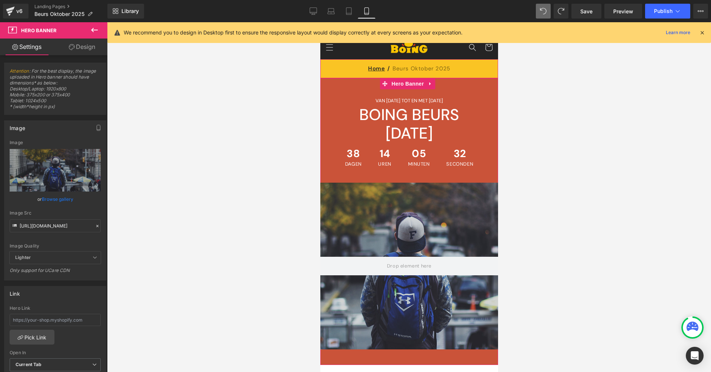
scroll to position [14, 0]
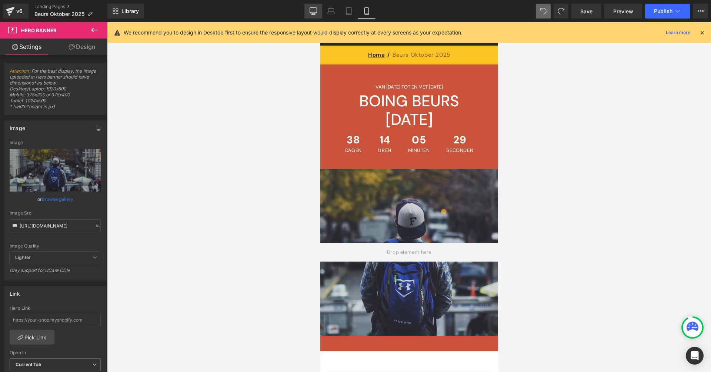
click at [319, 8] on link "Desktop" at bounding box center [313, 11] width 18 height 15
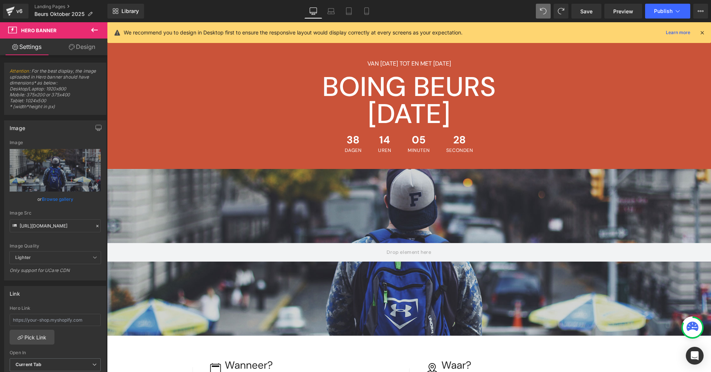
scroll to position [58, 0]
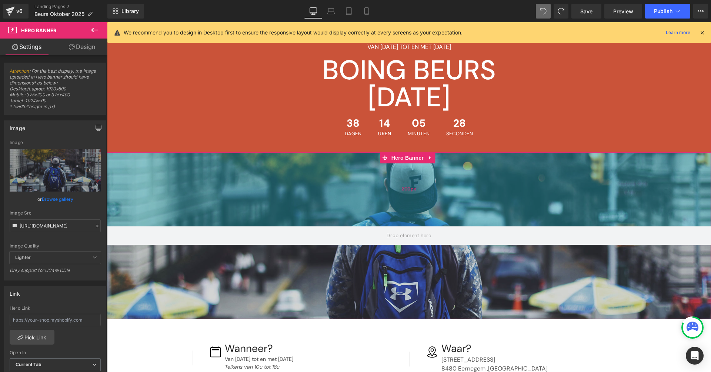
click at [147, 174] on div "200px" at bounding box center [409, 189] width 604 height 74
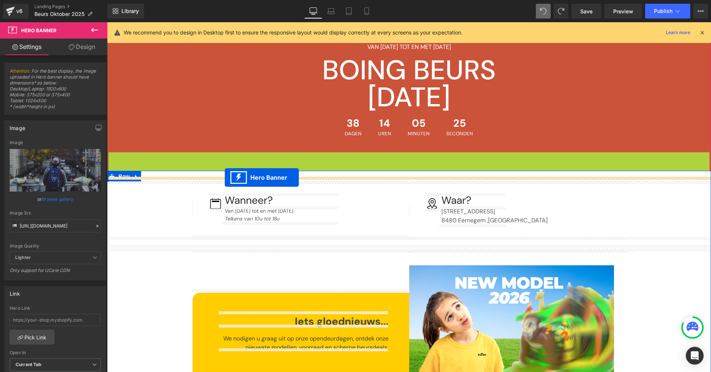
drag, startPoint x: 384, startPoint y: 160, endPoint x: 225, endPoint y: 177, distance: 160.3
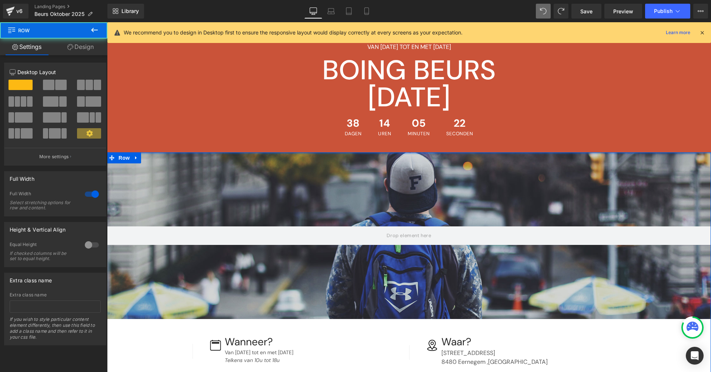
drag, startPoint x: 345, startPoint y: 158, endPoint x: 345, endPoint y: 148, distance: 10.0
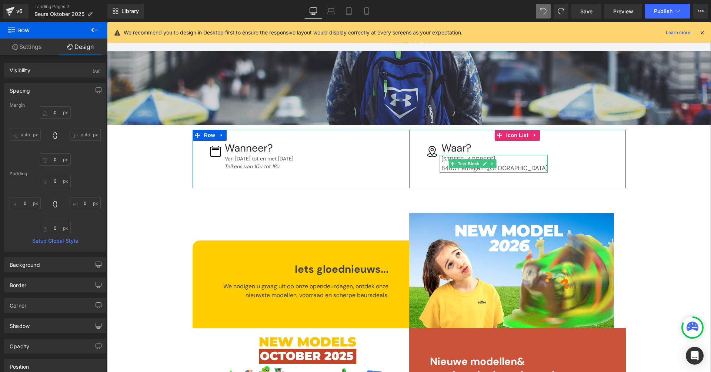
scroll to position [0, 0]
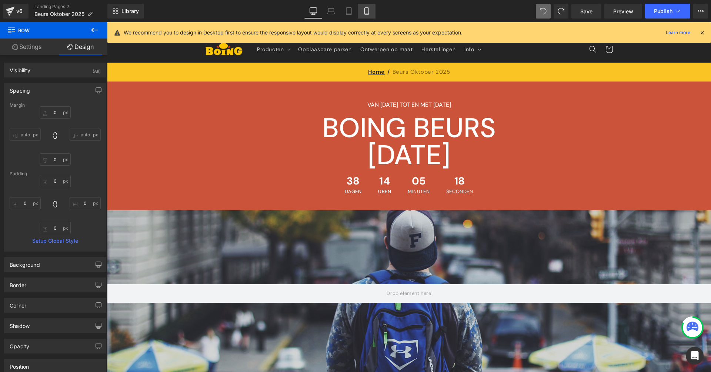
click at [374, 11] on link "Mobile" at bounding box center [367, 11] width 18 height 15
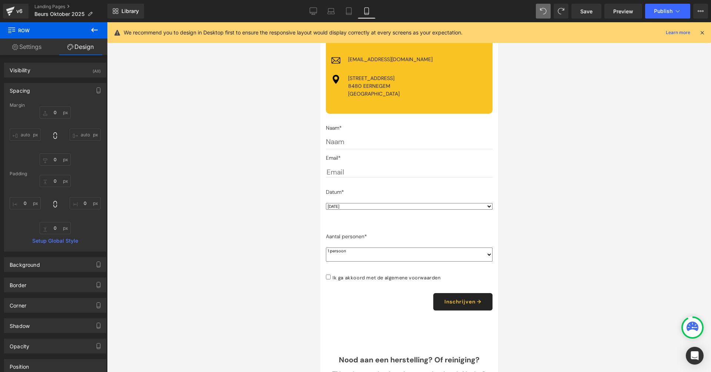
scroll to position [1006, 0]
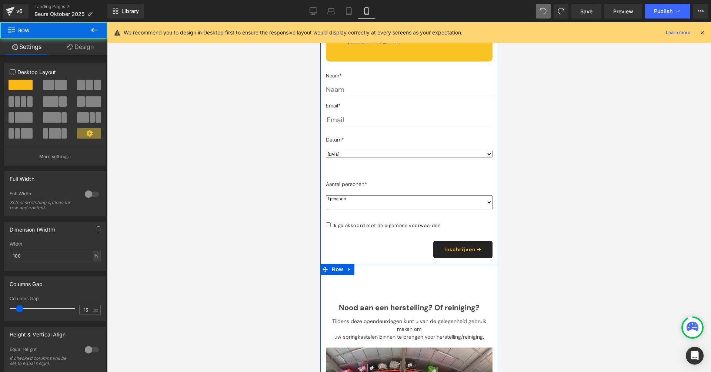
click at [405, 273] on div "Nood aan een herstelling? Of reiniging? Text Block Tijdens deze opendeurdagen k…" at bounding box center [409, 353] width 178 height 179
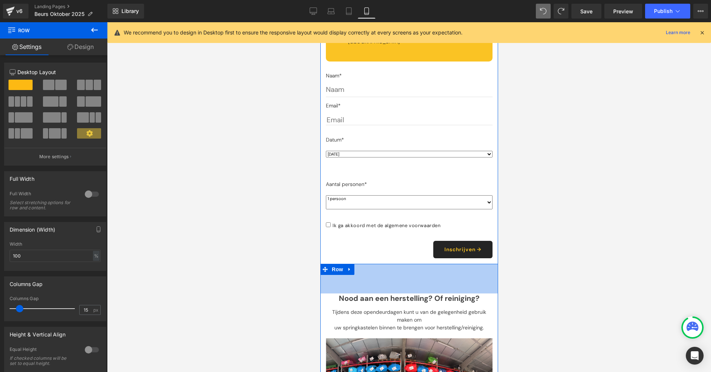
drag, startPoint x: 402, startPoint y: 253, endPoint x: 401, endPoint y: 244, distance: 9.4
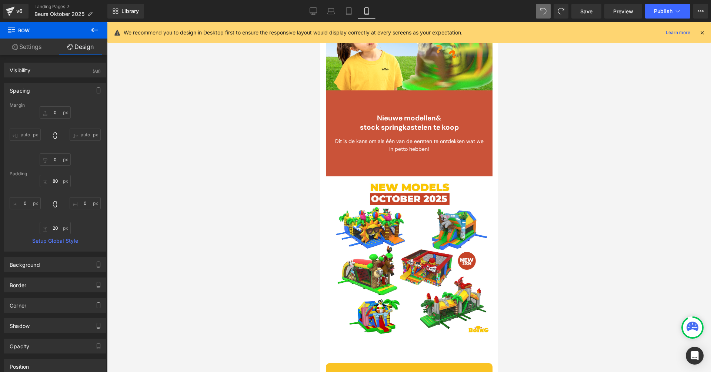
scroll to position [0, 0]
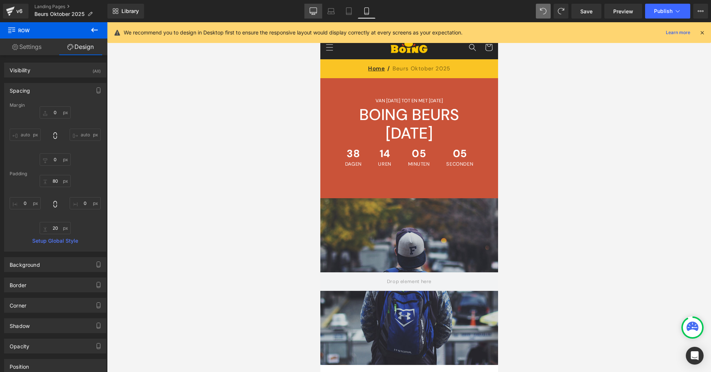
click at [311, 14] on icon at bounding box center [313, 10] width 7 height 7
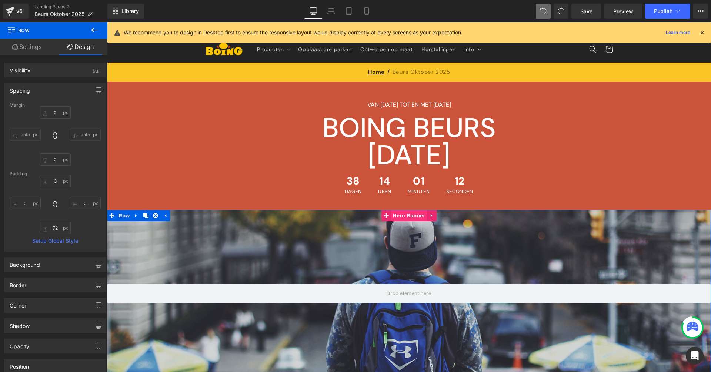
click at [417, 215] on span "Hero Banner" at bounding box center [409, 215] width 36 height 11
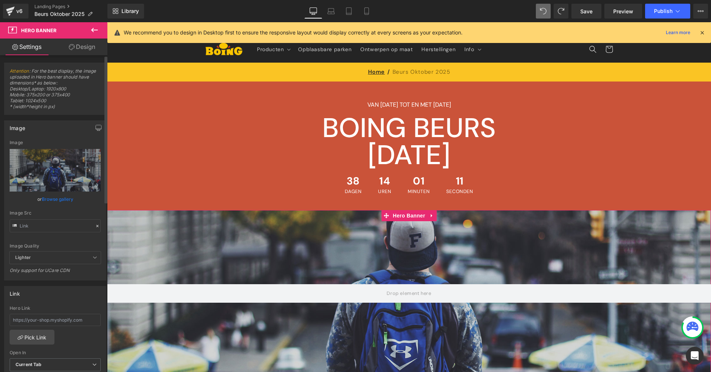
click at [53, 199] on link "Browse gallery" at bounding box center [57, 199] width 31 height 13
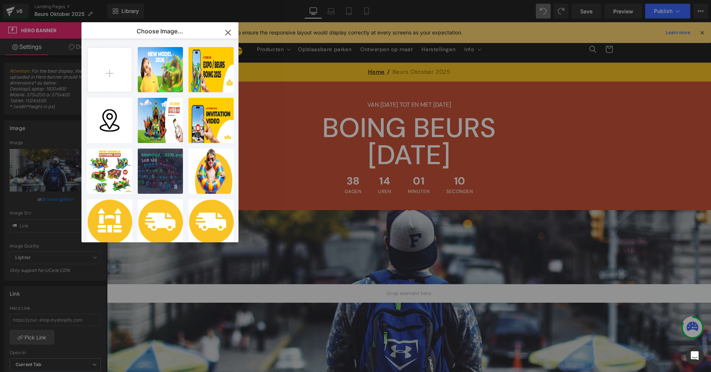
click at [166, 169] on div "b8db06d...337d.png 1.66 MB" at bounding box center [160, 171] width 45 height 45
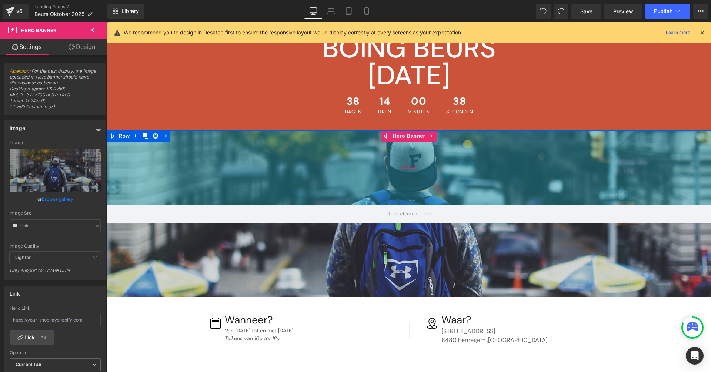
scroll to position [84, 0]
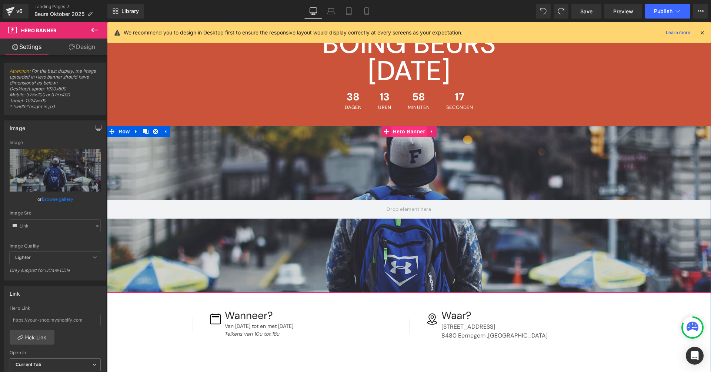
click at [404, 131] on span "Hero Banner" at bounding box center [409, 131] width 36 height 11
click at [68, 200] on link "Browse gallery" at bounding box center [57, 199] width 31 height 13
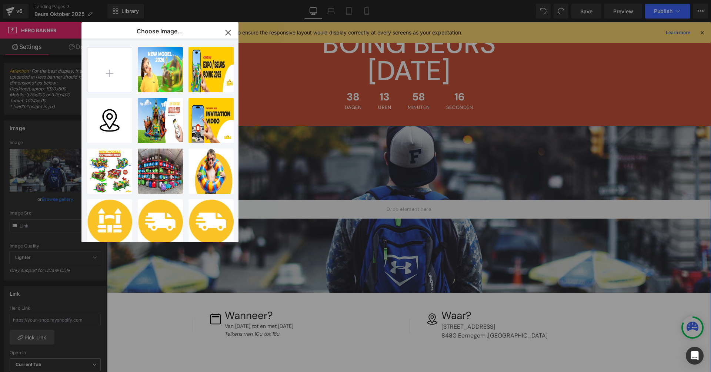
click at [111, 71] on input "file" at bounding box center [109, 69] width 44 height 44
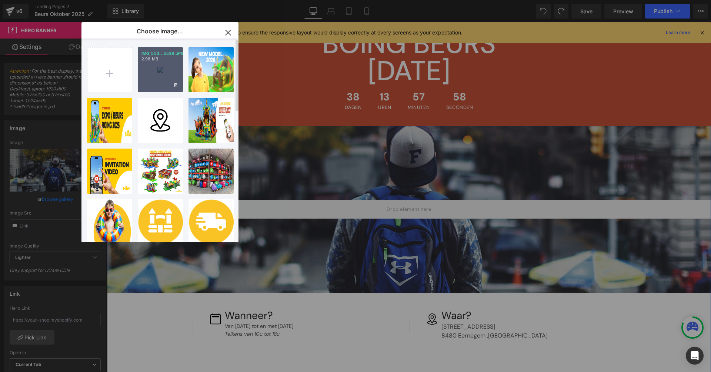
click at [166, 70] on div "IMG_553...5538.JPG 2.98 MB" at bounding box center [160, 69] width 45 height 45
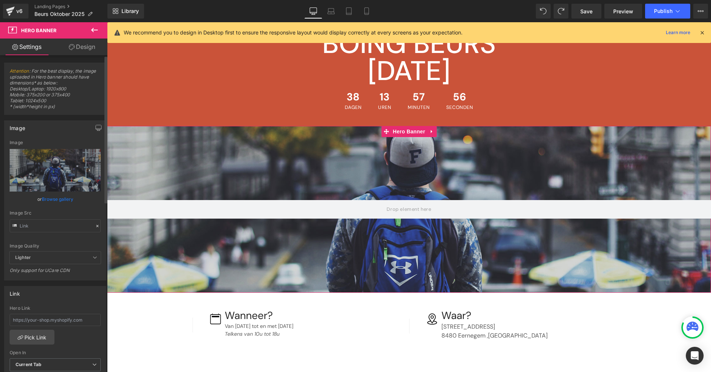
click at [61, 198] on link "Browse gallery" at bounding box center [57, 199] width 31 height 13
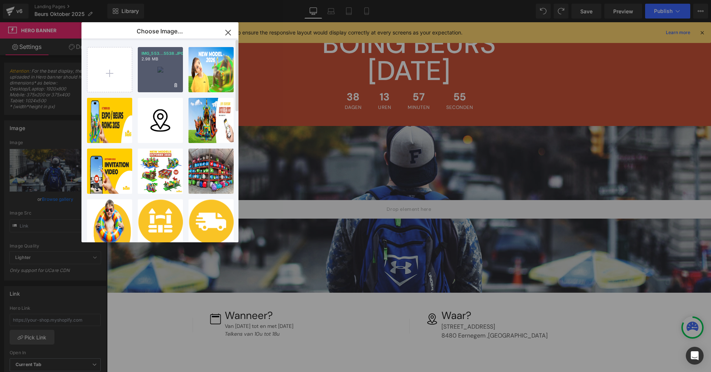
click at [143, 68] on div "IMG_553...5538.JPG 2.98 MB" at bounding box center [160, 69] width 45 height 45
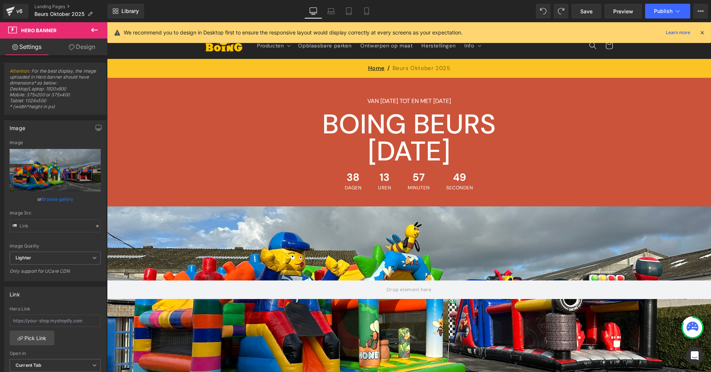
scroll to position [67, 0]
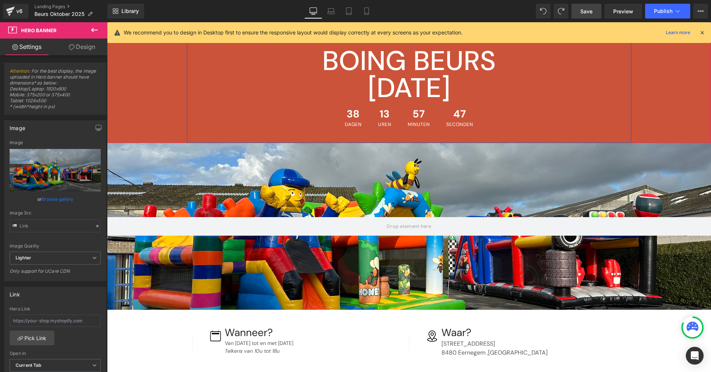
click at [594, 13] on link "Save" at bounding box center [586, 11] width 30 height 15
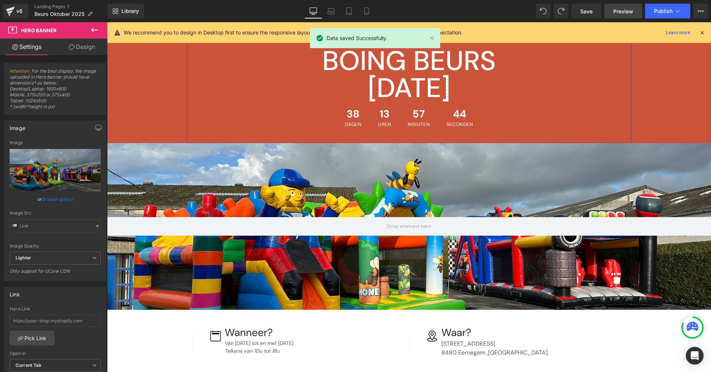
click at [621, 13] on span "Preview" at bounding box center [623, 11] width 20 height 8
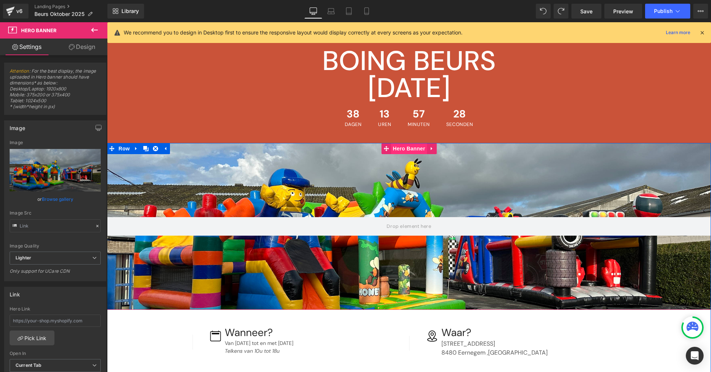
click at [408, 147] on span "Hero Banner" at bounding box center [409, 148] width 36 height 11
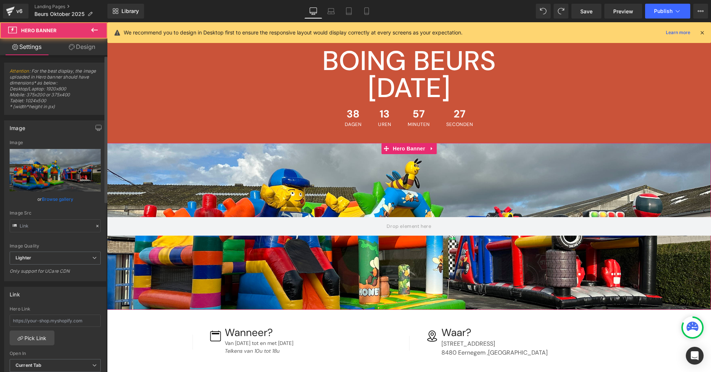
click at [57, 197] on link "Browse gallery" at bounding box center [57, 199] width 31 height 13
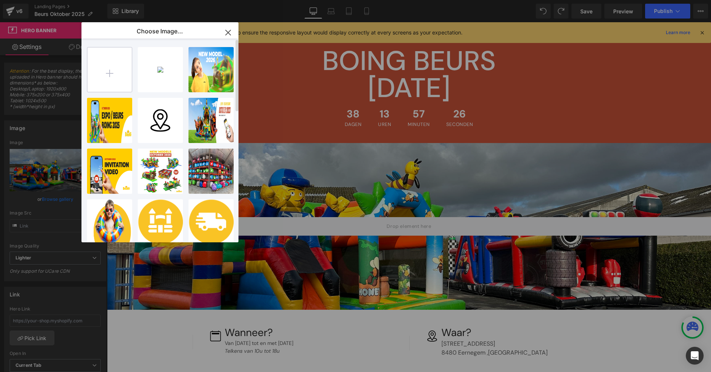
click at [121, 79] on input "file" at bounding box center [109, 69] width 44 height 44
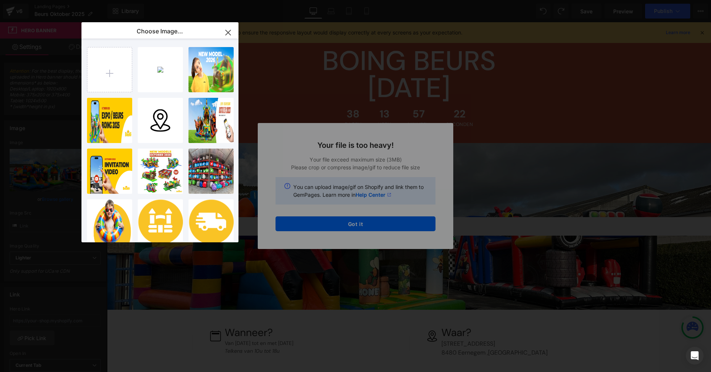
click at [378, 0] on div "Text Color Highlight Color #333333 Edit or remove link: Edit - Unlink - Cancel …" at bounding box center [355, 0] width 711 height 0
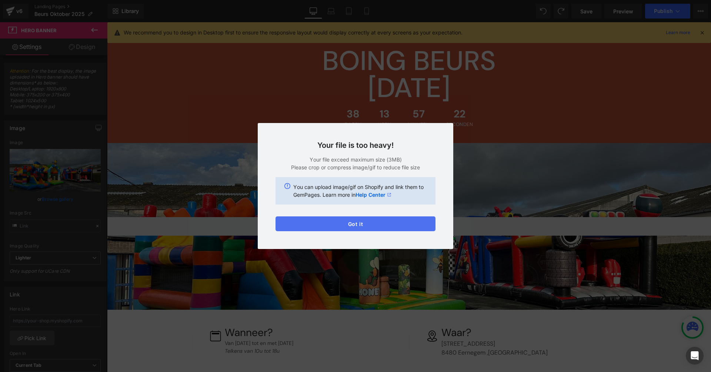
click at [374, 226] on button "Got it" at bounding box center [356, 223] width 160 height 15
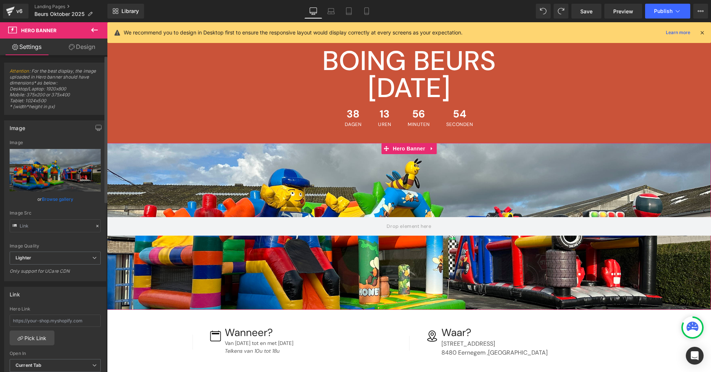
click at [60, 199] on link "Browse gallery" at bounding box center [57, 199] width 31 height 13
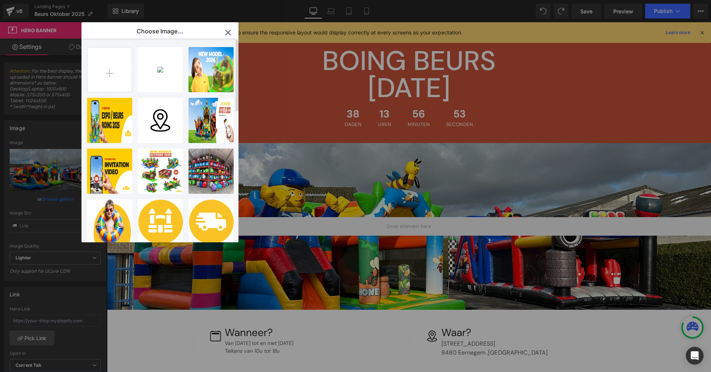
click at [133, 83] on div "IMG_553...5538.JPG 2.98 MB Delete image? Yes No NEW...NEW.png 1.40 MB Delete im…" at bounding box center [164, 142] width 154 height 207
click at [122, 81] on input "file" at bounding box center [109, 69] width 44 height 44
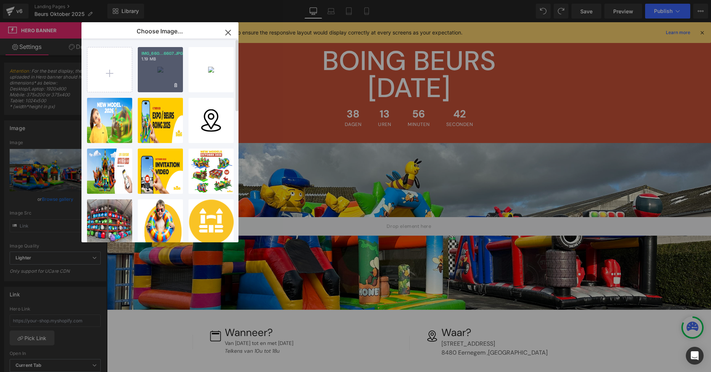
drag, startPoint x: 158, startPoint y: 73, endPoint x: 46, endPoint y: 62, distance: 112.4
click at [158, 73] on div "IMG_660...6607.JPG 1.19 MB" at bounding box center [160, 69] width 45 height 45
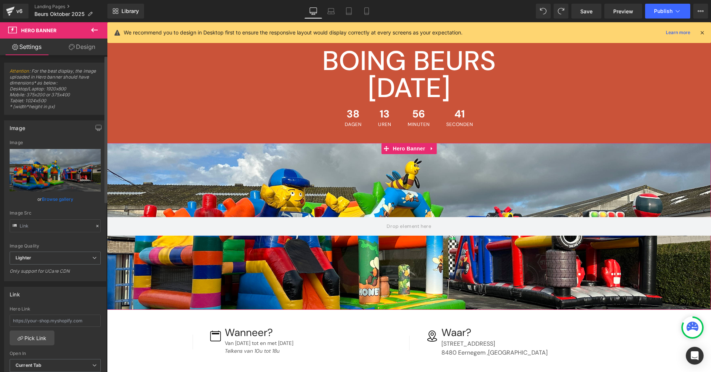
click at [57, 197] on link "Browse gallery" at bounding box center [57, 199] width 31 height 13
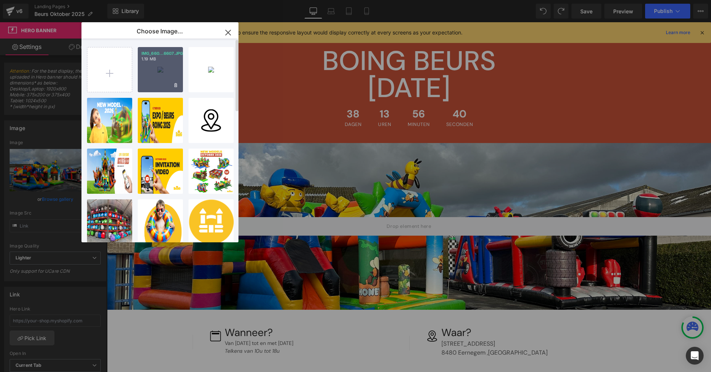
click at [152, 71] on div "IMG_660...6607.JPG 1.19 MB" at bounding box center [160, 69] width 45 height 45
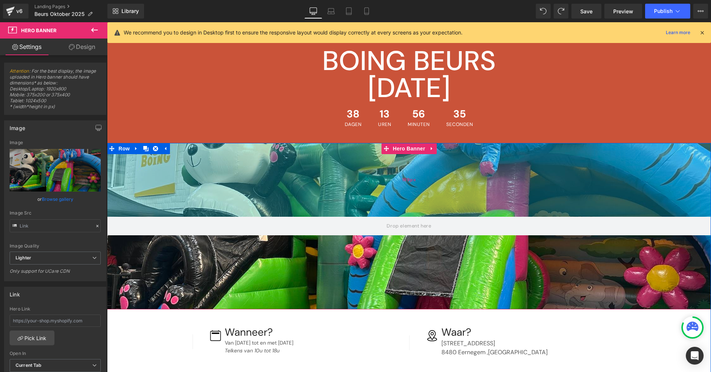
drag, startPoint x: 410, startPoint y: 180, endPoint x: 403, endPoint y: 179, distance: 6.7
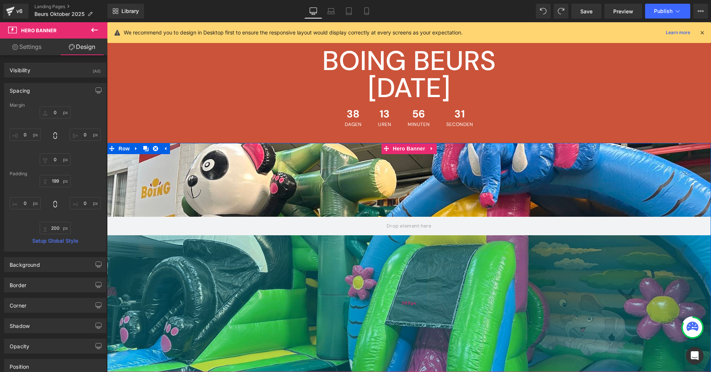
drag, startPoint x: 406, startPoint y: 268, endPoint x: 363, endPoint y: 336, distance: 79.9
click at [363, 336] on div "369px" at bounding box center [409, 303] width 604 height 137
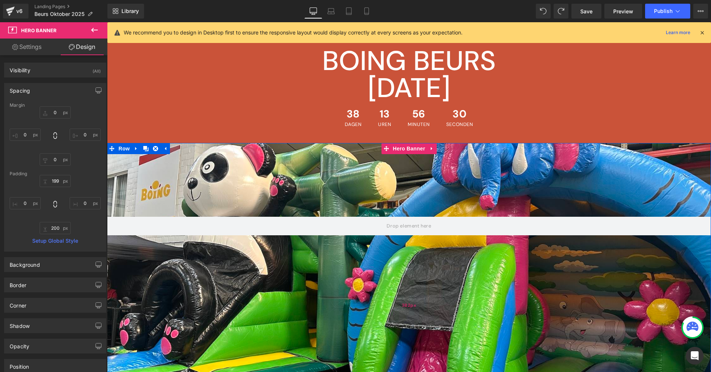
scroll to position [136, 0]
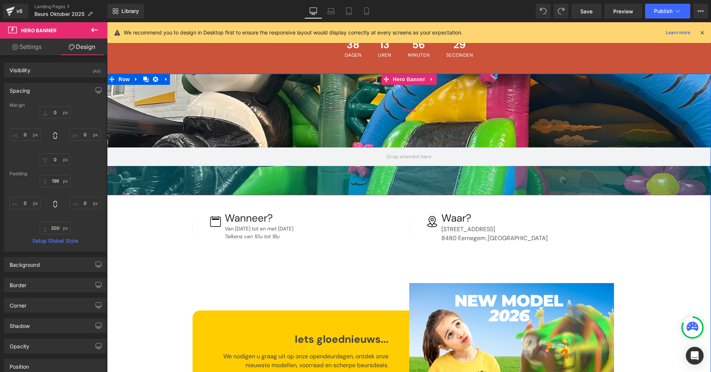
drag, startPoint x: 379, startPoint y: 278, endPoint x: 389, endPoint y: 105, distance: 173.7
click at [389, 107] on div "Hero Banner 199px 79px" at bounding box center [409, 134] width 604 height 121
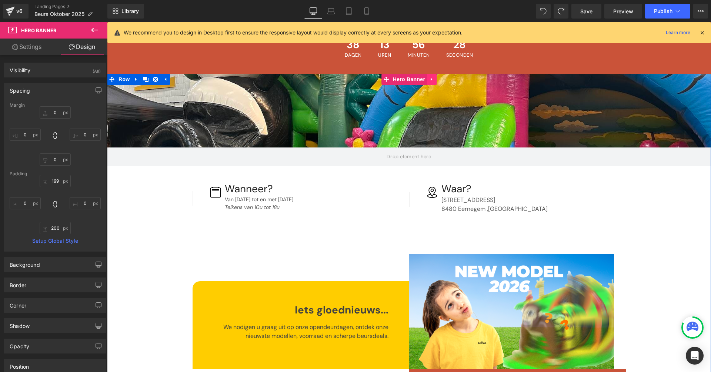
click at [430, 79] on icon at bounding box center [431, 79] width 5 height 6
click at [434, 84] on link at bounding box center [437, 79] width 10 height 11
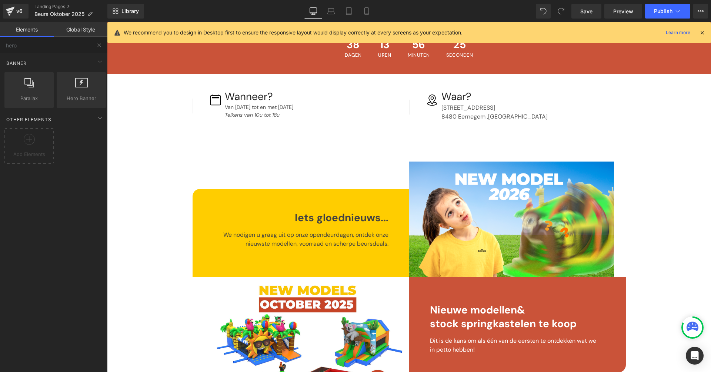
click at [104, 47] on button at bounding box center [99, 45] width 16 height 16
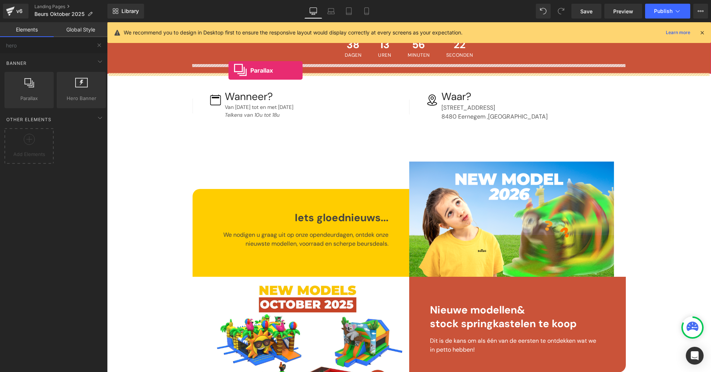
drag, startPoint x: 139, startPoint y: 116, endPoint x: 229, endPoint y: 70, distance: 100.0
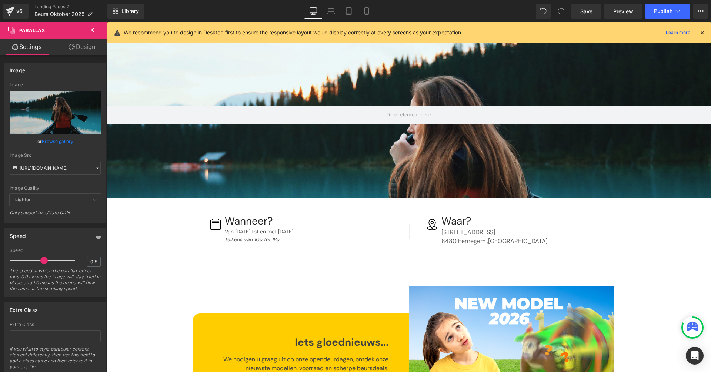
scroll to position [103, 0]
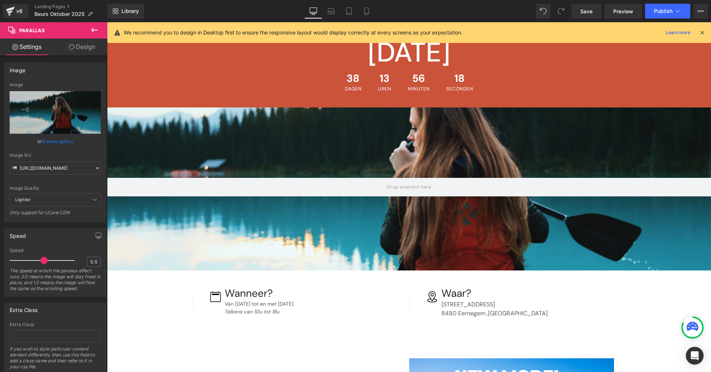
click at [414, 128] on div at bounding box center [409, 196] width 604 height 407
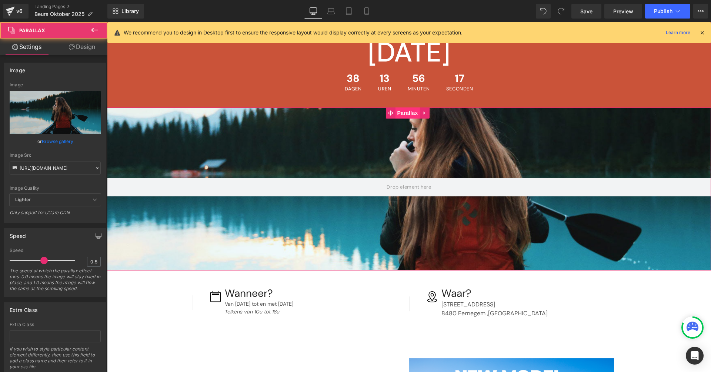
click at [409, 115] on span "Parallax" at bounding box center [407, 112] width 24 height 11
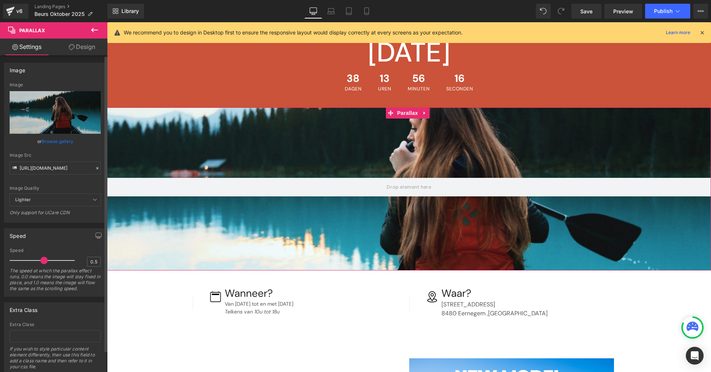
click at [65, 140] on link "Browse gallery" at bounding box center [57, 141] width 31 height 13
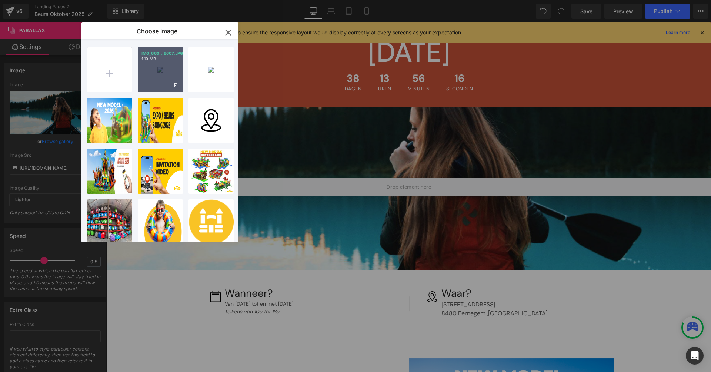
click at [156, 67] on div "IMG_660...6607.JPG 1.19 MB" at bounding box center [160, 69] width 45 height 45
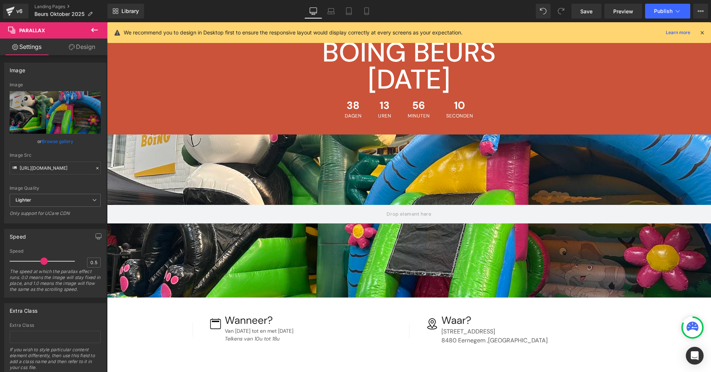
scroll to position [4, 0]
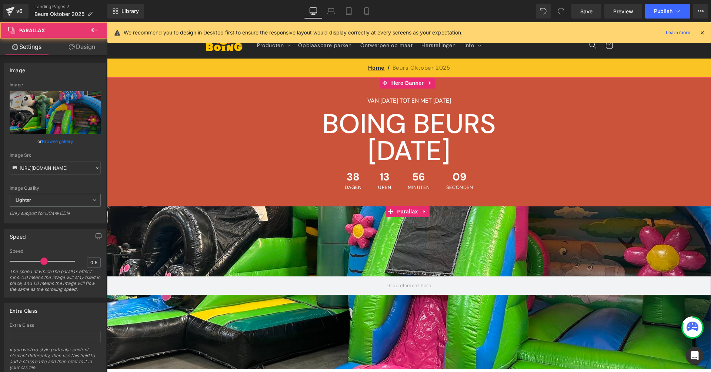
drag, startPoint x: 372, startPoint y: 220, endPoint x: 374, endPoint y: 212, distance: 8.4
click at [374, 212] on div at bounding box center [409, 206] width 604 height 414
click at [374, 234] on div at bounding box center [409, 206] width 604 height 414
drag, startPoint x: 381, startPoint y: 250, endPoint x: 382, endPoint y: 240, distance: 10.1
click at [382, 240] on div at bounding box center [409, 206] width 604 height 414
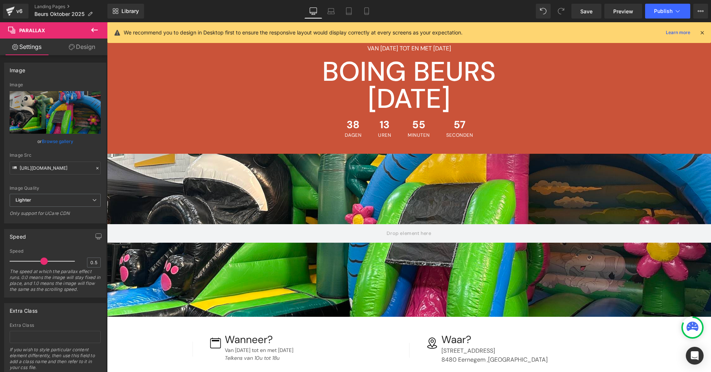
scroll to position [0, 0]
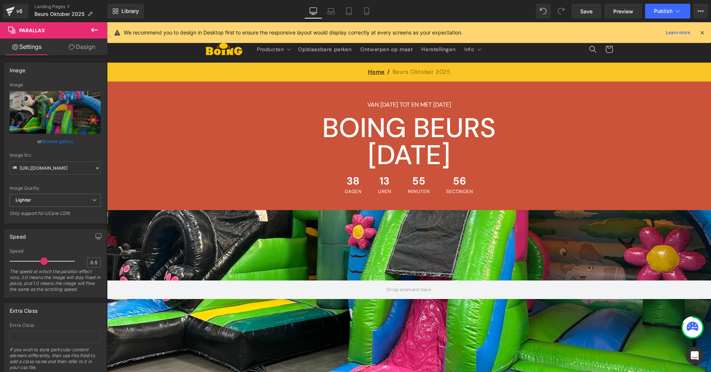
click at [405, 226] on div at bounding box center [409, 207] width 604 height 414
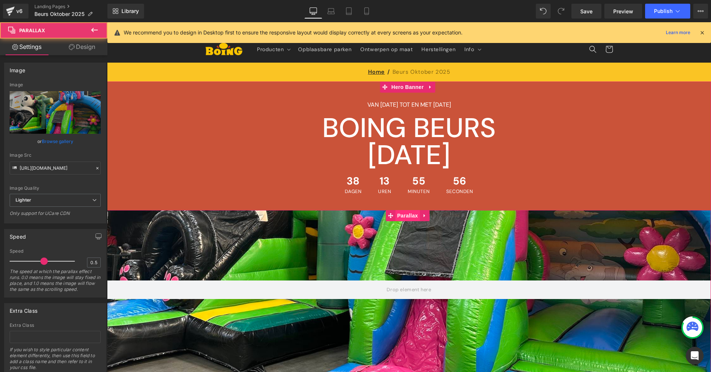
click at [405, 216] on span "Parallax" at bounding box center [407, 215] width 24 height 11
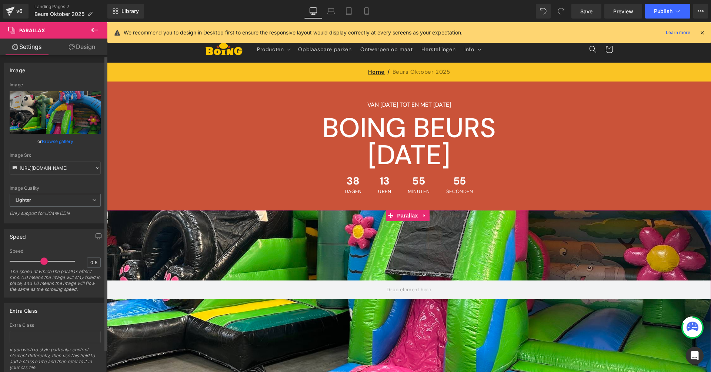
click at [51, 142] on link "Browse gallery" at bounding box center [57, 141] width 31 height 13
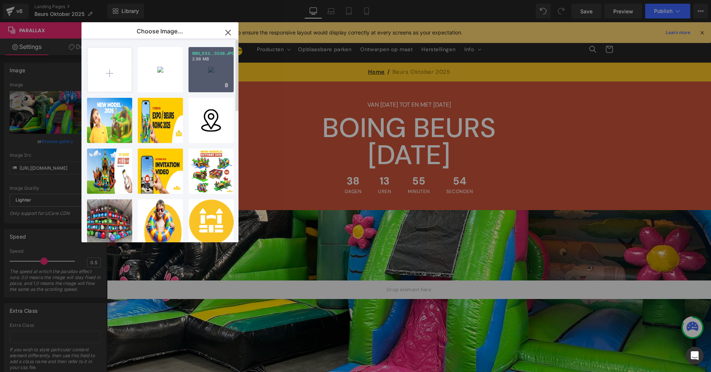
click at [204, 80] on div "IMG_553...5538.JPG 2.98 MB" at bounding box center [211, 69] width 45 height 45
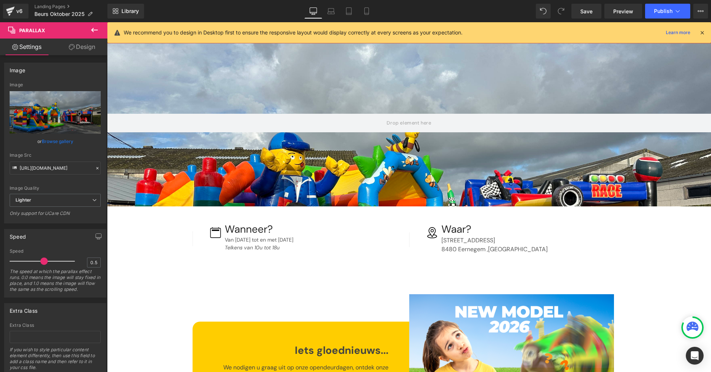
scroll to position [90, 0]
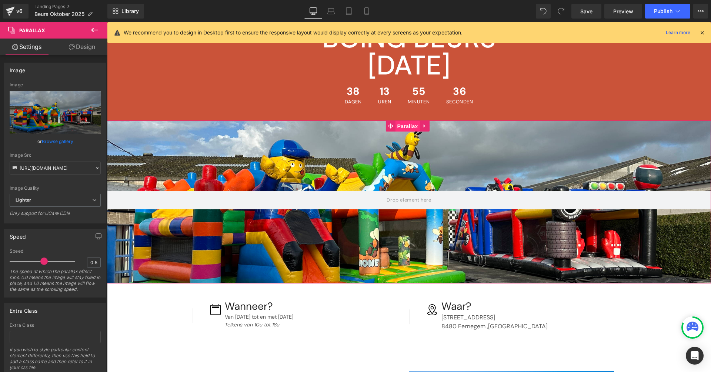
click at [415, 127] on span "Parallax" at bounding box center [407, 126] width 24 height 11
click at [62, 143] on link "Browse gallery" at bounding box center [57, 141] width 31 height 13
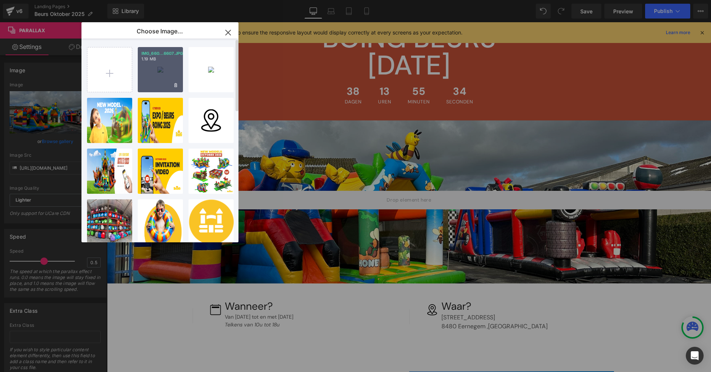
click at [153, 71] on div "IMG_660...6607.JPG 1.19 MB" at bounding box center [160, 69] width 45 height 45
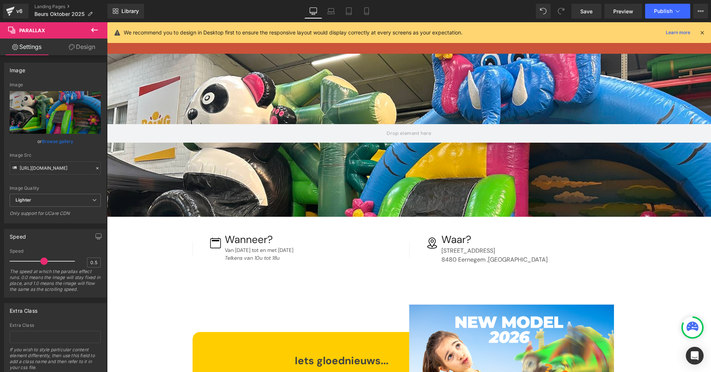
scroll to position [158, 0]
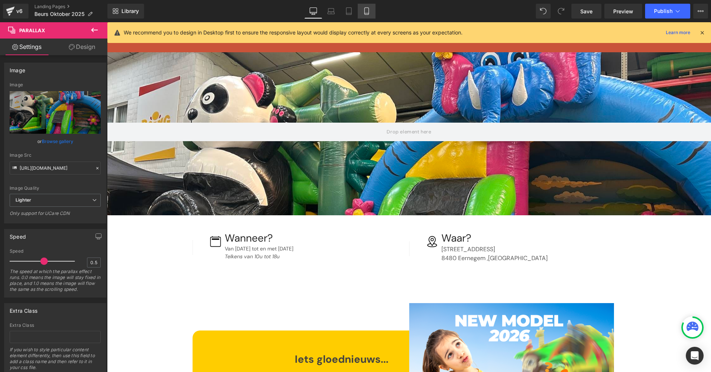
click at [369, 9] on icon at bounding box center [366, 11] width 4 height 7
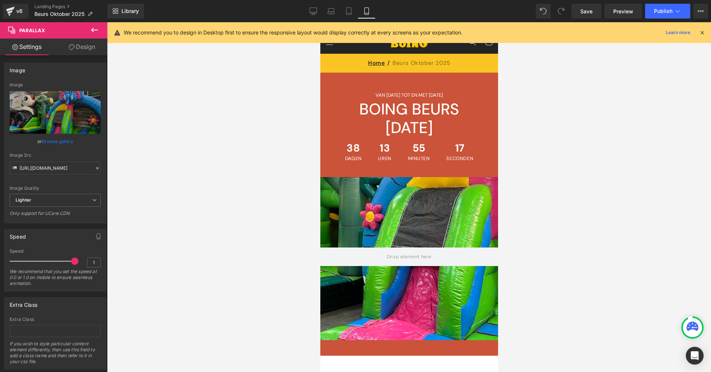
scroll to position [0, 0]
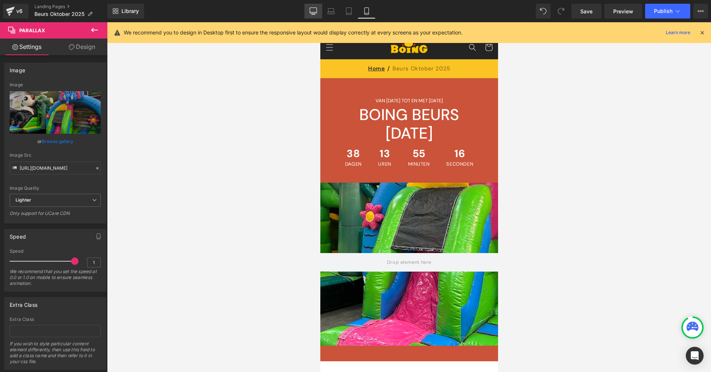
click at [316, 11] on icon at bounding box center [313, 10] width 7 height 7
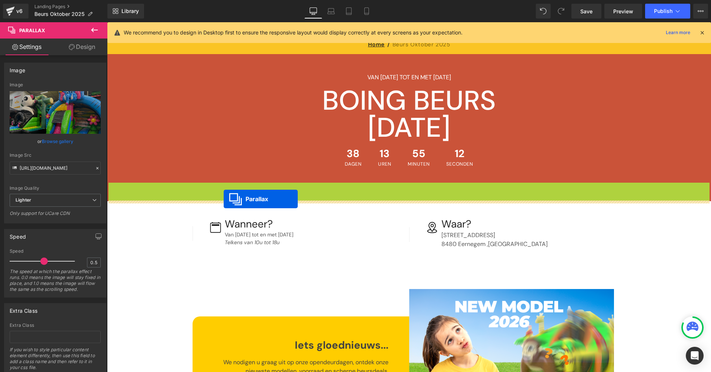
drag, startPoint x: 394, startPoint y: 189, endPoint x: 224, endPoint y: 199, distance: 170.7
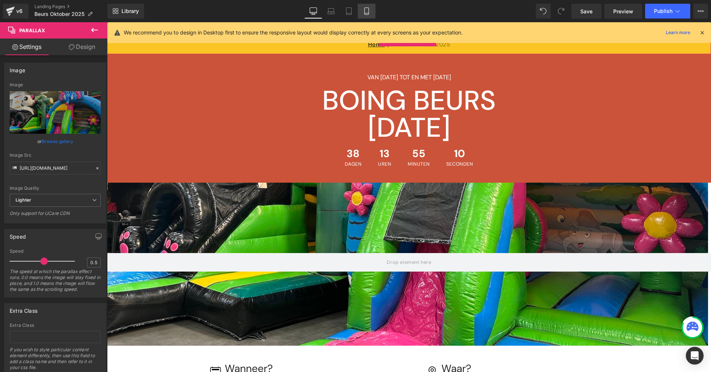
click at [367, 10] on icon at bounding box center [366, 10] width 7 height 7
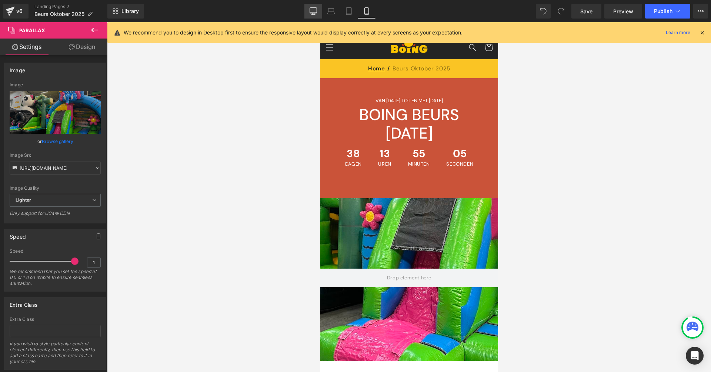
click at [317, 9] on link "Desktop" at bounding box center [313, 11] width 18 height 15
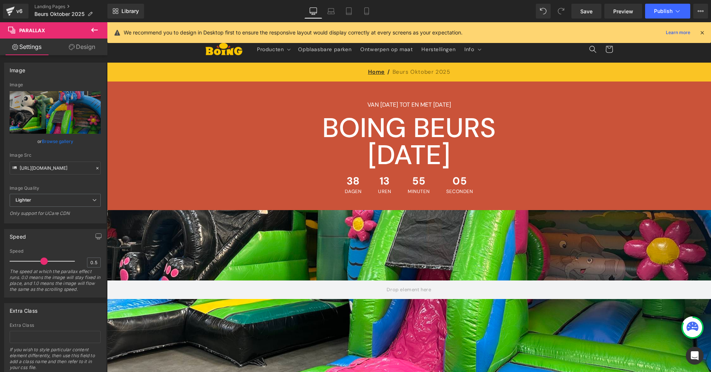
scroll to position [12, 0]
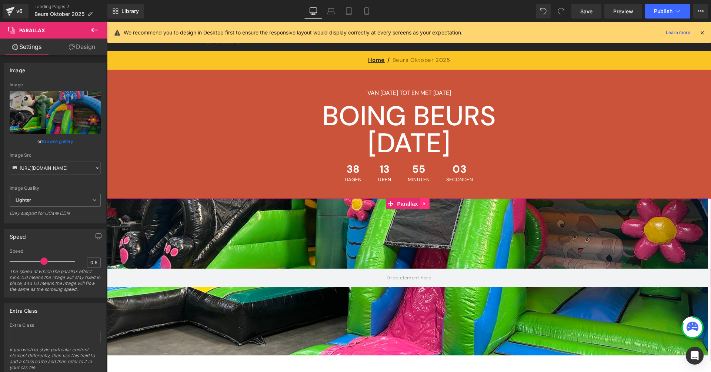
click at [426, 207] on link at bounding box center [425, 203] width 10 height 11
click at [429, 204] on icon at bounding box center [429, 203] width 5 height 5
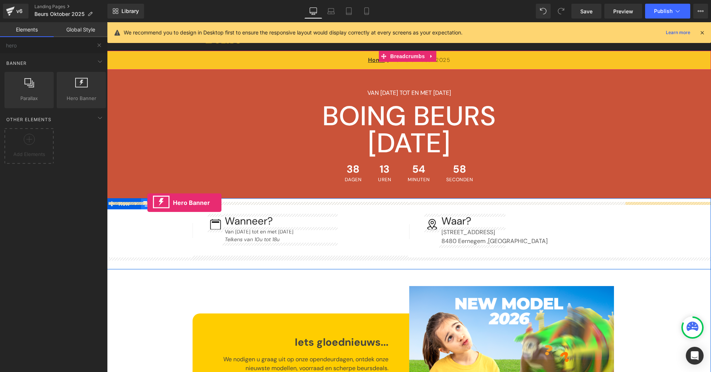
drag, startPoint x: 174, startPoint y: 114, endPoint x: 147, endPoint y: 203, distance: 92.8
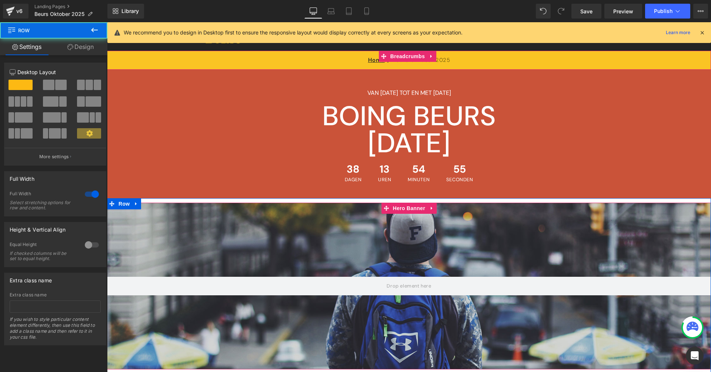
drag, startPoint x: 249, startPoint y: 199, endPoint x: 247, endPoint y: 203, distance: 4.5
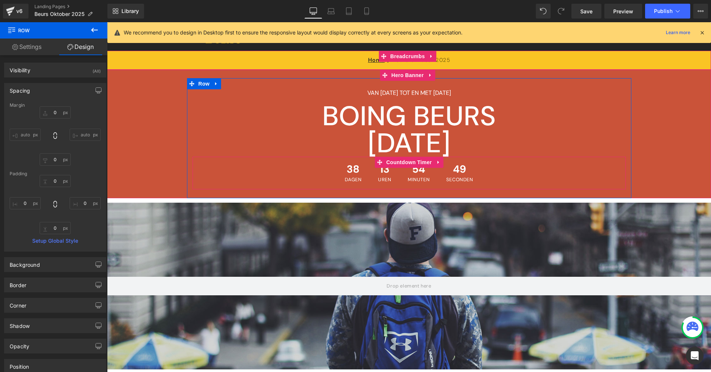
drag, startPoint x: 292, startPoint y: 199, endPoint x: 299, endPoint y: 196, distance: 6.8
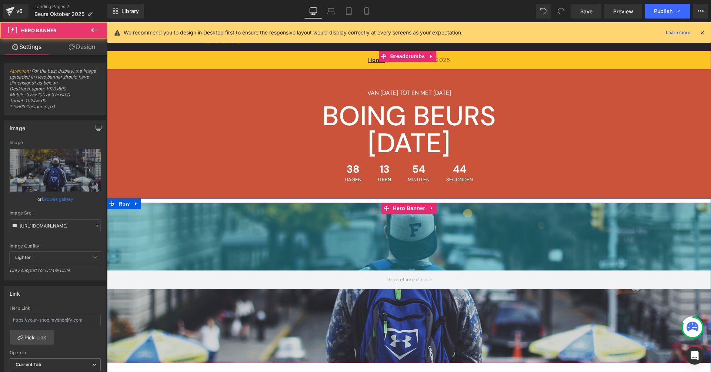
drag, startPoint x: 303, startPoint y: 203, endPoint x: 304, endPoint y: 197, distance: 6.3
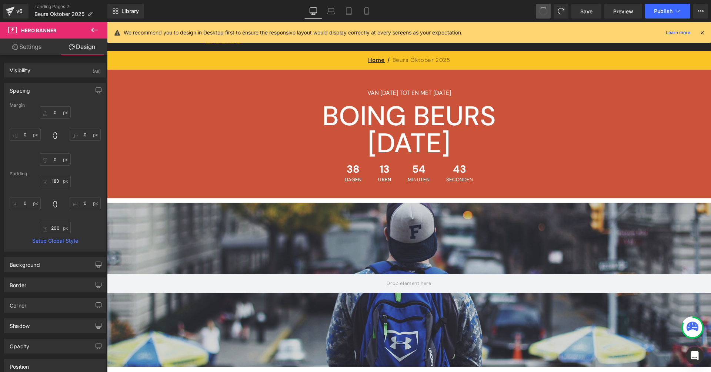
click at [546, 10] on span at bounding box center [543, 11] width 13 height 13
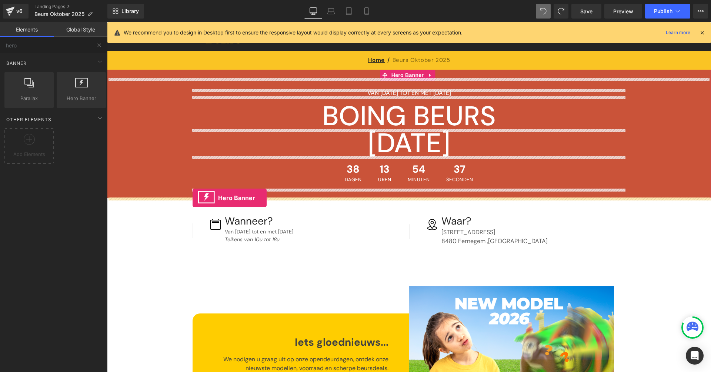
drag, startPoint x: 185, startPoint y: 114, endPoint x: 193, endPoint y: 198, distance: 84.4
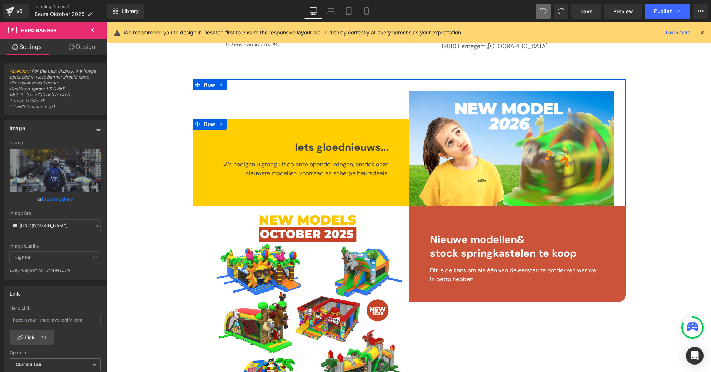
scroll to position [0, 0]
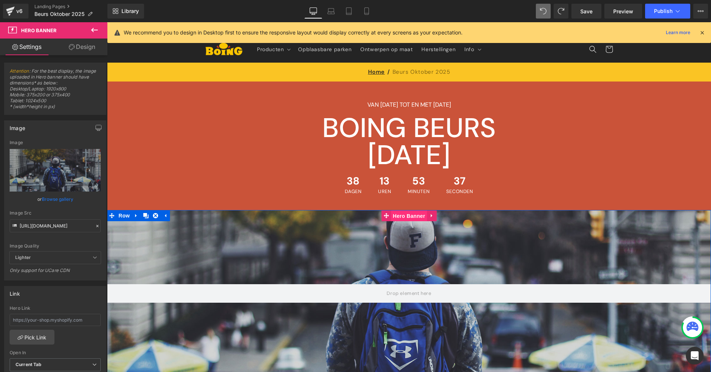
click at [418, 217] on span "Hero Banner" at bounding box center [409, 215] width 36 height 11
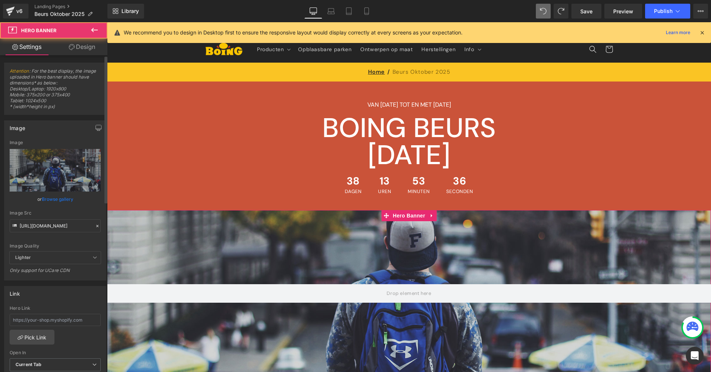
click at [61, 199] on link "Browse gallery" at bounding box center [57, 199] width 31 height 13
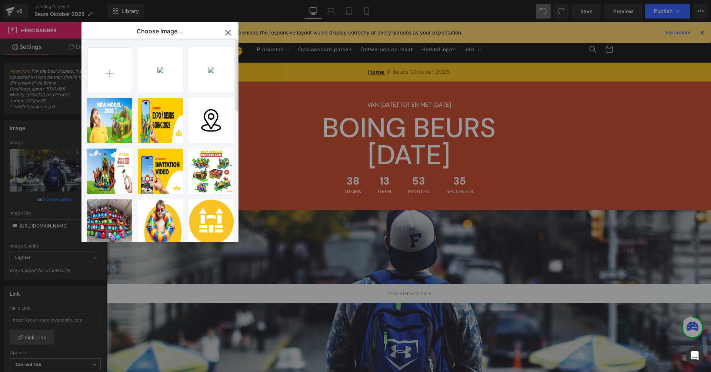
click at [121, 67] on input "file" at bounding box center [109, 69] width 44 height 44
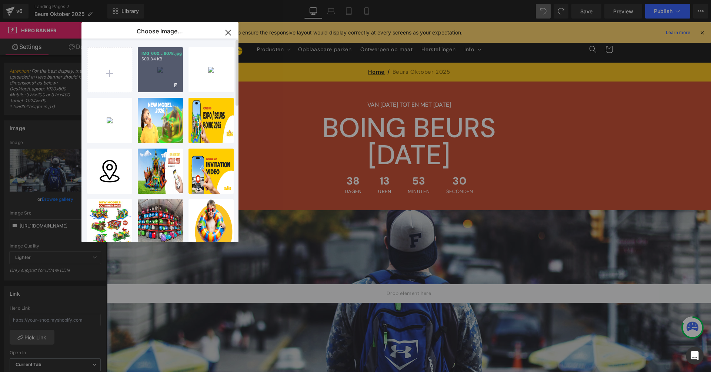
click at [154, 70] on div "IMG_660...6078.jpg 509.34 KB" at bounding box center [160, 69] width 45 height 45
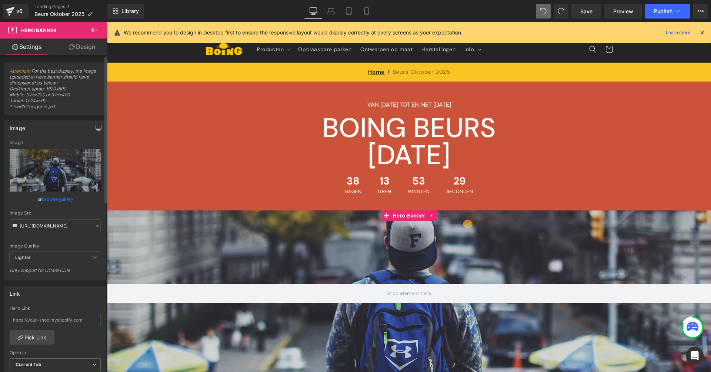
click at [62, 200] on link "Browse gallery" at bounding box center [57, 199] width 31 height 13
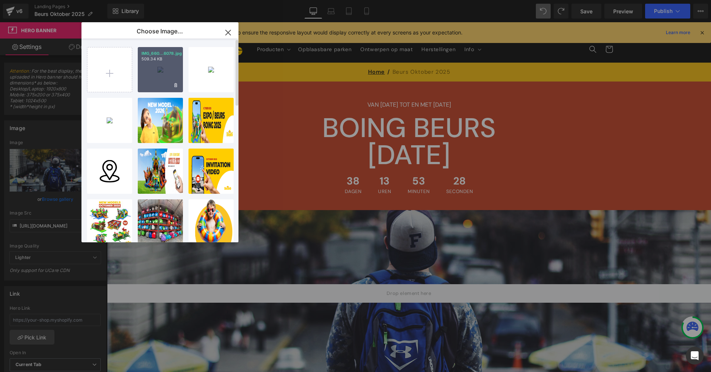
click at [156, 77] on div "IMG_660...6078.jpg 509.34 KB" at bounding box center [160, 69] width 45 height 45
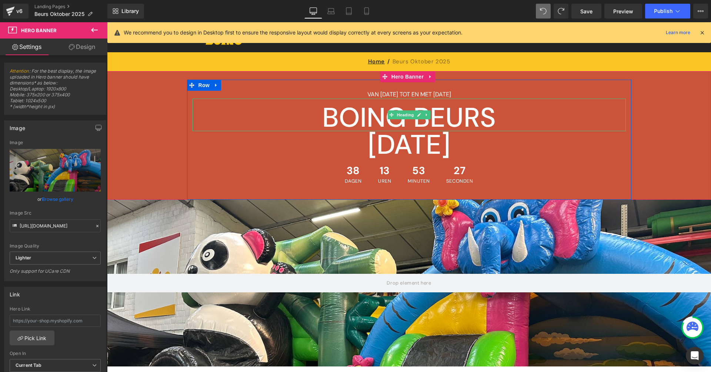
scroll to position [87, 0]
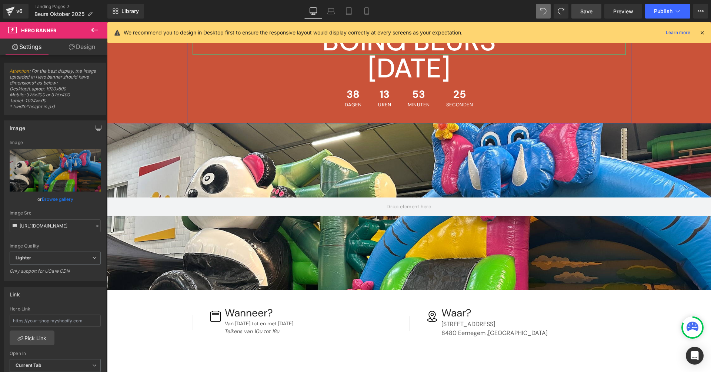
click at [585, 13] on span "Save" at bounding box center [586, 11] width 12 height 8
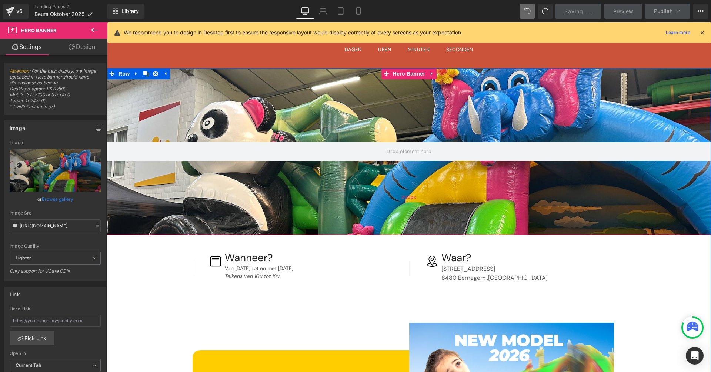
scroll to position [0, 0]
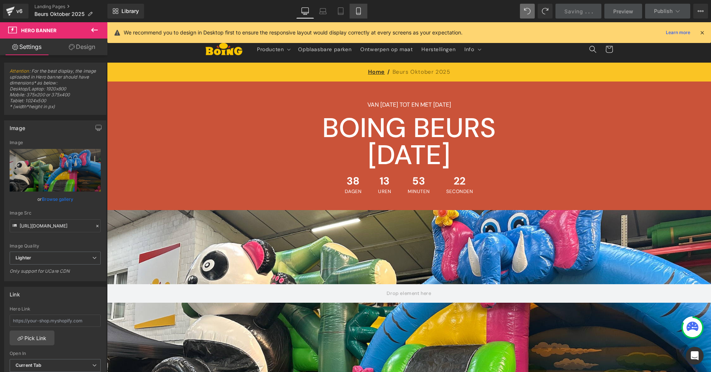
click at [362, 9] on link "Mobile" at bounding box center [359, 11] width 18 height 15
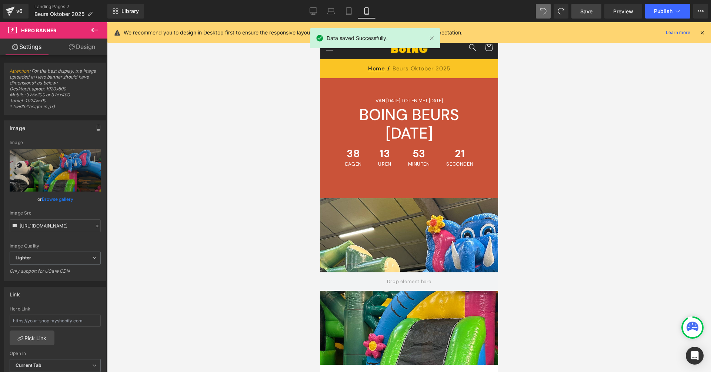
scroll to position [11, 0]
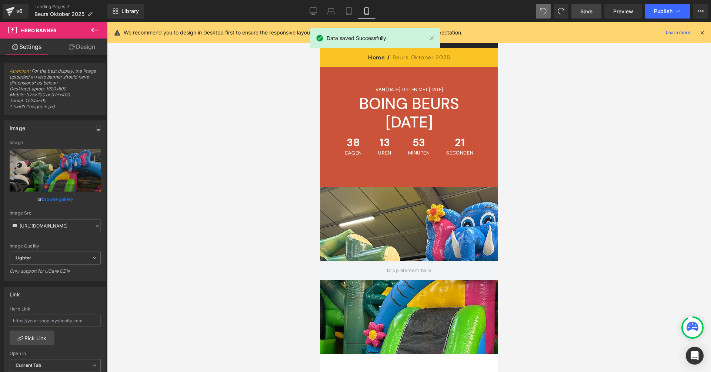
click at [439, 229] on div "Hero Banner 200px 200px" at bounding box center [409, 270] width 178 height 167
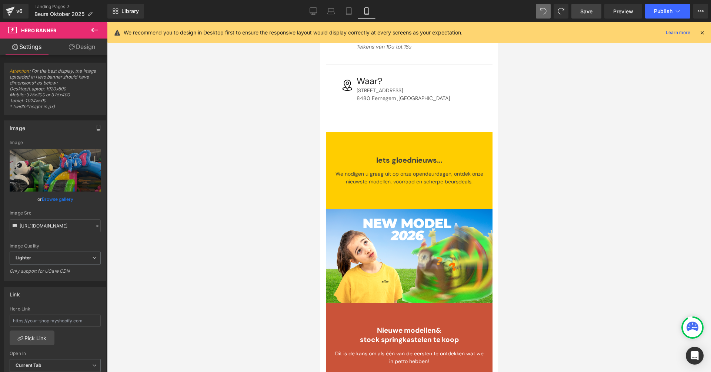
scroll to position [0, 0]
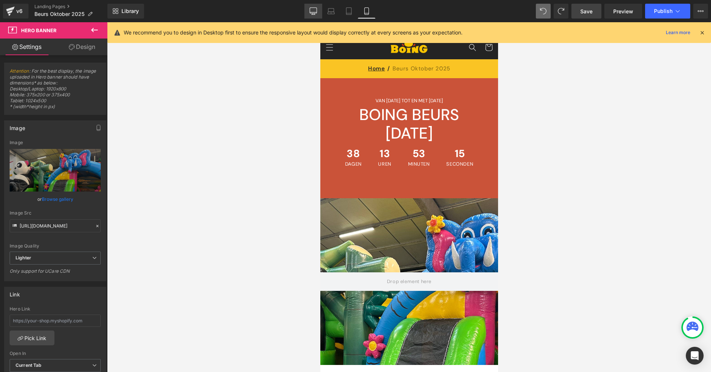
click at [317, 13] on icon at bounding box center [313, 10] width 7 height 7
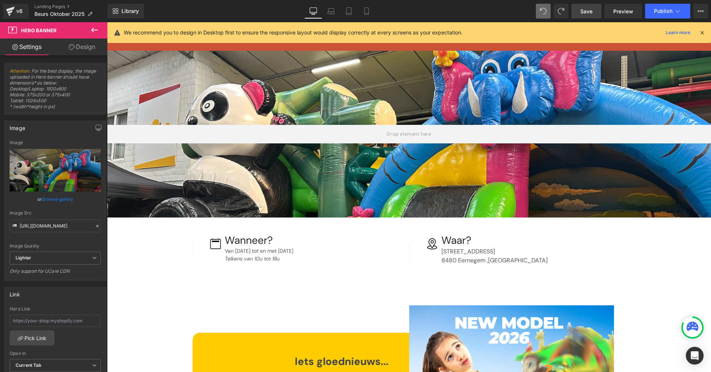
scroll to position [74, 0]
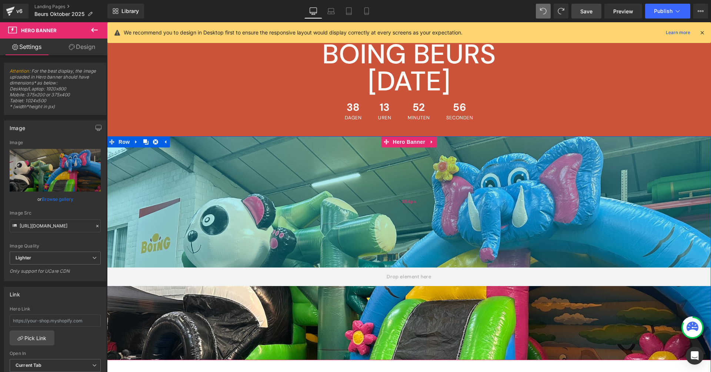
drag, startPoint x: 420, startPoint y: 166, endPoint x: 421, endPoint y: 222, distance: 56.7
click at [421, 222] on div "354px" at bounding box center [409, 201] width 604 height 131
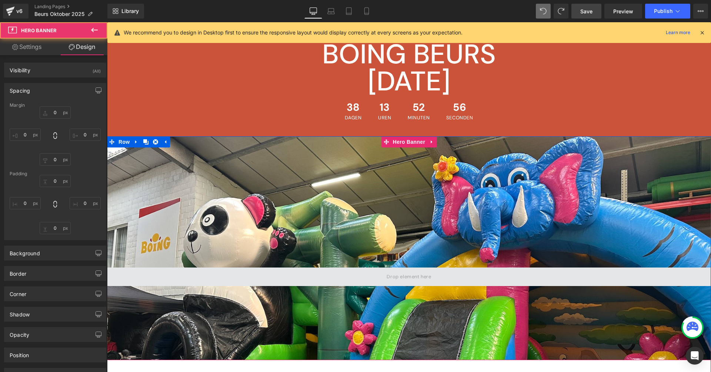
scroll to position [75, 0]
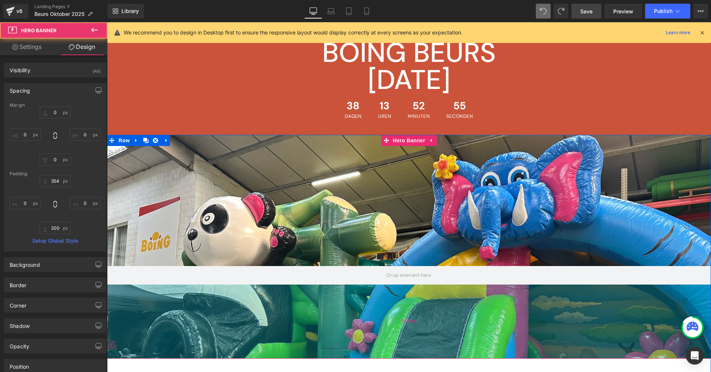
click at [407, 330] on div "200px" at bounding box center [409, 321] width 604 height 74
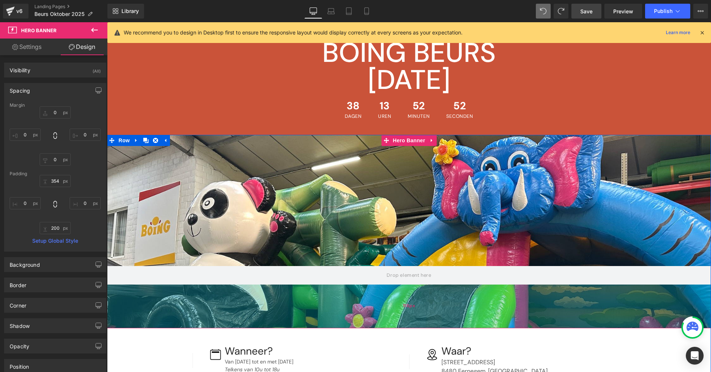
drag, startPoint x: 406, startPoint y: 330, endPoint x: 404, endPoint y: 299, distance: 30.4
click at [404, 299] on div "118px" at bounding box center [409, 306] width 604 height 44
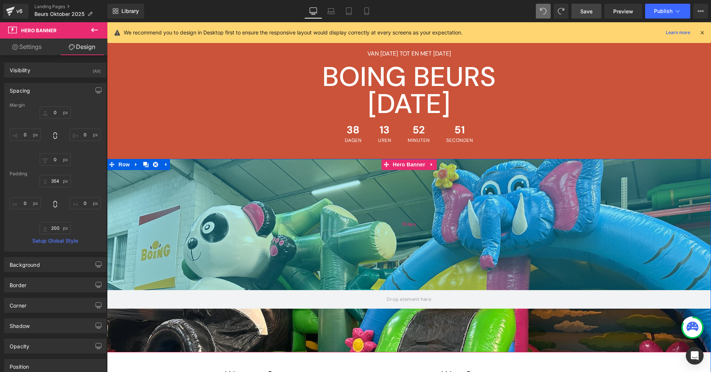
scroll to position [0, 0]
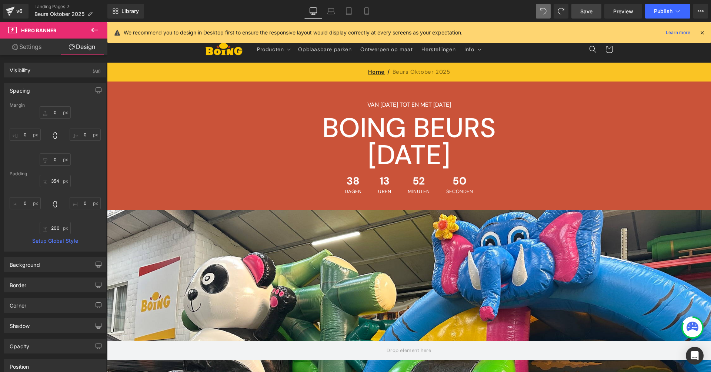
click at [586, 6] on link "Save" at bounding box center [586, 11] width 30 height 15
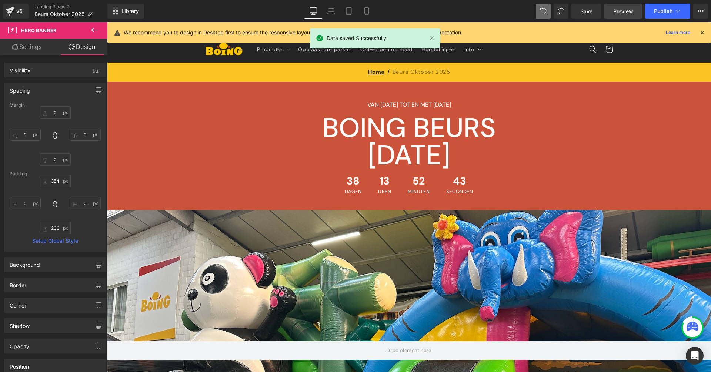
click at [620, 14] on span "Preview" at bounding box center [623, 11] width 20 height 8
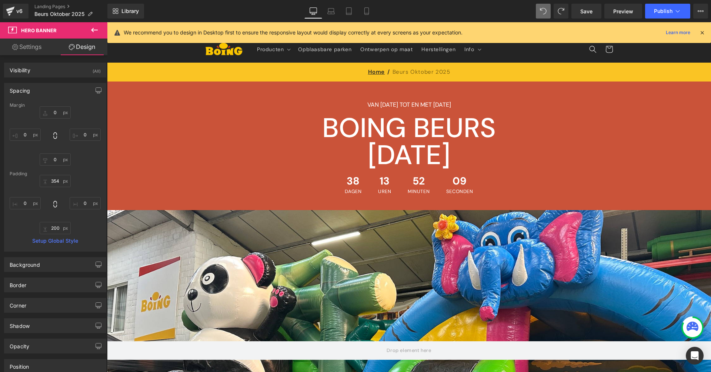
scroll to position [19, 0]
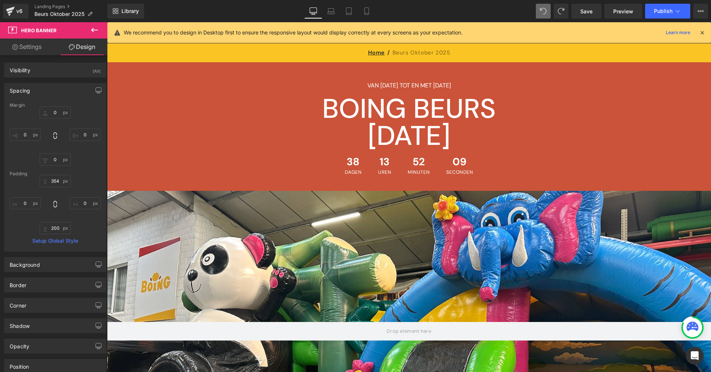
click at [417, 220] on div "Hero Banner 354px 118px" at bounding box center [409, 287] width 604 height 193
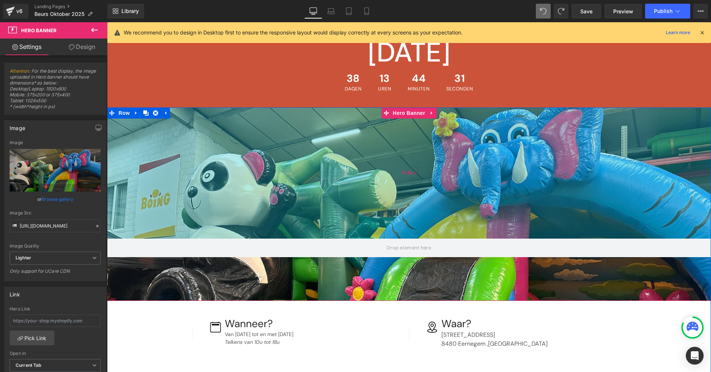
scroll to position [104, 0]
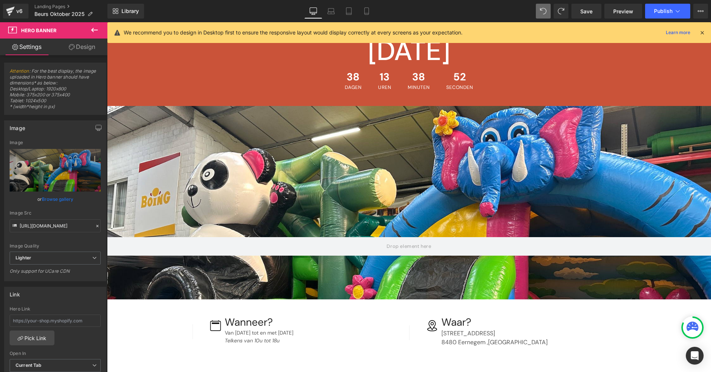
click at [107, 22] on div "354px" at bounding box center [107, 22] width 0 height 0
click at [405, 113] on span "Hero Banner" at bounding box center [409, 111] width 36 height 11
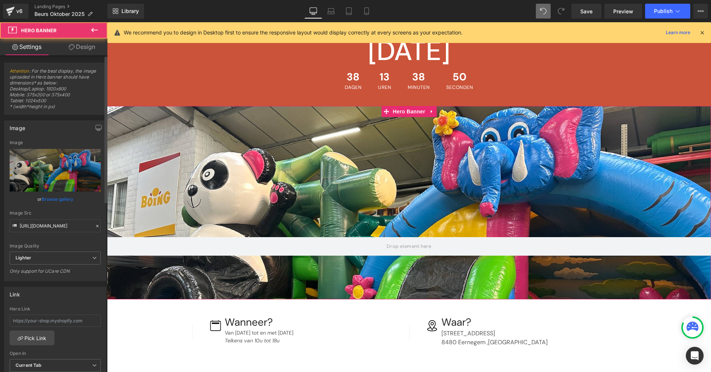
click at [60, 197] on link "Browse gallery" at bounding box center [57, 199] width 31 height 13
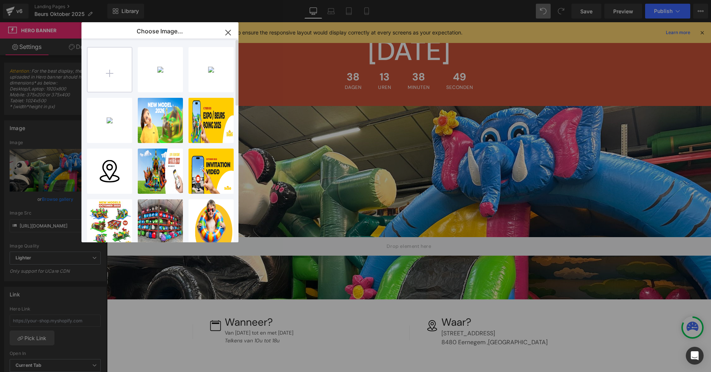
click at [123, 66] on input "file" at bounding box center [109, 69] width 44 height 44
type input "C:\fakepath\IMG_66078.jpg"
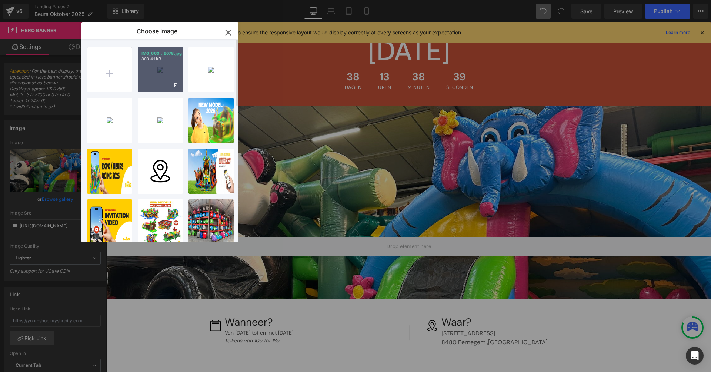
click at [157, 77] on div "IMG_660...6078.jpg 803.41 KB" at bounding box center [160, 69] width 45 height 45
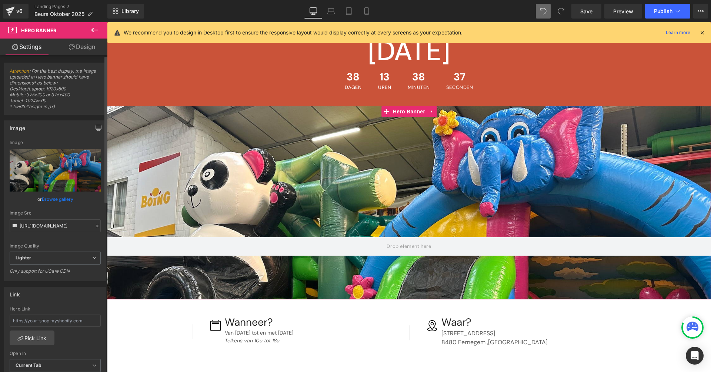
click at [57, 200] on link "Browse gallery" at bounding box center [57, 199] width 31 height 13
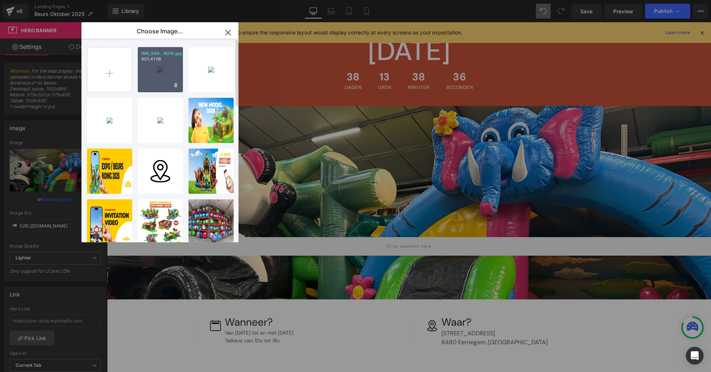
click at [148, 75] on div "IMG_660...6078.jpg 803.41 KB" at bounding box center [160, 69] width 45 height 45
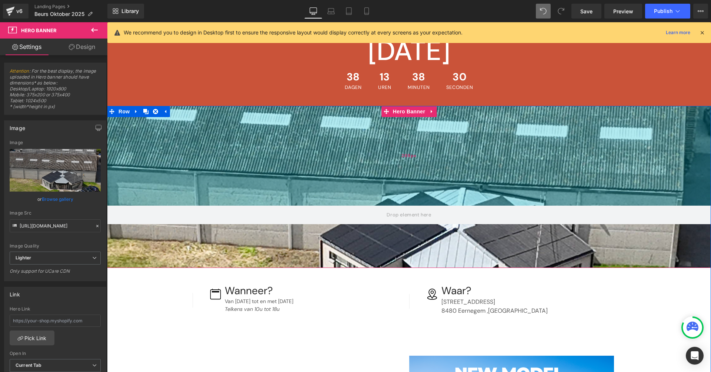
drag, startPoint x: 345, startPoint y: 191, endPoint x: 367, endPoint y: 160, distance: 38.2
click at [367, 160] on div "269px" at bounding box center [409, 156] width 604 height 100
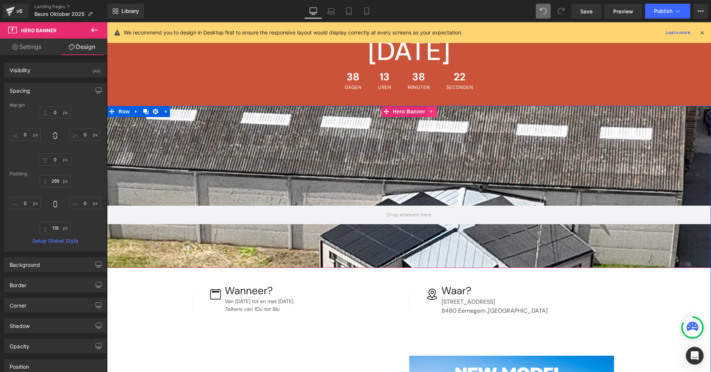
click at [431, 110] on icon at bounding box center [431, 111] width 1 height 3
click at [434, 112] on icon at bounding box center [436, 111] width 5 height 5
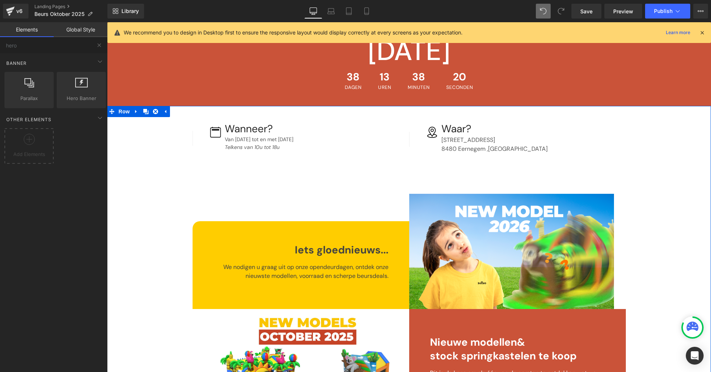
scroll to position [0, 0]
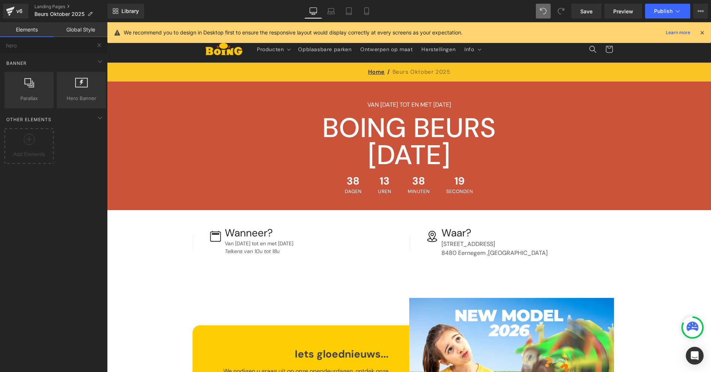
click at [652, 19] on div "Save Preview Publish Scheduled View Live Page View with current Template Save T…" at bounding box center [640, 11] width 143 height 15
click at [669, 13] on span "Publish" at bounding box center [663, 11] width 19 height 6
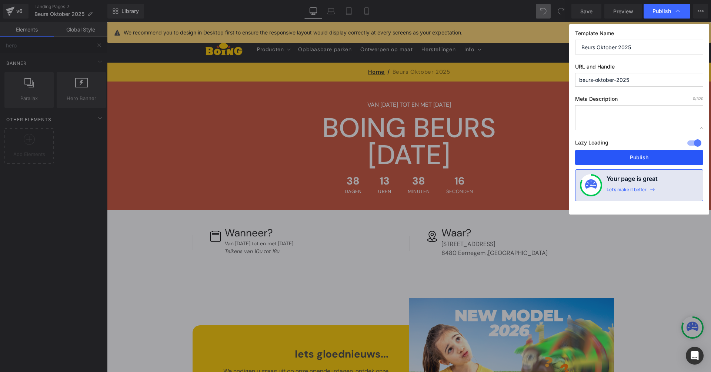
click at [632, 159] on button "Publish" at bounding box center [639, 157] width 128 height 15
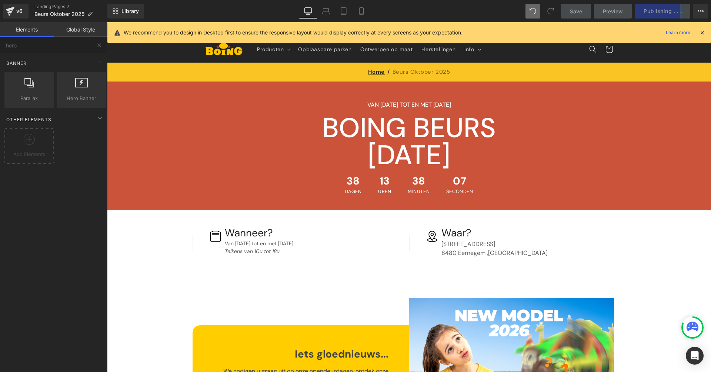
click at [704, 31] on icon at bounding box center [702, 32] width 7 height 7
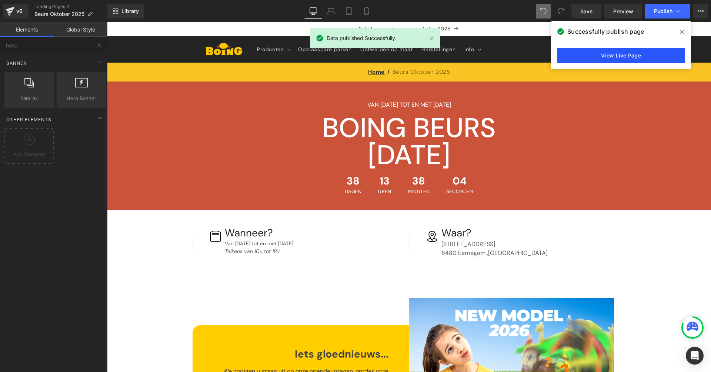
click at [648, 55] on link "View Live Page" at bounding box center [621, 55] width 128 height 15
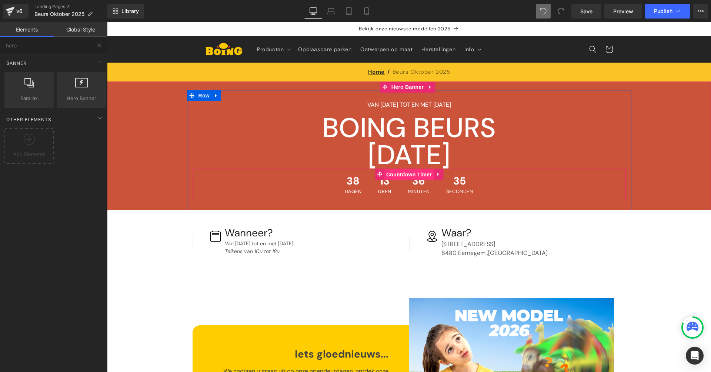
click at [393, 173] on span "Countdown Timer" at bounding box center [408, 174] width 49 height 11
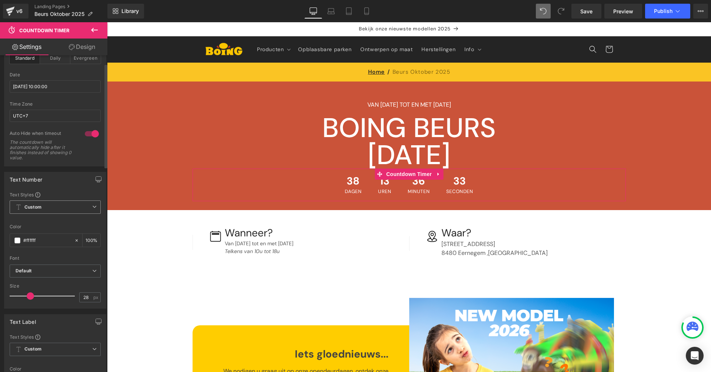
scroll to position [91, 0]
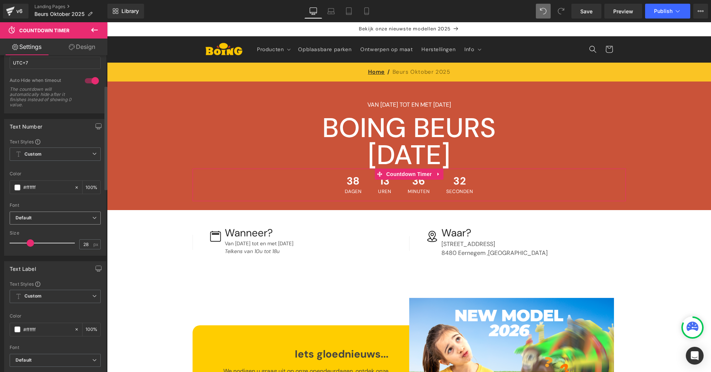
click at [63, 215] on b "Default" at bounding box center [54, 218] width 77 height 6
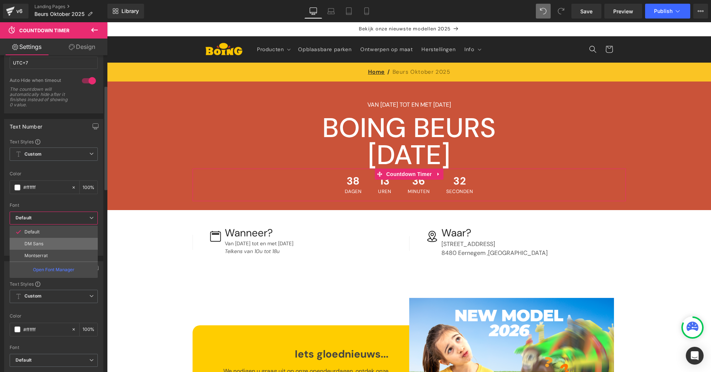
click at [57, 240] on li "DM Sans" at bounding box center [54, 244] width 88 height 12
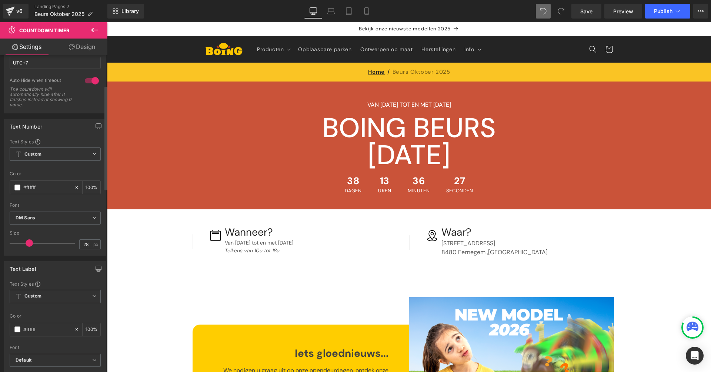
click at [30, 243] on span at bounding box center [29, 242] width 7 height 7
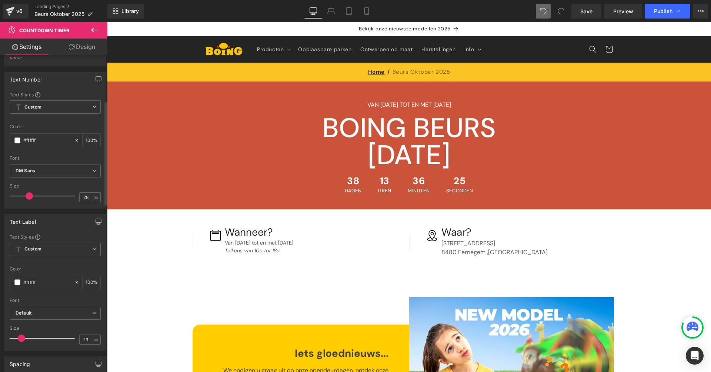
scroll to position [145, 0]
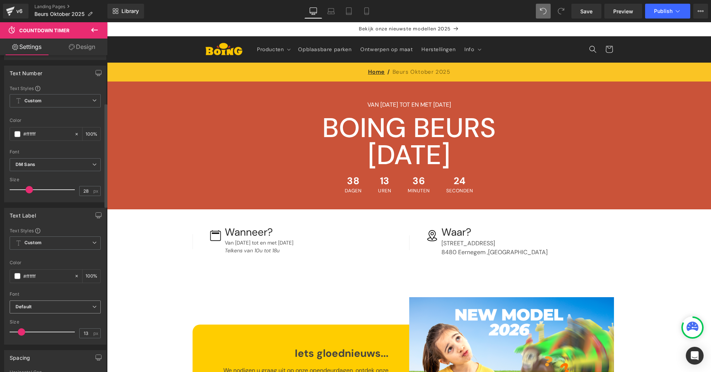
click at [50, 306] on b "Default" at bounding box center [54, 307] width 77 height 6
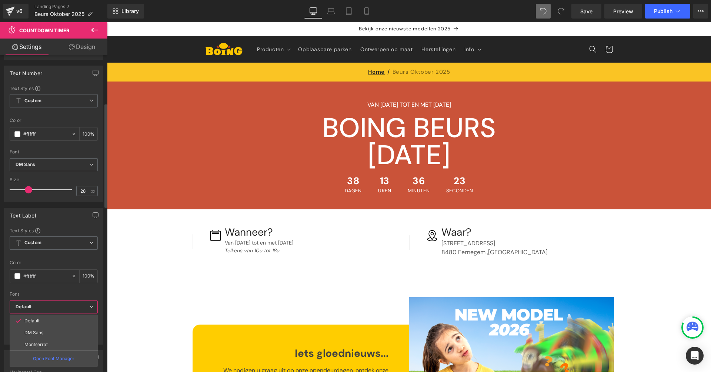
click at [51, 331] on li "DM Sans" at bounding box center [54, 333] width 88 height 12
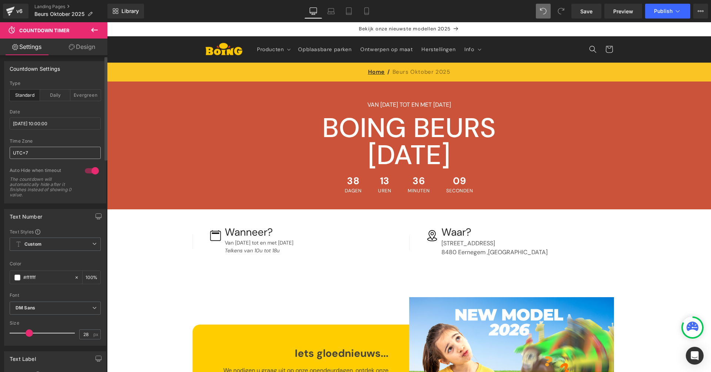
scroll to position [80, 0]
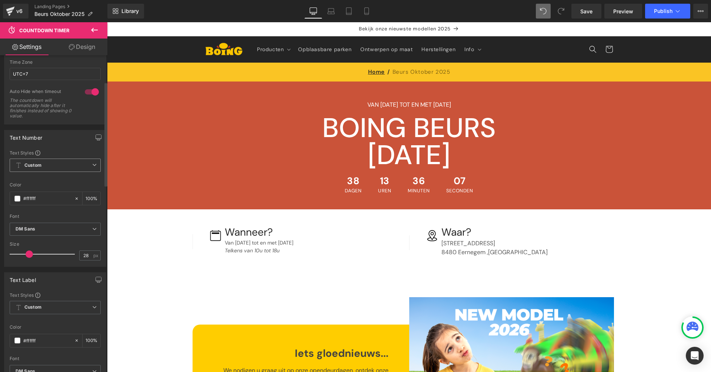
click at [61, 163] on span "Custom Setup Global Style" at bounding box center [55, 165] width 91 height 13
click at [61, 163] on span "Custom Setup Global Style" at bounding box center [54, 165] width 88 height 13
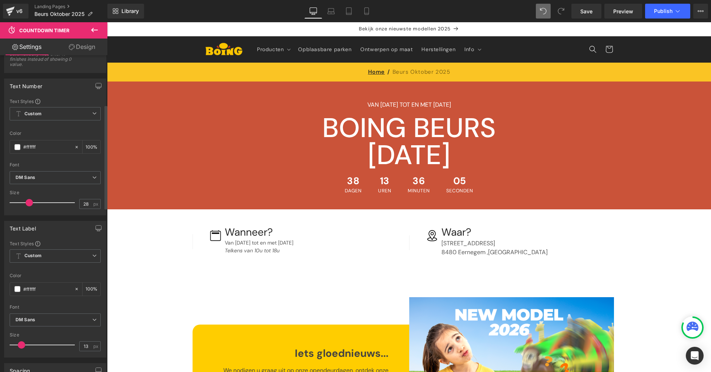
scroll to position [150, 0]
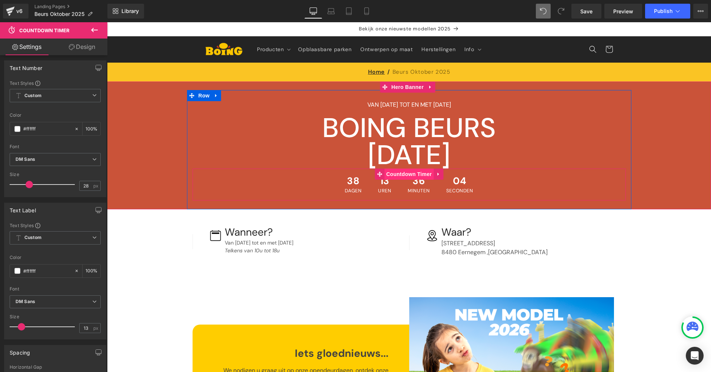
click at [410, 176] on span "Countdown Timer" at bounding box center [408, 174] width 49 height 11
click at [351, 178] on span "38" at bounding box center [353, 182] width 17 height 12
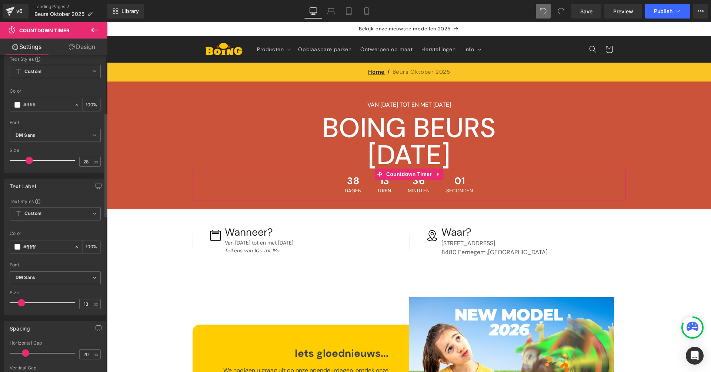
scroll to position [196, 0]
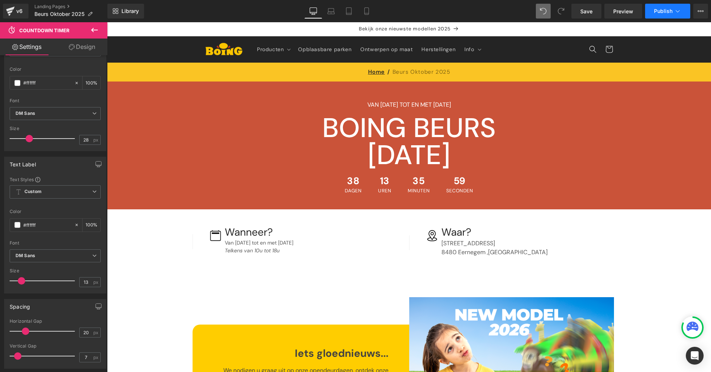
click at [679, 15] on button "Publish" at bounding box center [667, 11] width 45 height 15
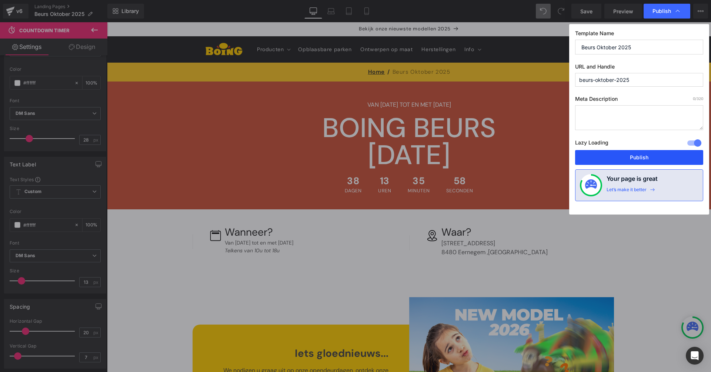
click at [623, 156] on button "Publish" at bounding box center [639, 157] width 128 height 15
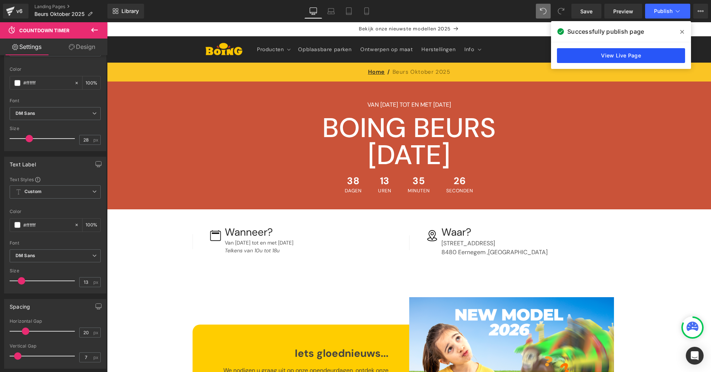
click at [630, 57] on link "View Live Page" at bounding box center [621, 55] width 128 height 15
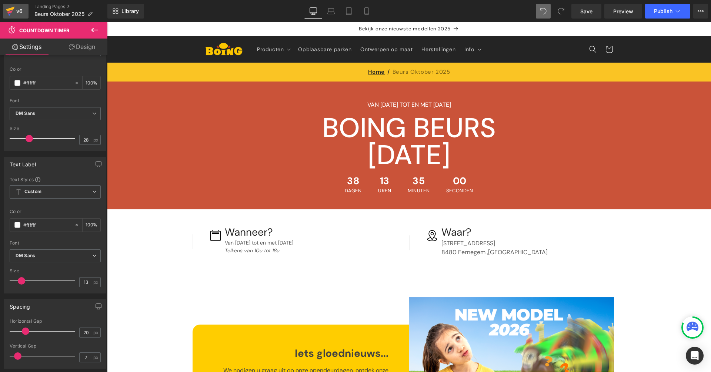
click at [9, 7] on icon at bounding box center [10, 11] width 9 height 19
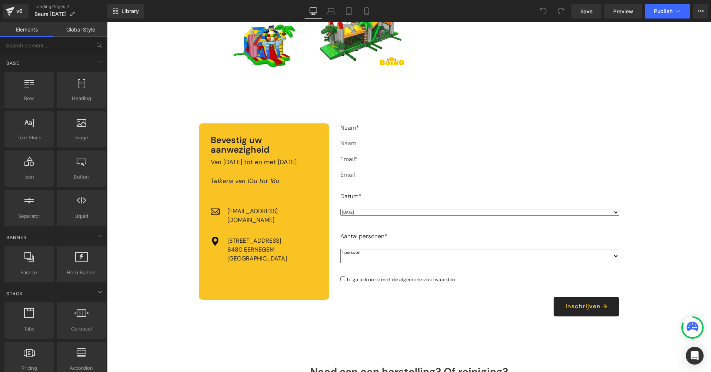
scroll to position [540, 0]
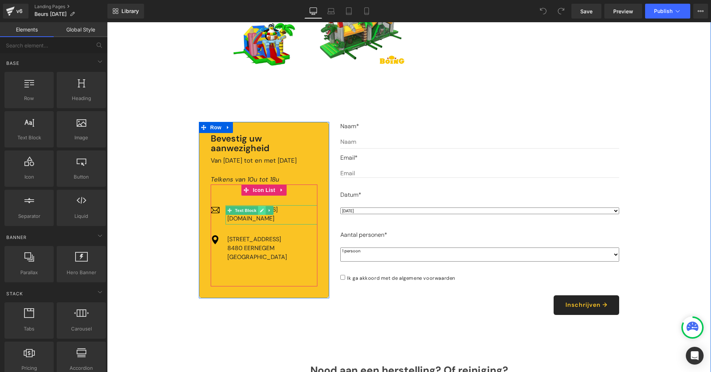
click at [259, 211] on link at bounding box center [262, 210] width 8 height 9
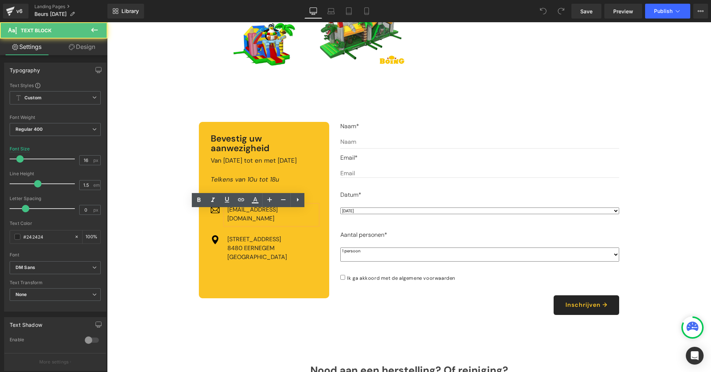
click at [226, 212] on div "[EMAIL_ADDRESS][DOMAIN_NAME]" at bounding box center [272, 214] width 92 height 19
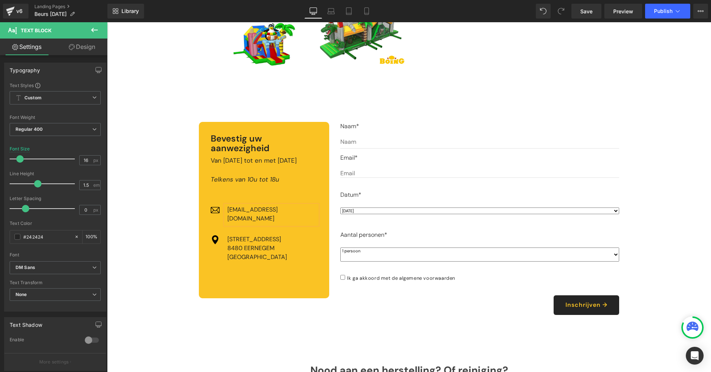
click at [176, 210] on div "Image Wanneer? Heading Van [DATE] tot en met [DATE] Telkens van 10u tot 18u Tex…" at bounding box center [409, 129] width 604 height 921
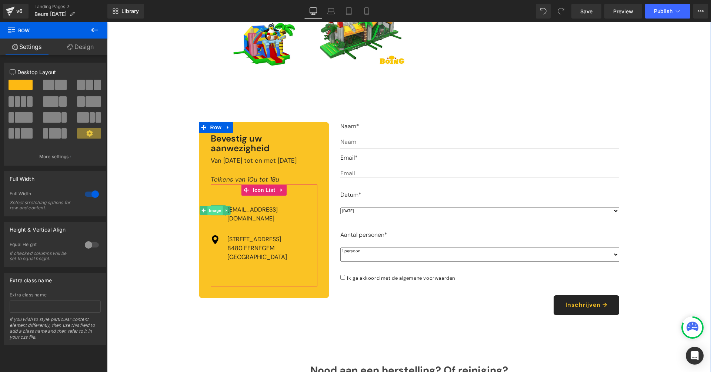
click at [216, 212] on span "Image" at bounding box center [215, 210] width 16 height 9
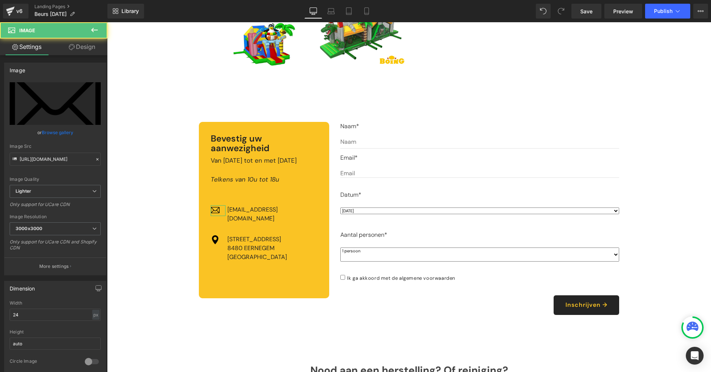
click at [80, 54] on link "Design" at bounding box center [82, 47] width 54 height 17
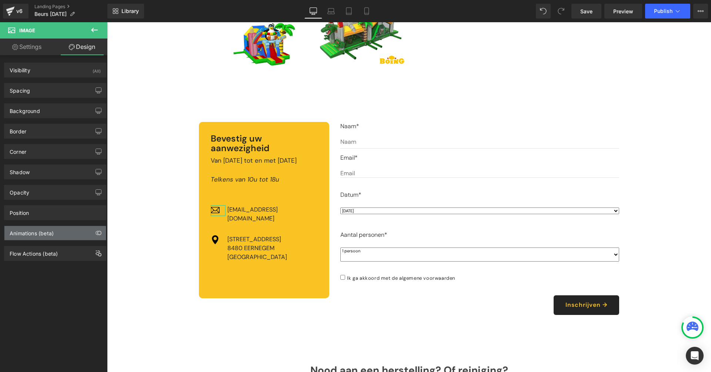
click at [79, 229] on div "Animations (beta)" at bounding box center [54, 233] width 101 height 14
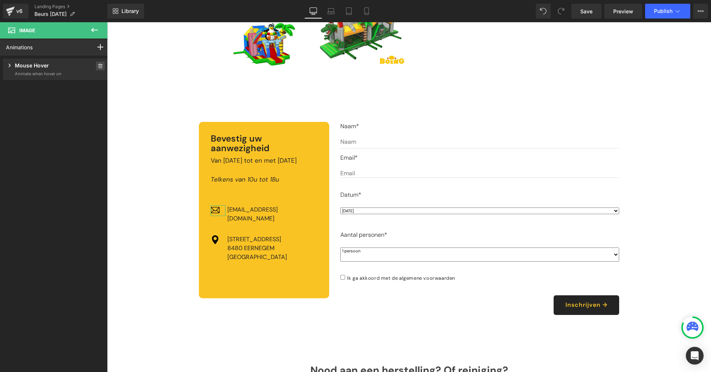
click at [99, 65] on icon at bounding box center [100, 66] width 4 height 4
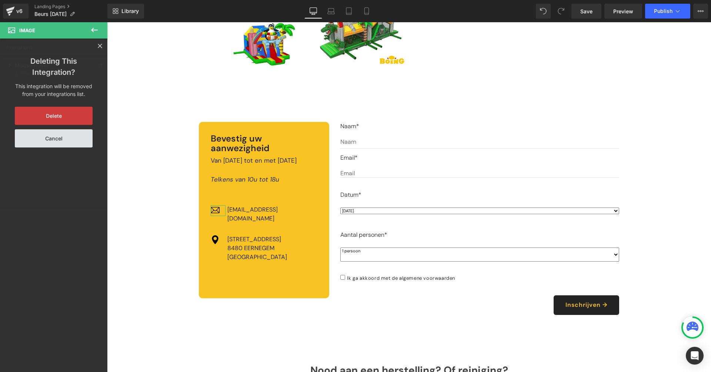
click at [74, 117] on button "Delete" at bounding box center [54, 116] width 78 height 18
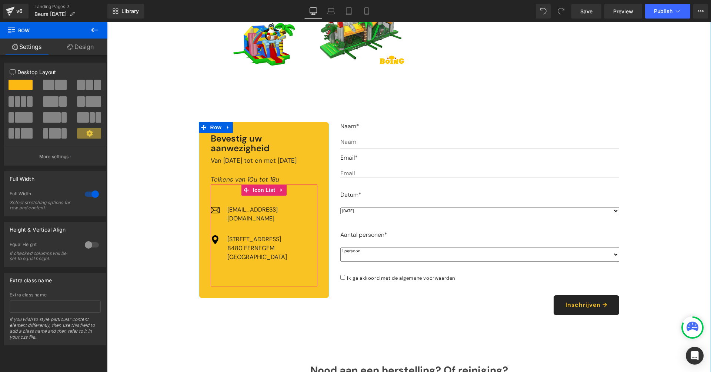
click at [211, 236] on span "Image" at bounding box center [215, 240] width 16 height 9
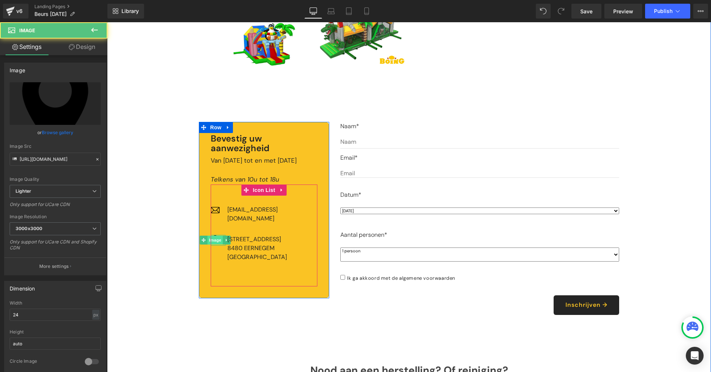
click at [215, 236] on span "Image" at bounding box center [215, 240] width 16 height 9
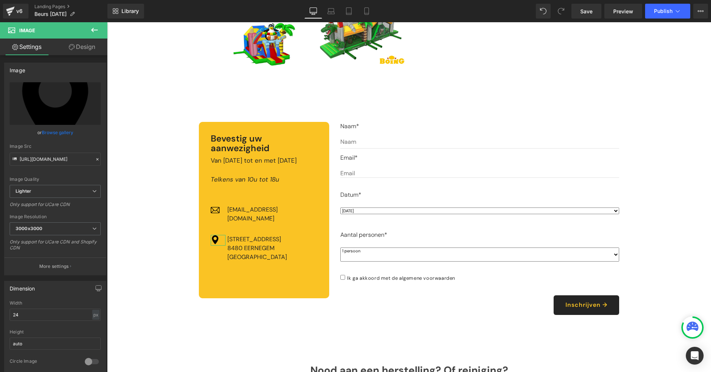
click at [84, 48] on link "Design" at bounding box center [82, 47] width 54 height 17
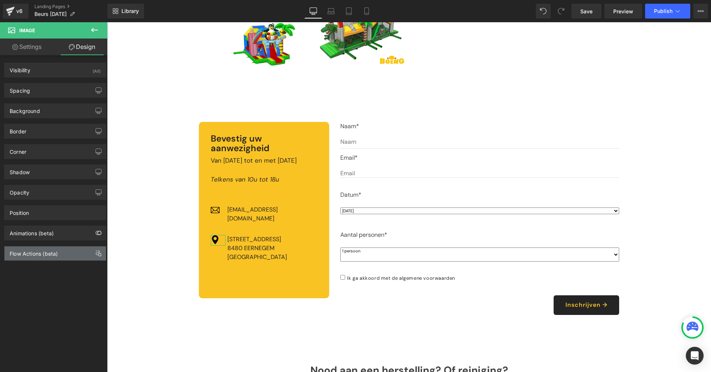
click at [63, 252] on div "Flow Actions (beta)" at bounding box center [54, 253] width 101 height 14
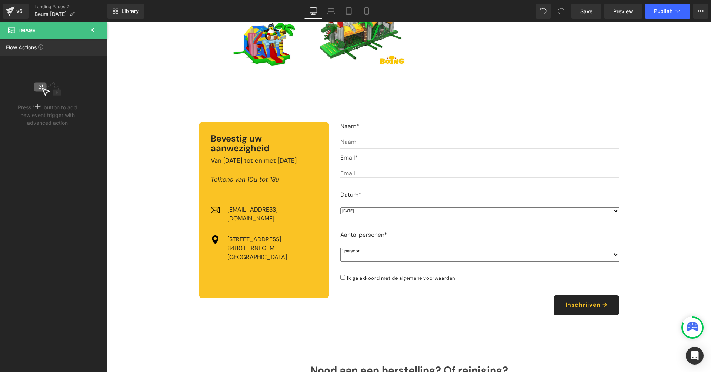
click at [98, 32] on icon at bounding box center [94, 30] width 9 height 9
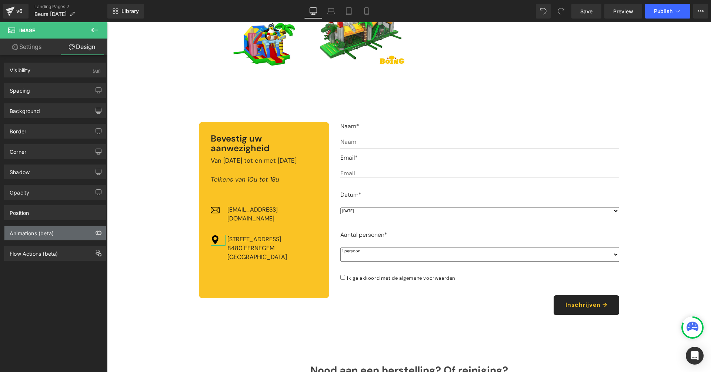
click at [94, 230] on button "button" at bounding box center [99, 233] width 12 height 14
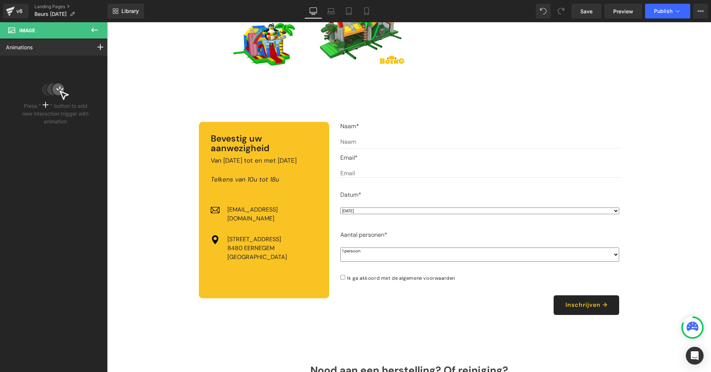
click at [189, 220] on div "Bevestig uw aanwezigheid Heading Van [DATE] tot en met [DATE] Telkens van 10u t…" at bounding box center [261, 210] width 148 height 176
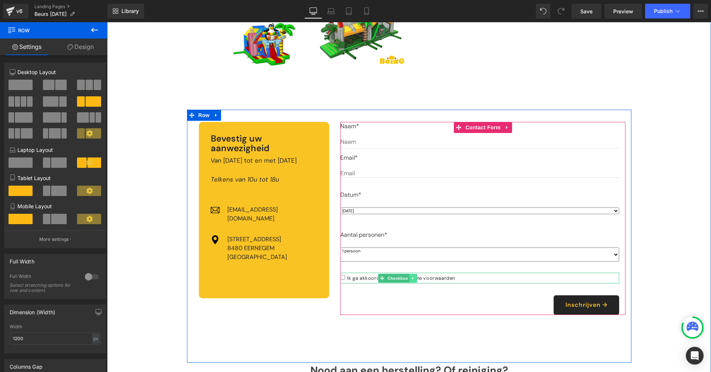
click at [414, 274] on link at bounding box center [414, 278] width 8 height 9
click at [418, 274] on link at bounding box center [418, 278] width 8 height 9
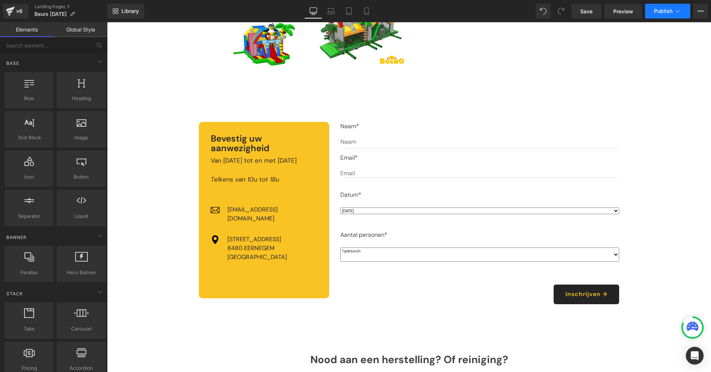
click at [669, 7] on button "Publish" at bounding box center [667, 11] width 45 height 15
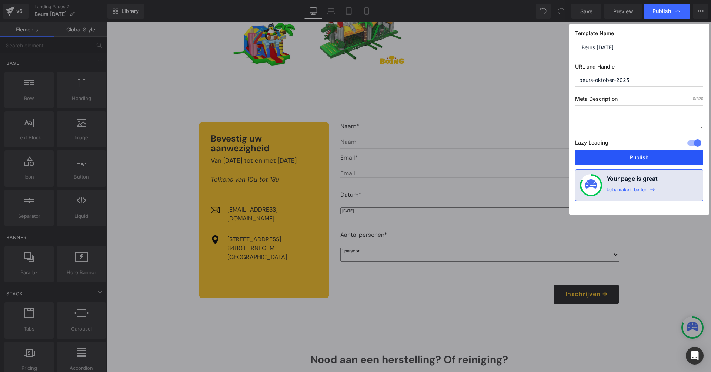
click at [660, 154] on button "Publish" at bounding box center [639, 157] width 128 height 15
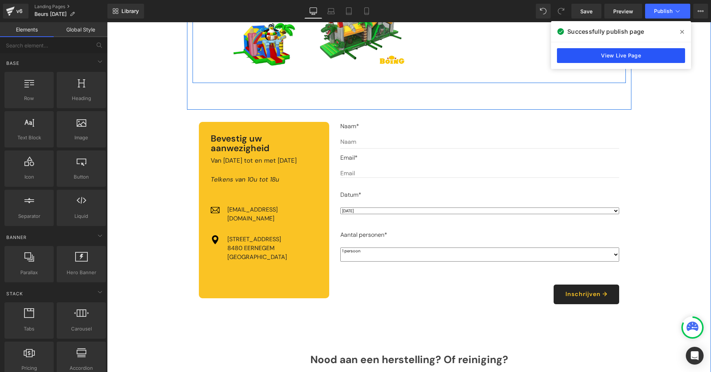
click at [614, 57] on link "View Live Page" at bounding box center [621, 55] width 128 height 15
